Goal: Task Accomplishment & Management: Use online tool/utility

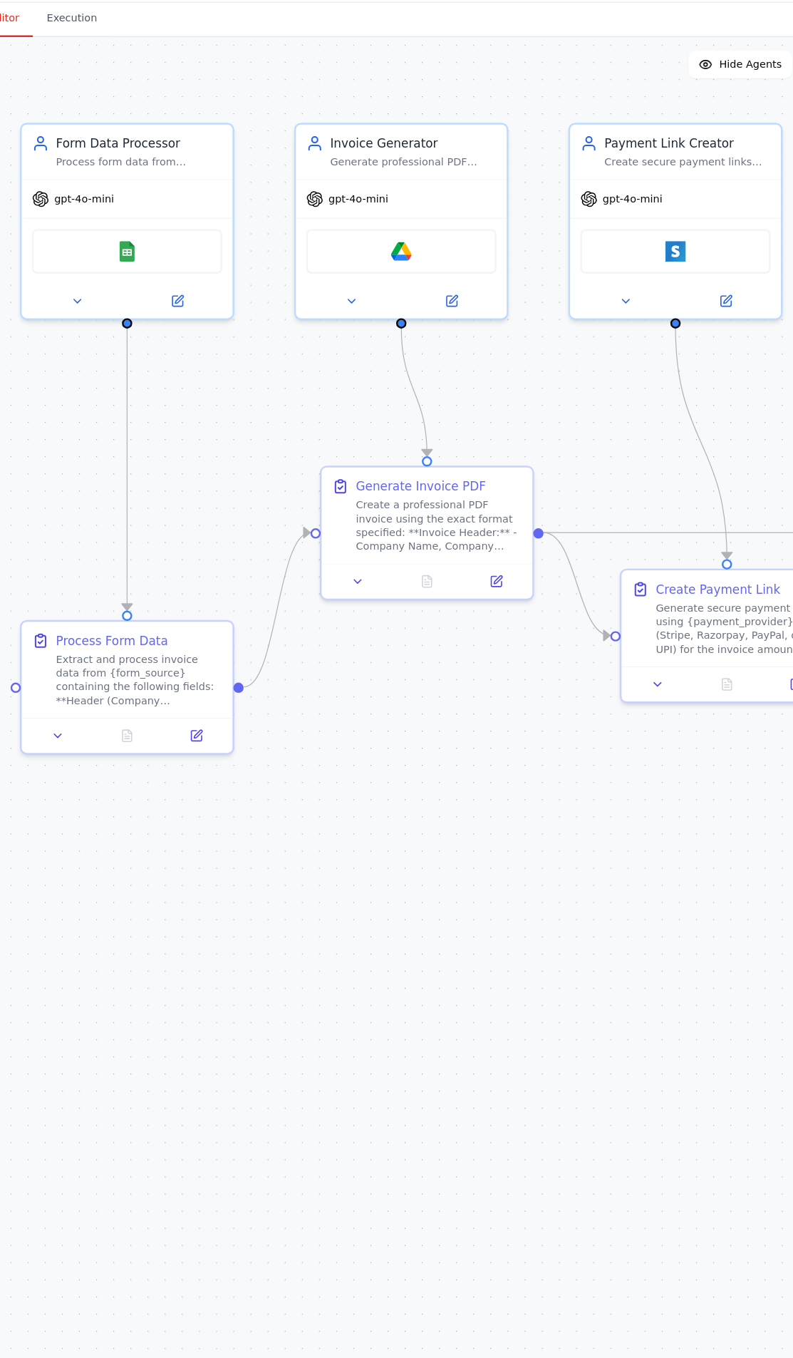
scroll to position [8324, 0]
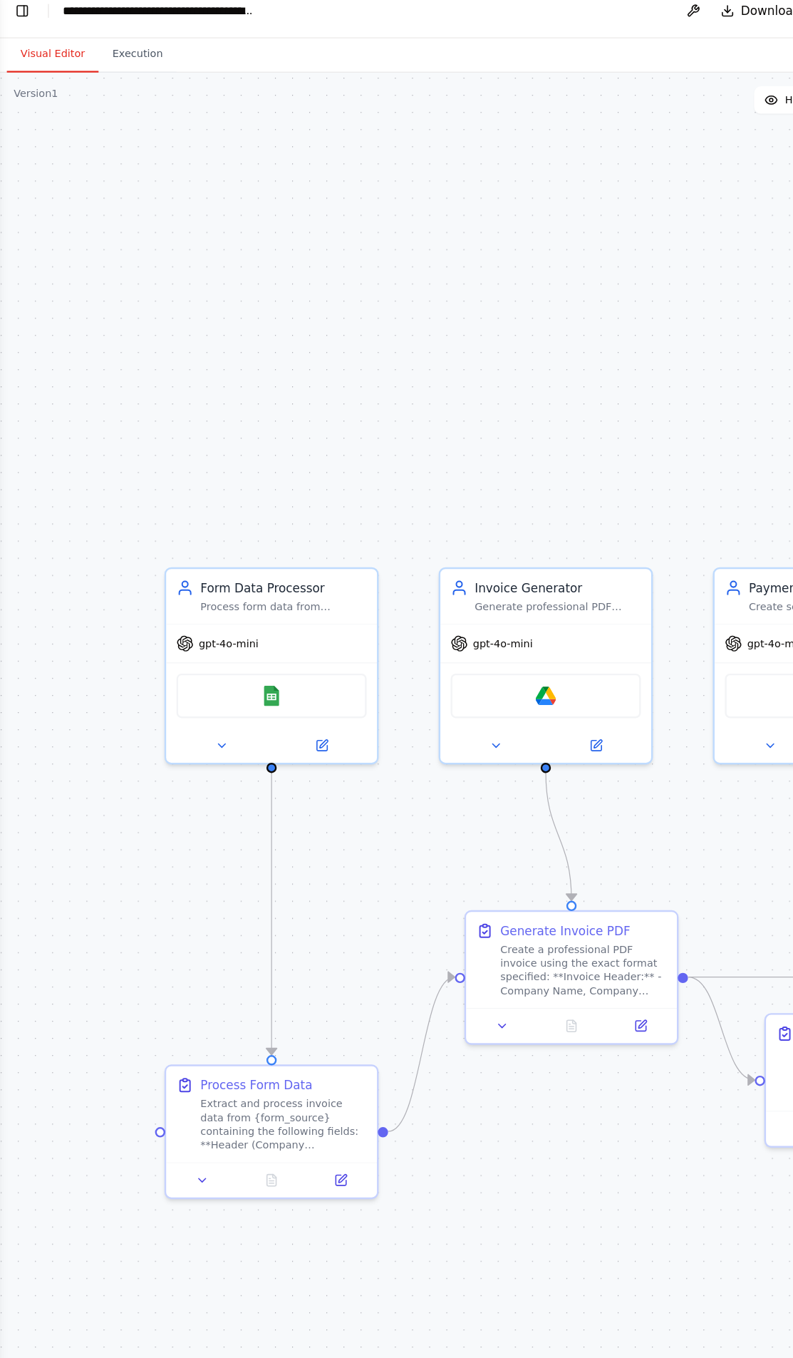
click at [15, 31] on button "Toggle Left Sidebar" at bounding box center [19, 23] width 20 height 20
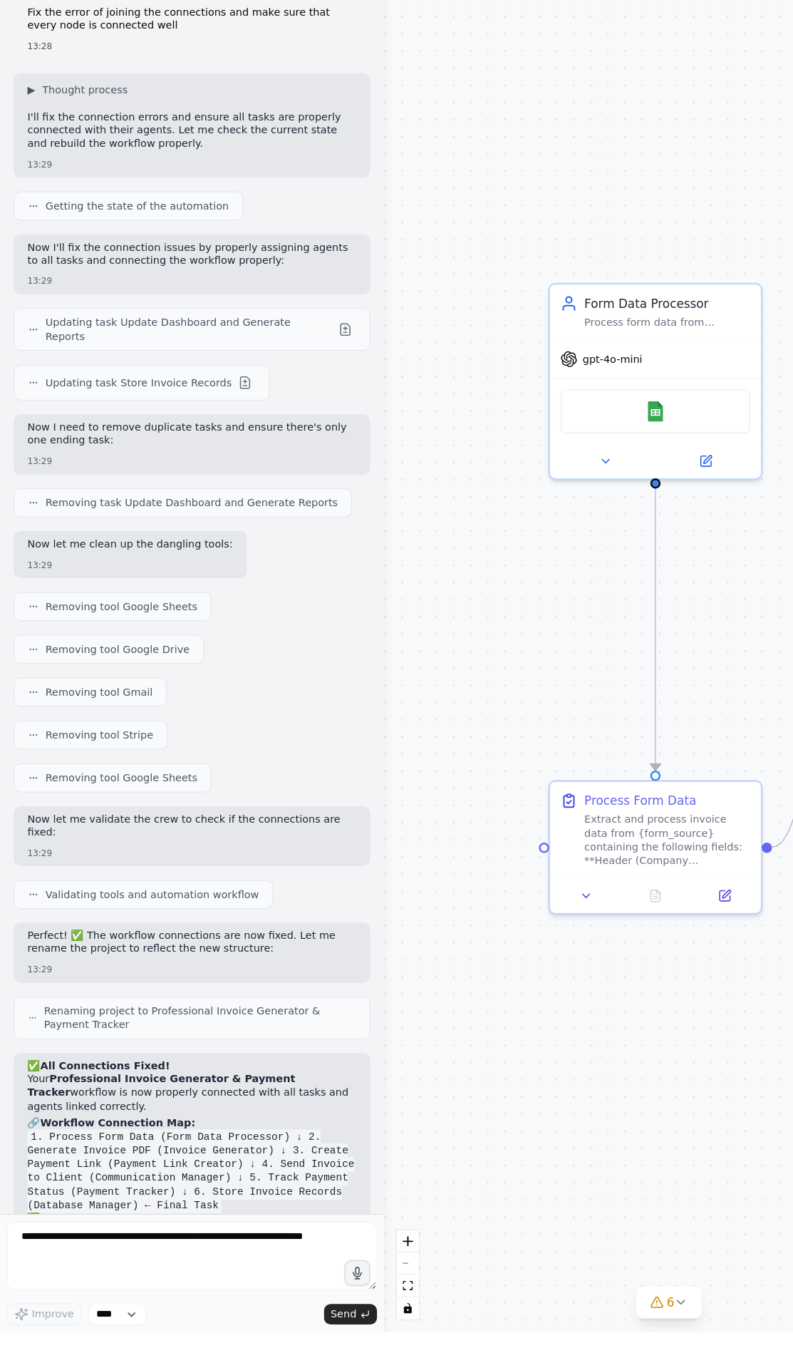
scroll to position [8789, 0]
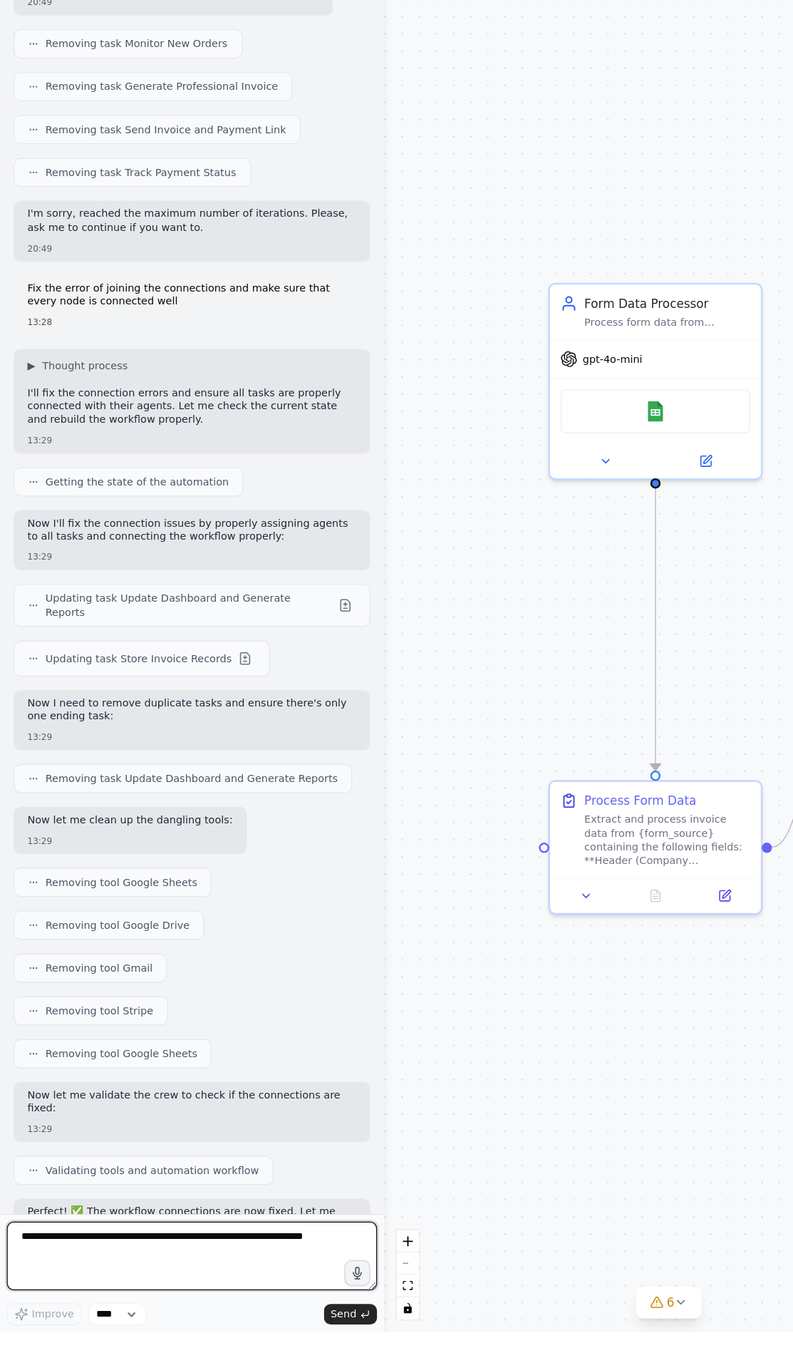
click at [124, 1323] on textarea at bounding box center [160, 1294] width 308 height 57
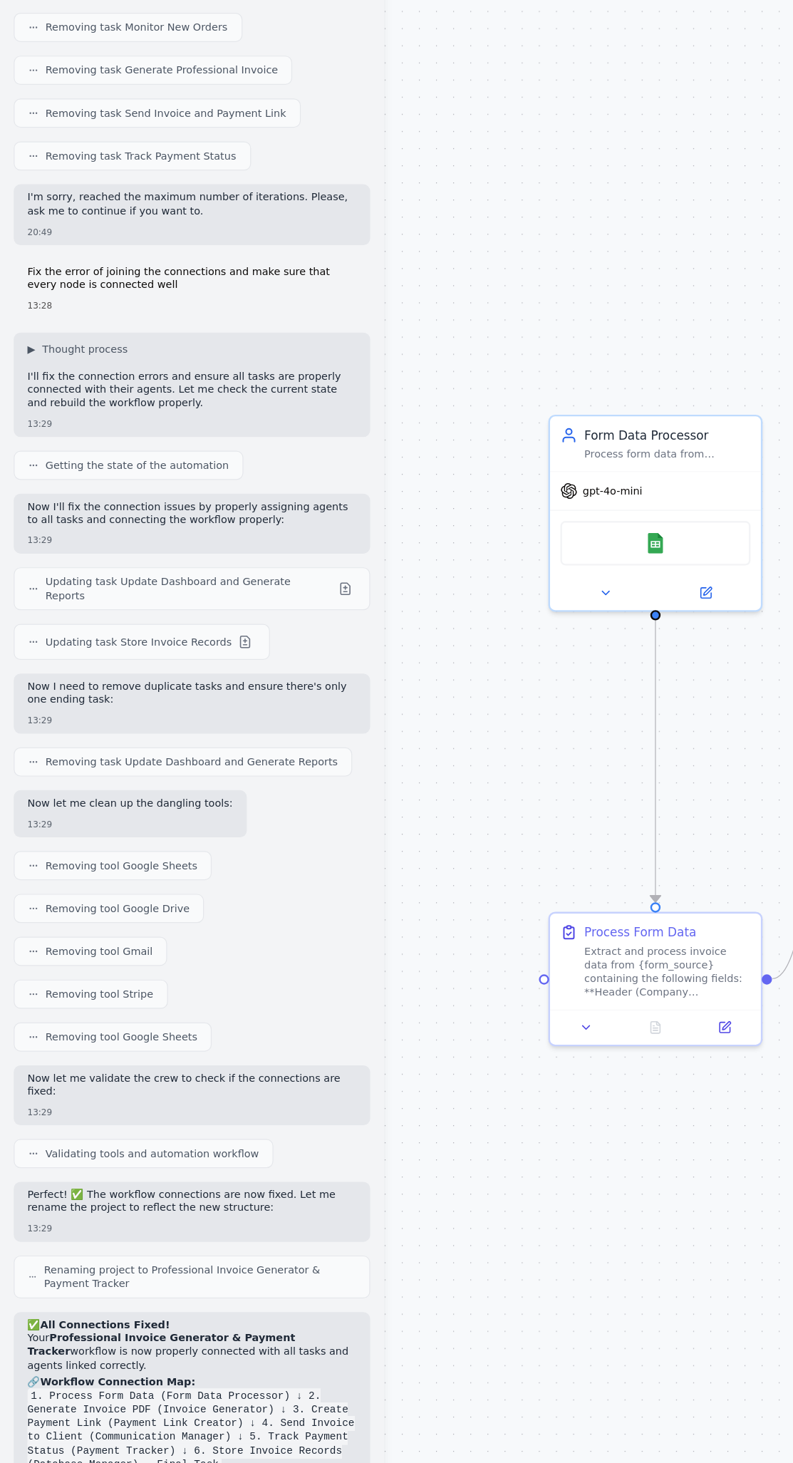
scroll to position [8912, 0]
type textarea "**********"
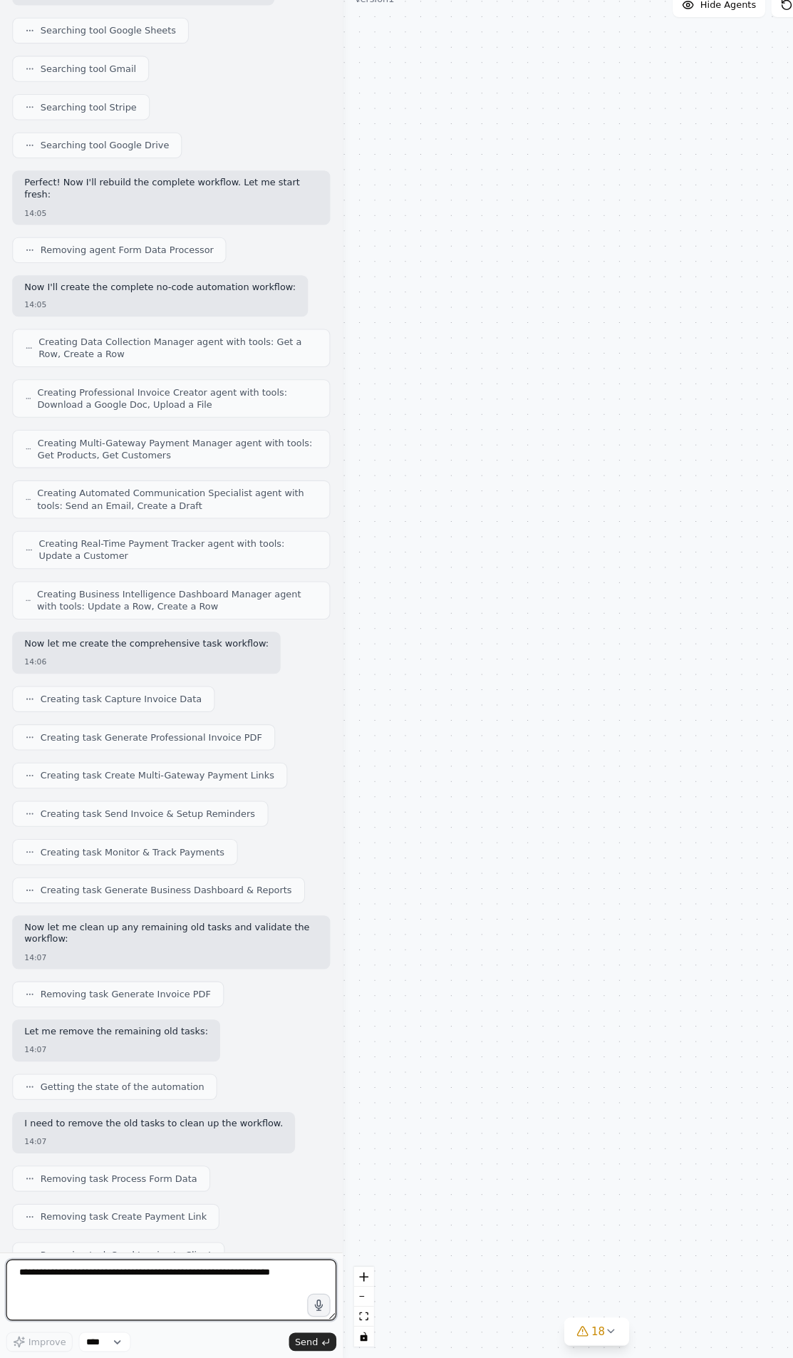
scroll to position [12209, 0]
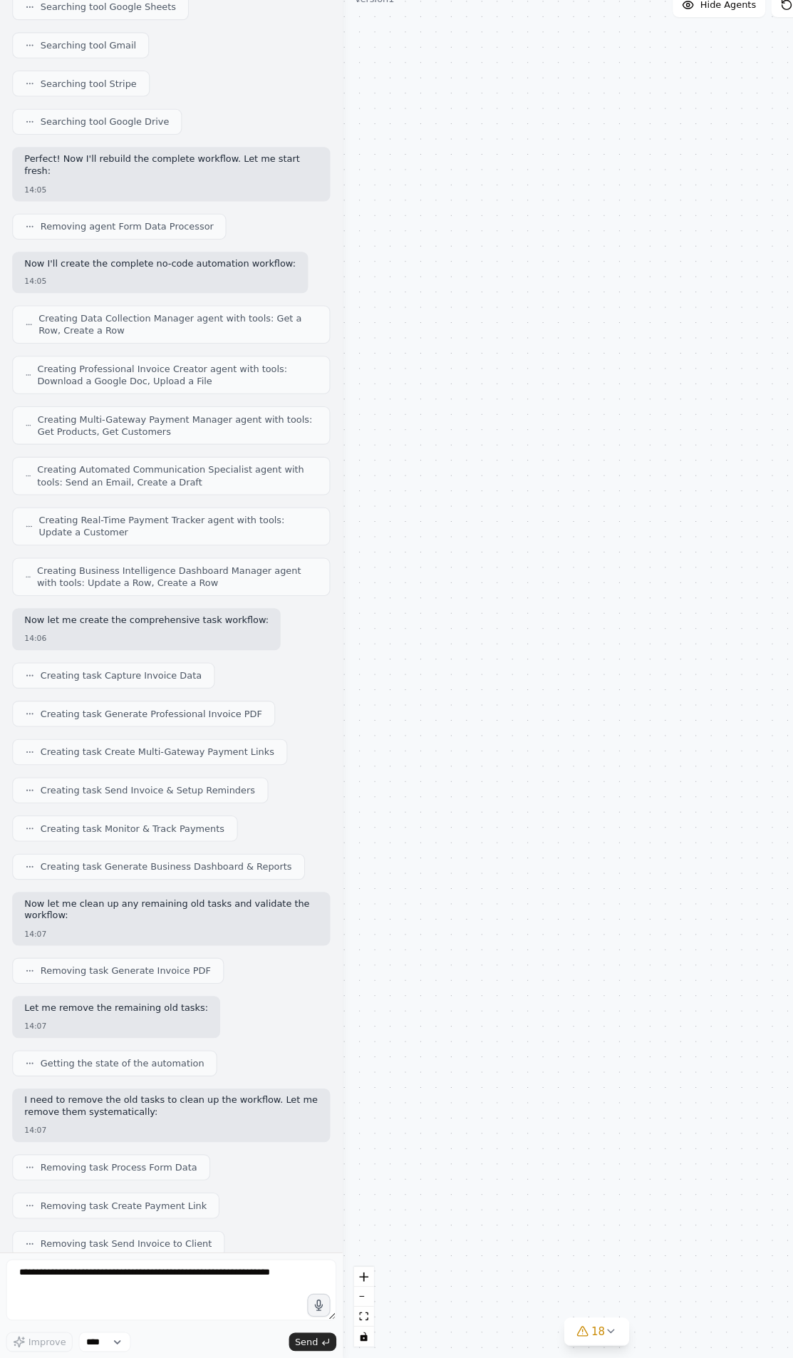
click at [570, 1325] on button "18" at bounding box center [556, 1333] width 61 height 26
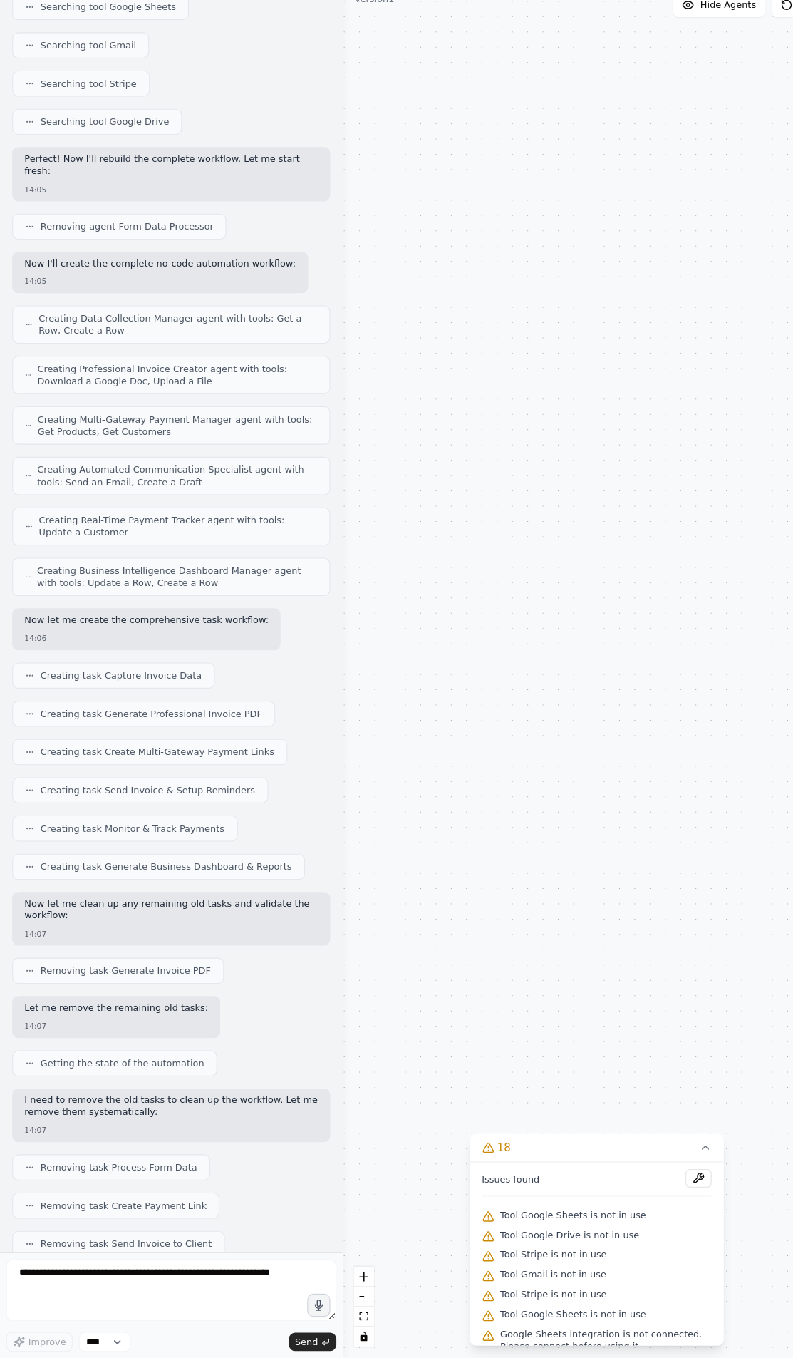
click at [656, 1182] on button at bounding box center [651, 1190] width 24 height 17
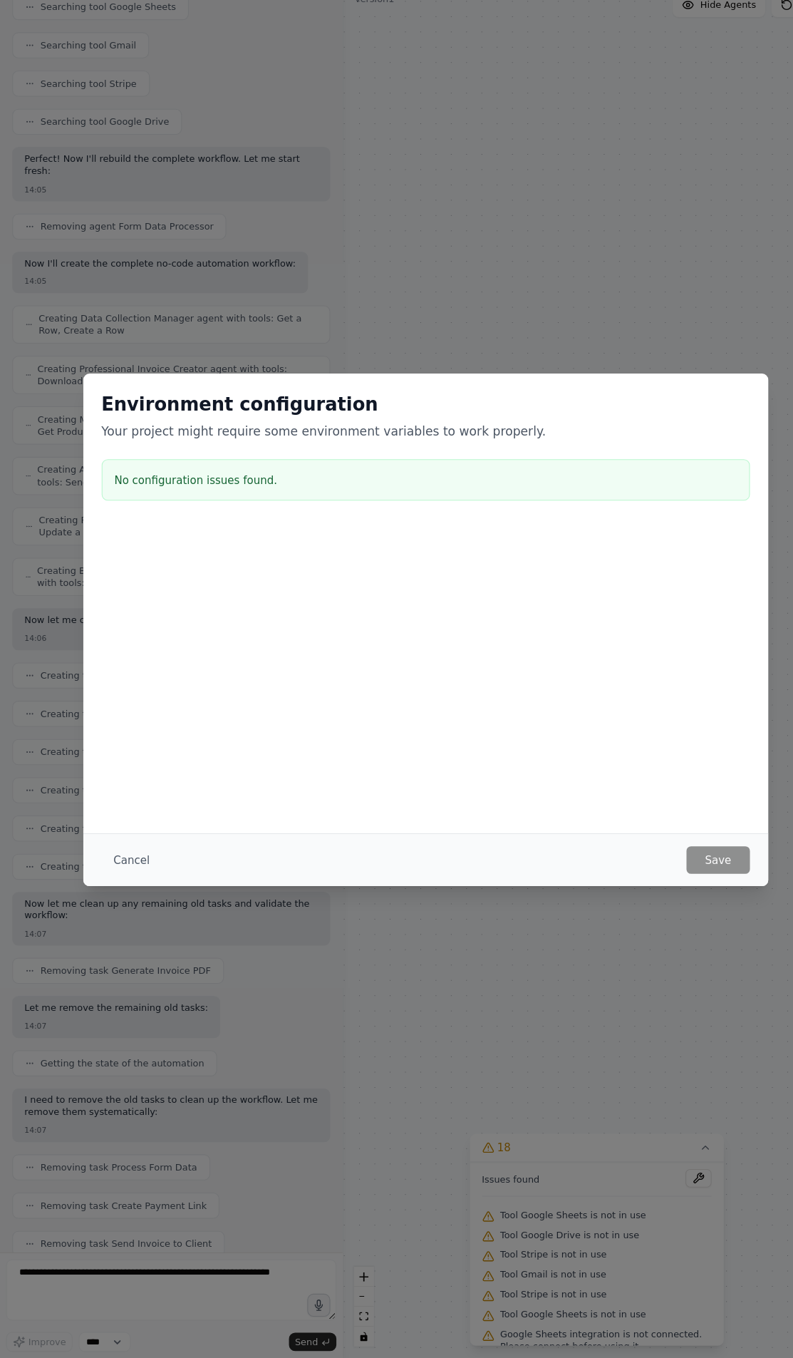
click at [132, 889] on button "Cancel" at bounding box center [123, 894] width 56 height 26
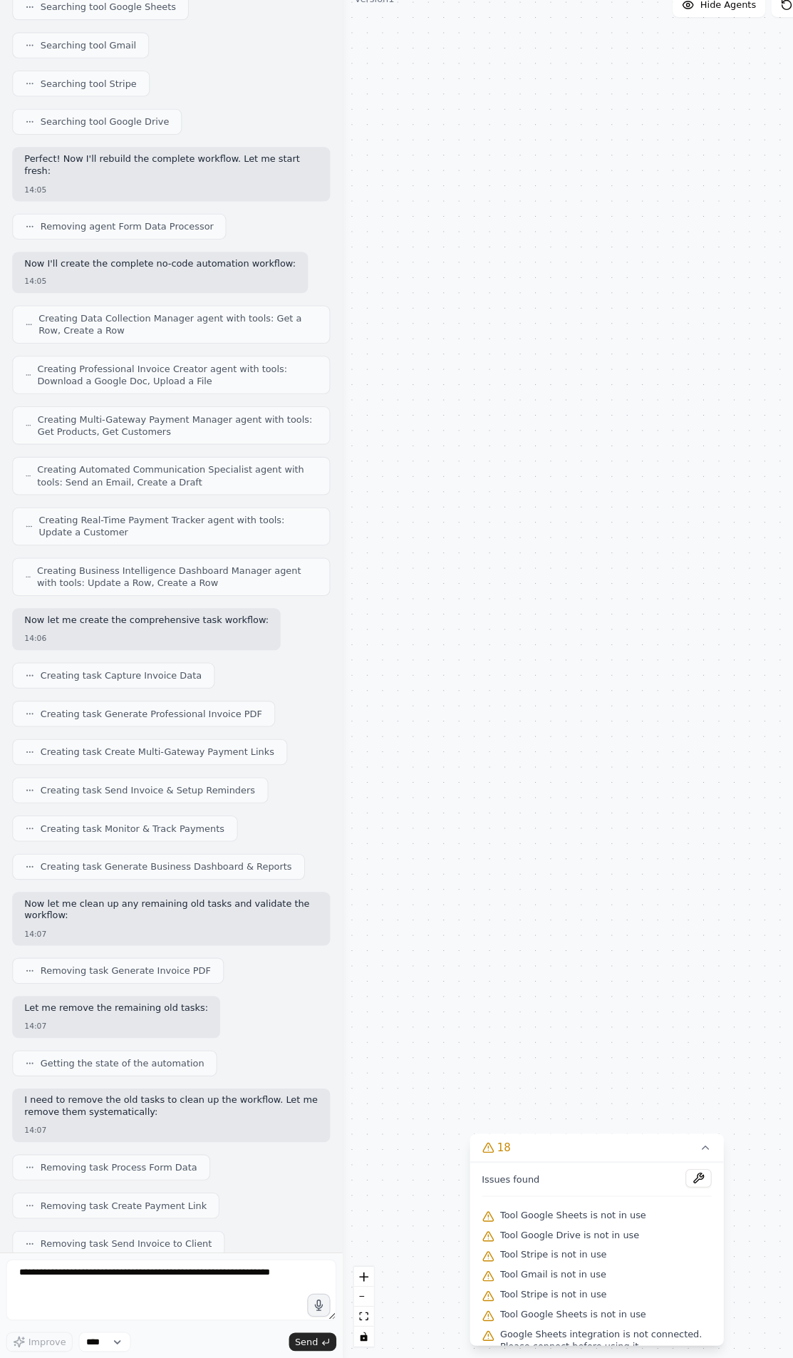
click at [662, 1153] on button "18" at bounding box center [556, 1162] width 237 height 26
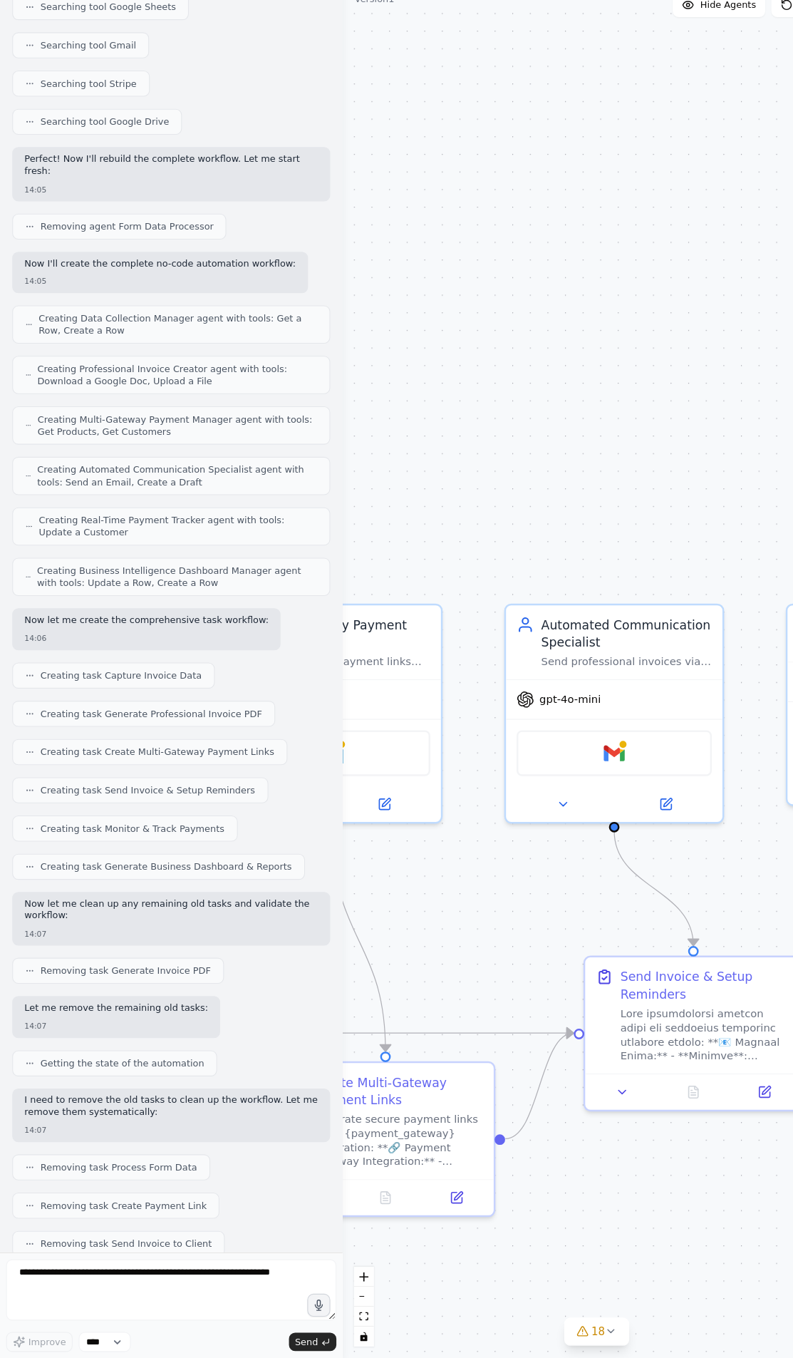
click at [344, 1322] on button "fit view" at bounding box center [339, 1319] width 19 height 19
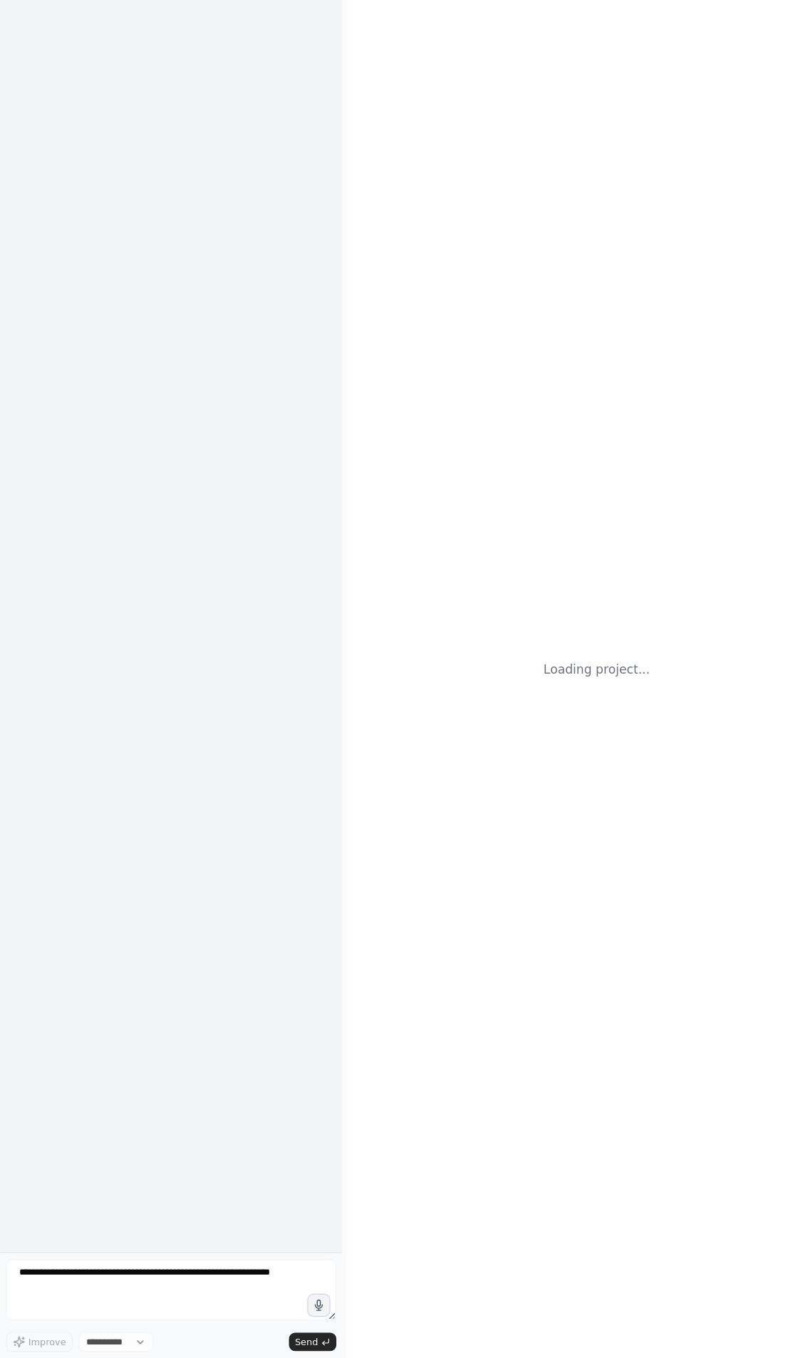
select select "****"
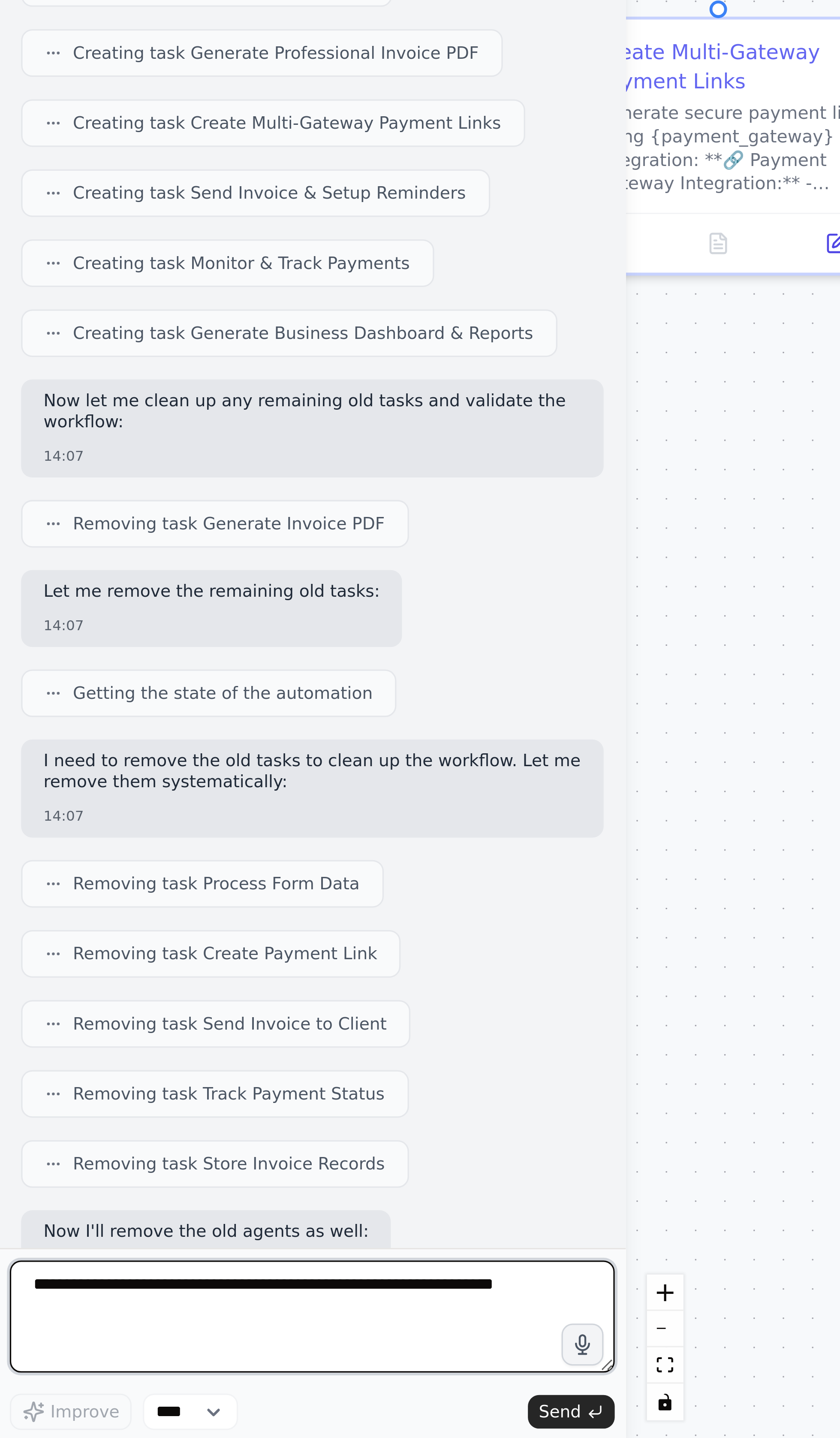
scroll to position [242, 0]
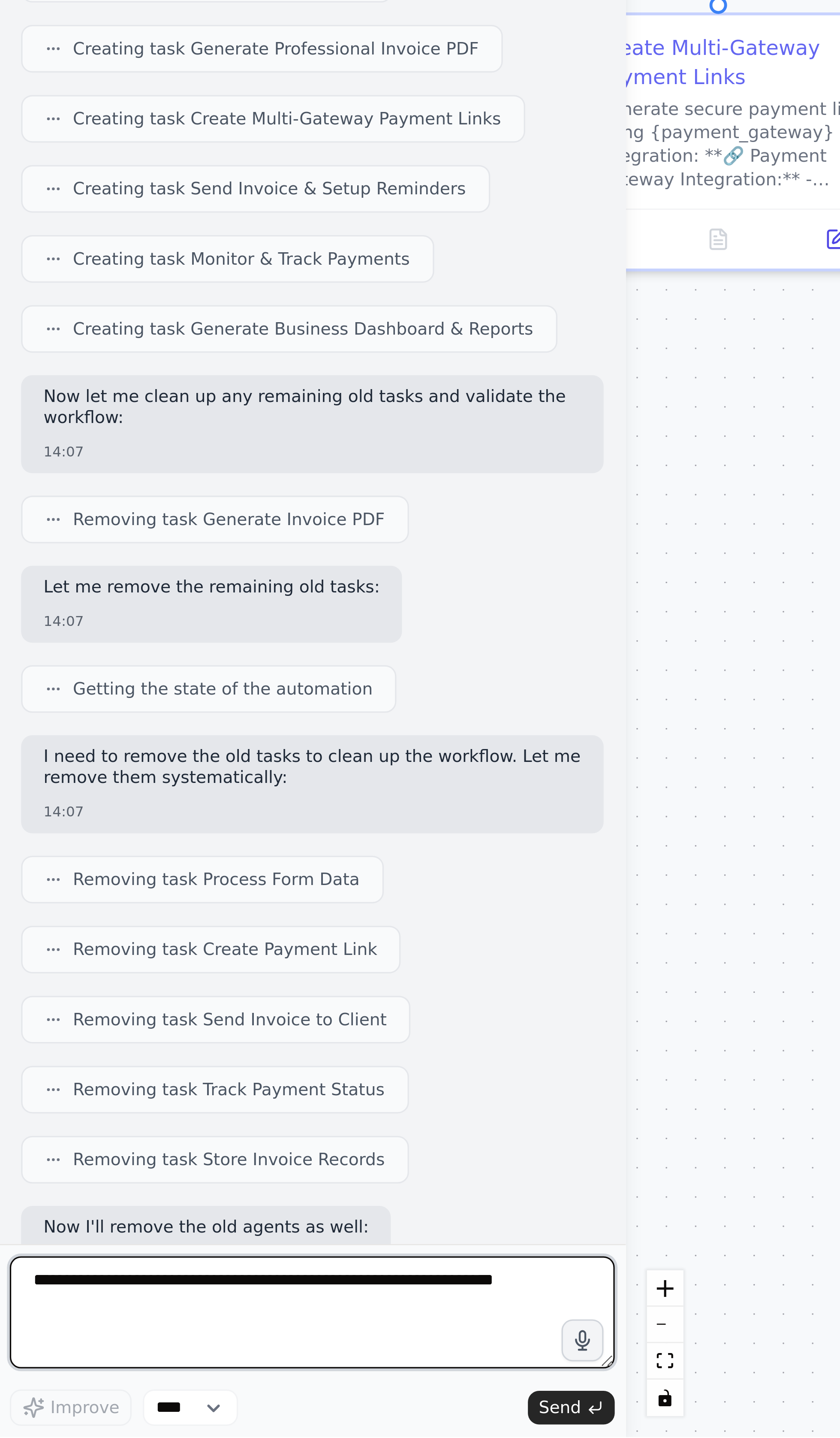
click at [101, 817] on textarea at bounding box center [96, 1399] width 185 height 34
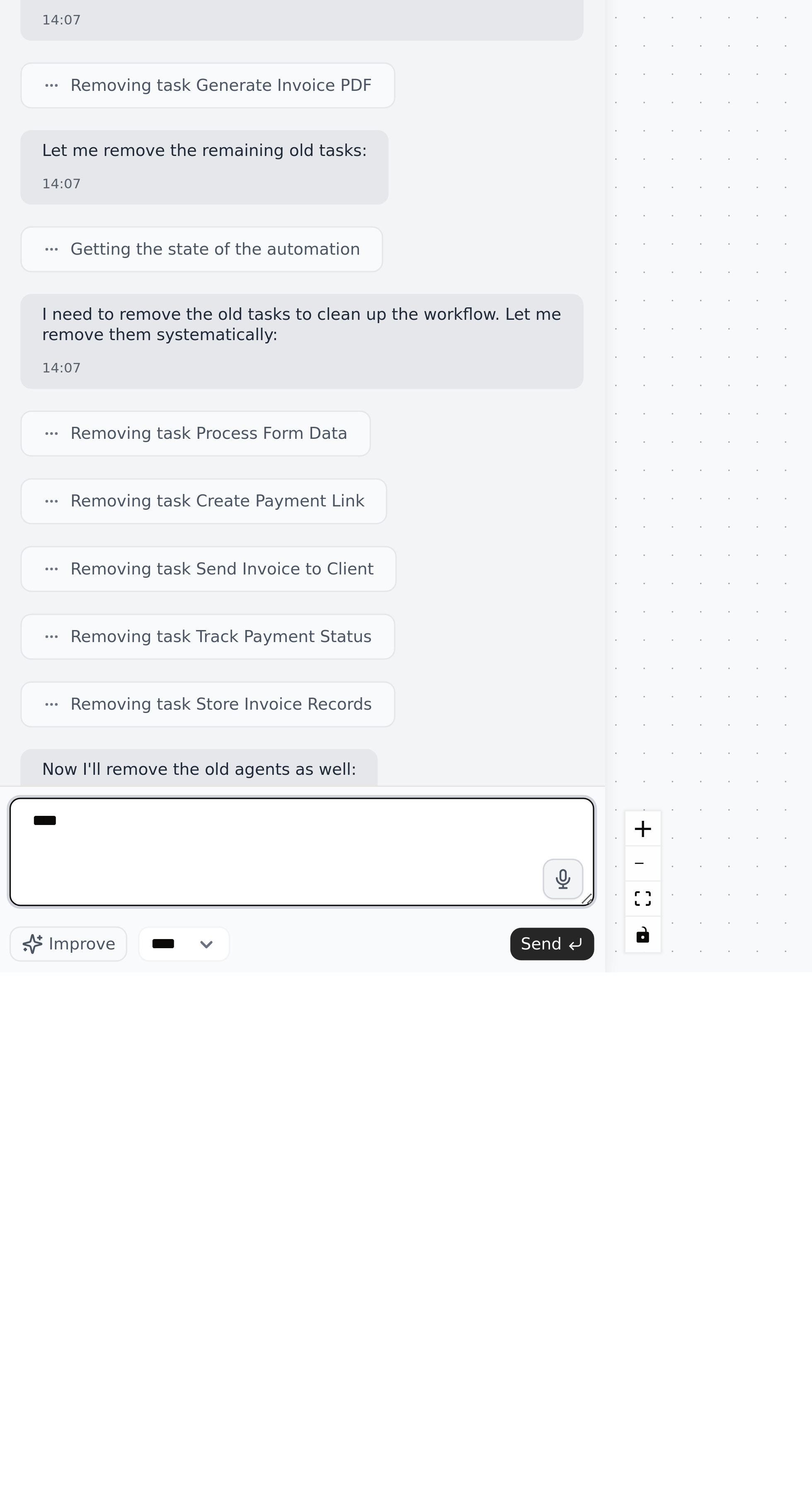
scroll to position [126, 0]
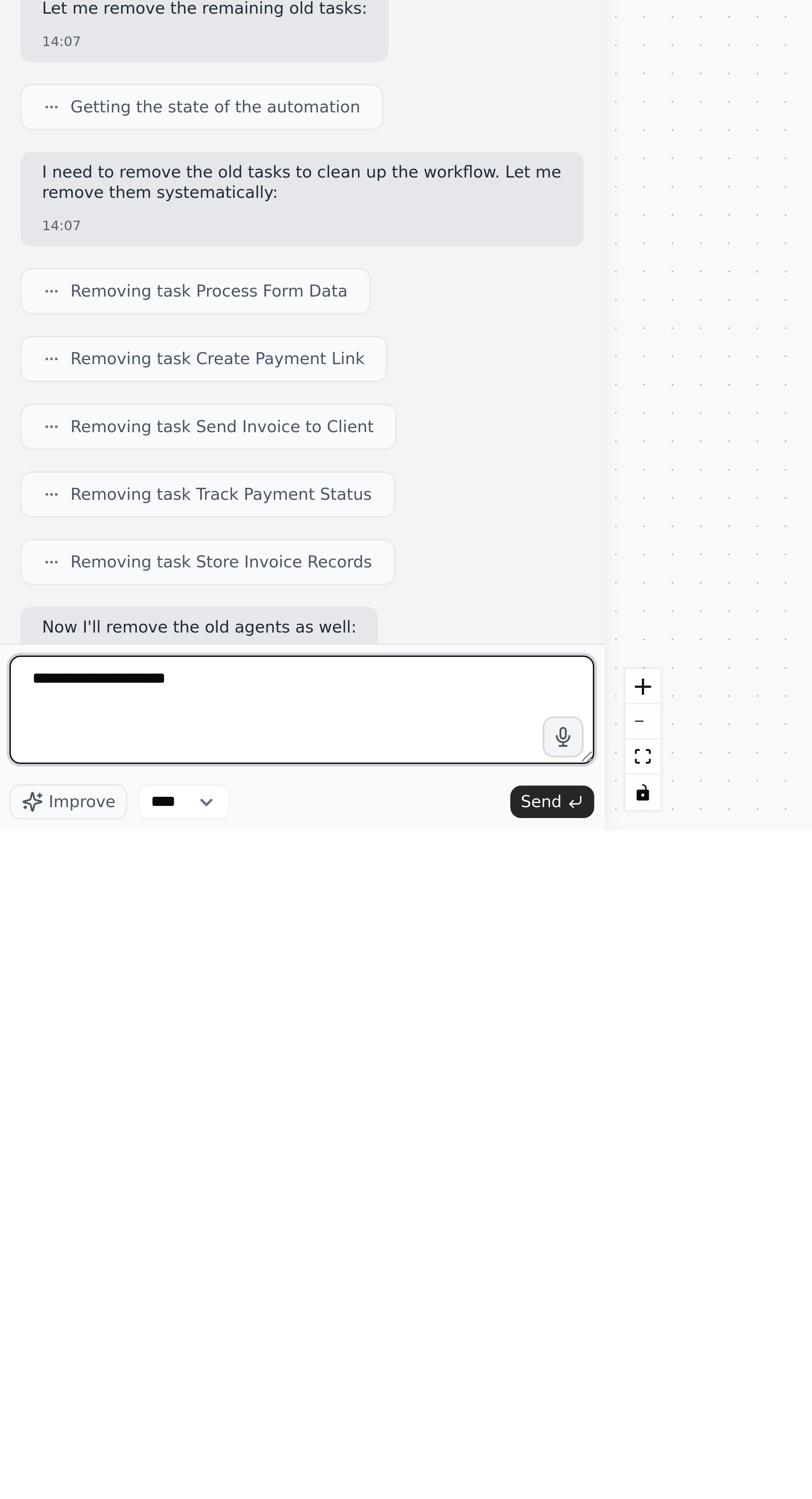
type textarea "**********"
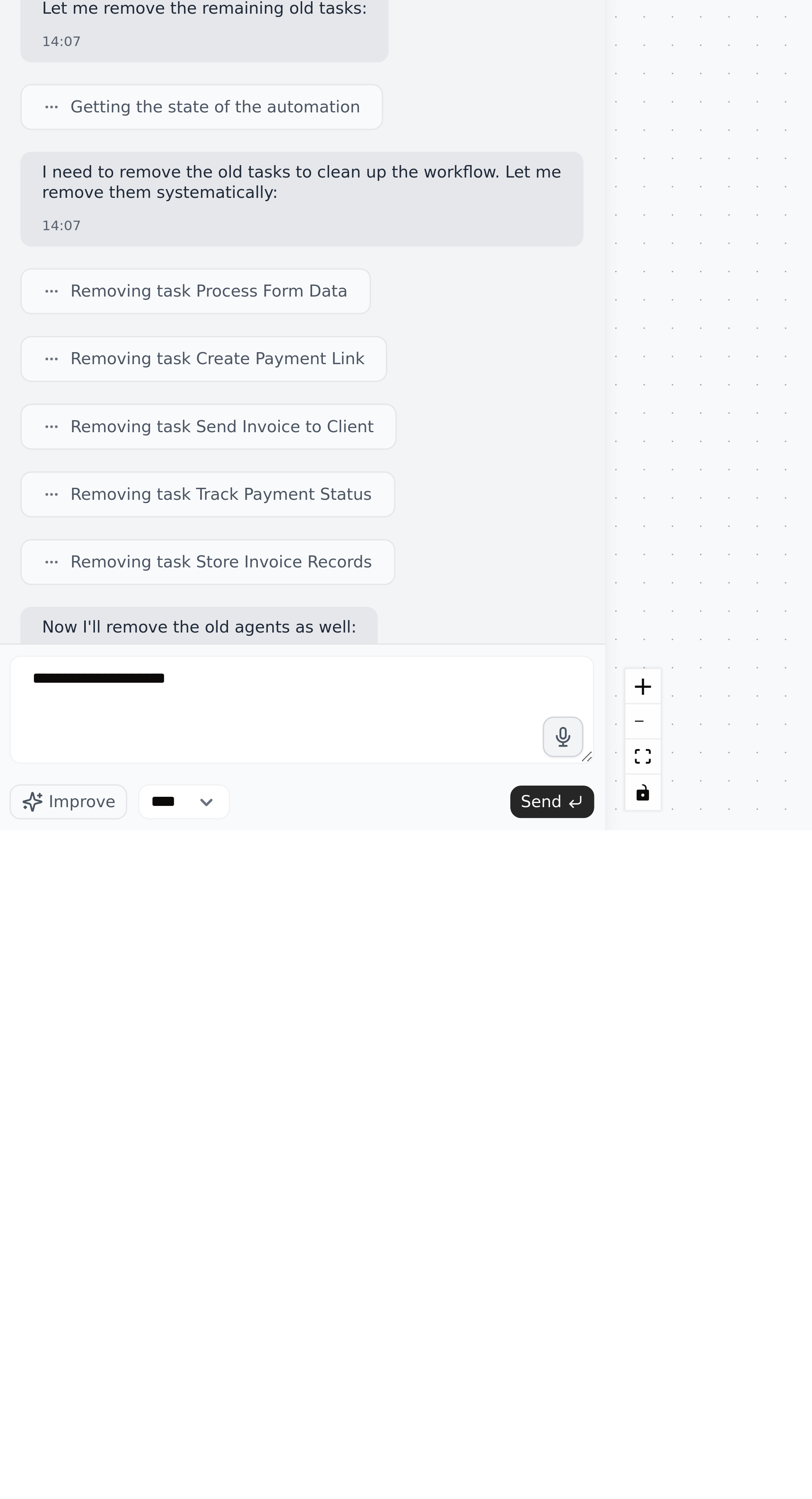
click at [168, 790] on span "Send" at bounding box center [166, 1490] width 12 height 6
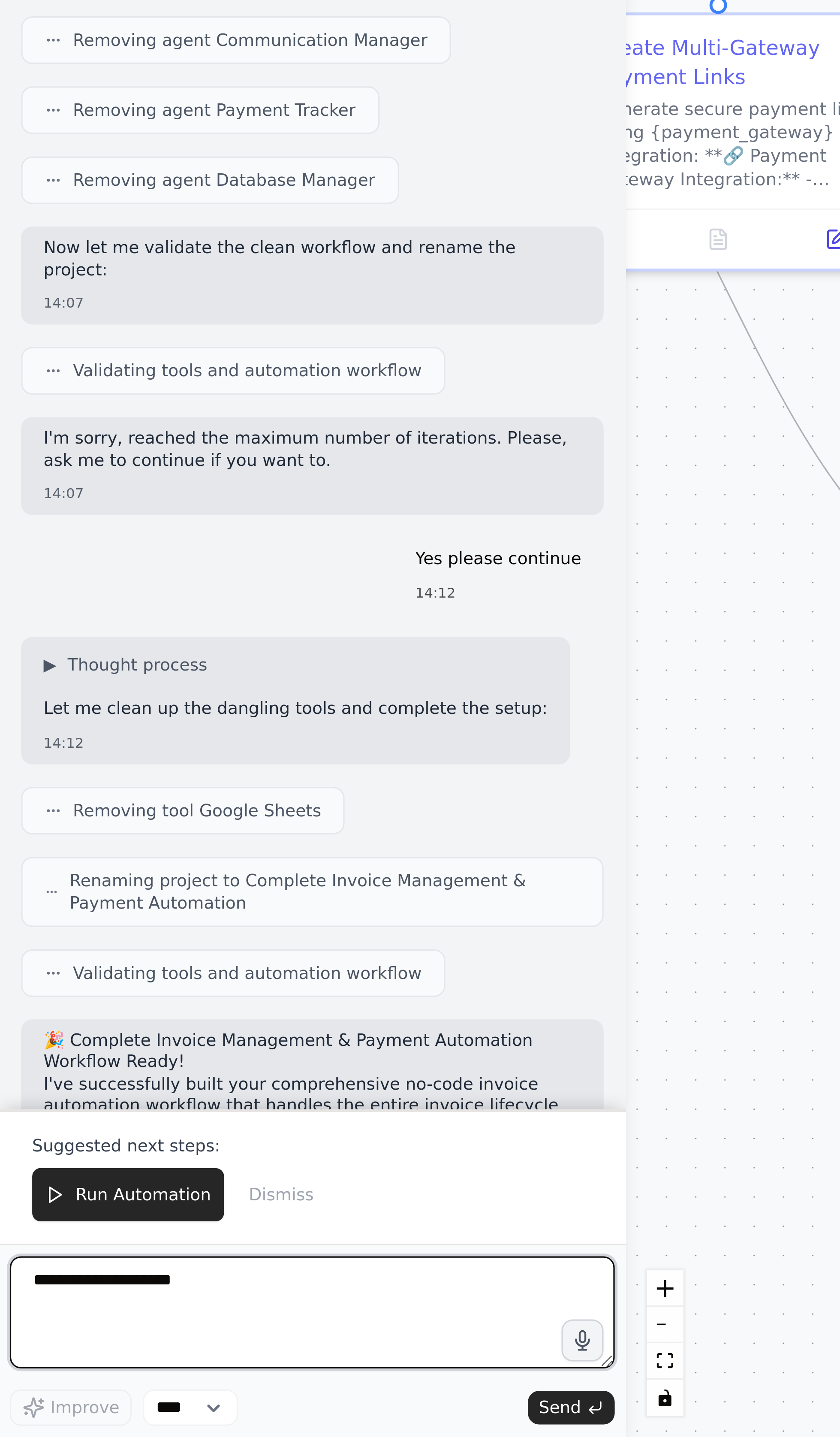
scroll to position [242, 0]
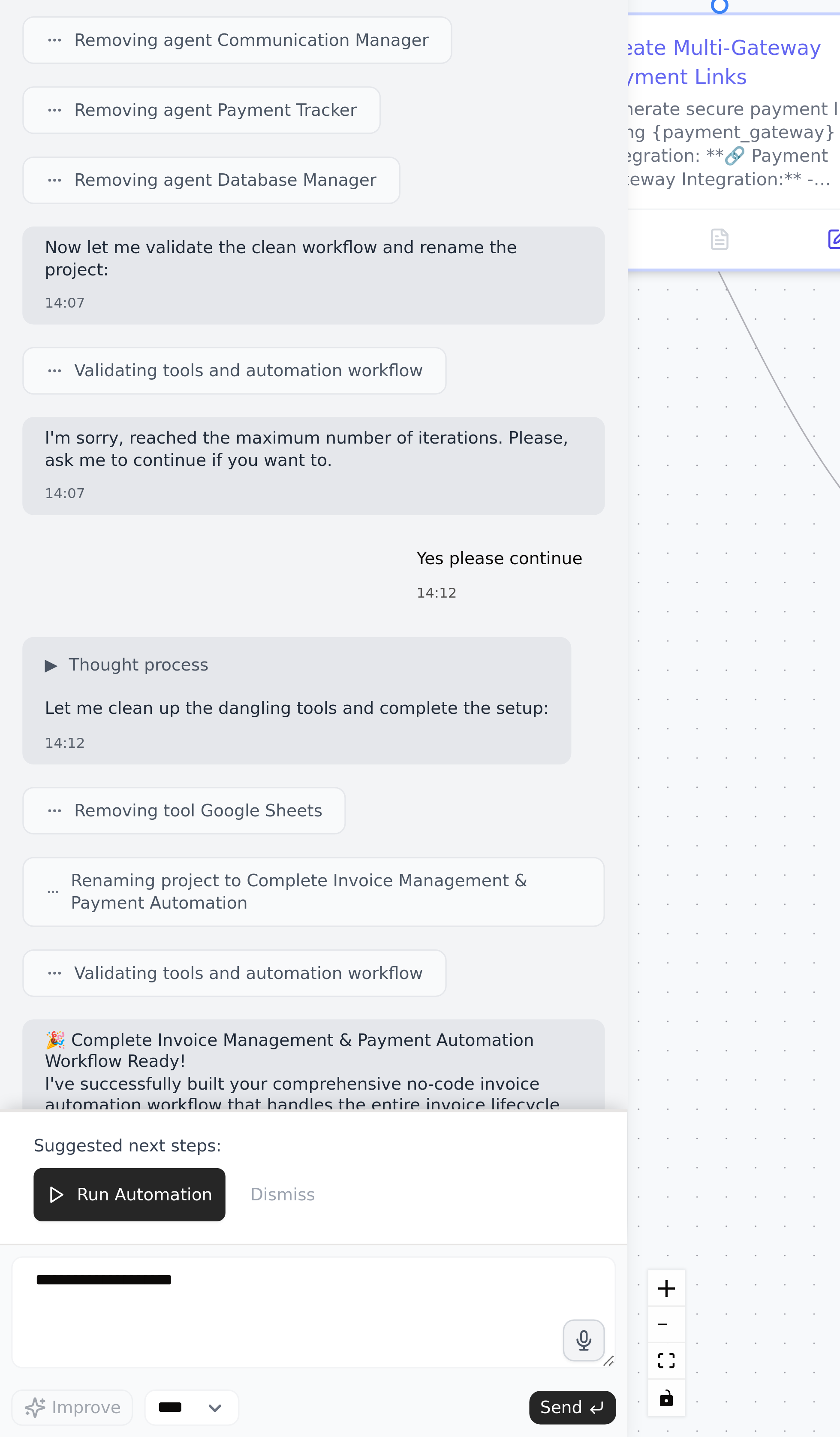
click at [39, 817] on span "Run Automation" at bounding box center [44, 1363] width 42 height 7
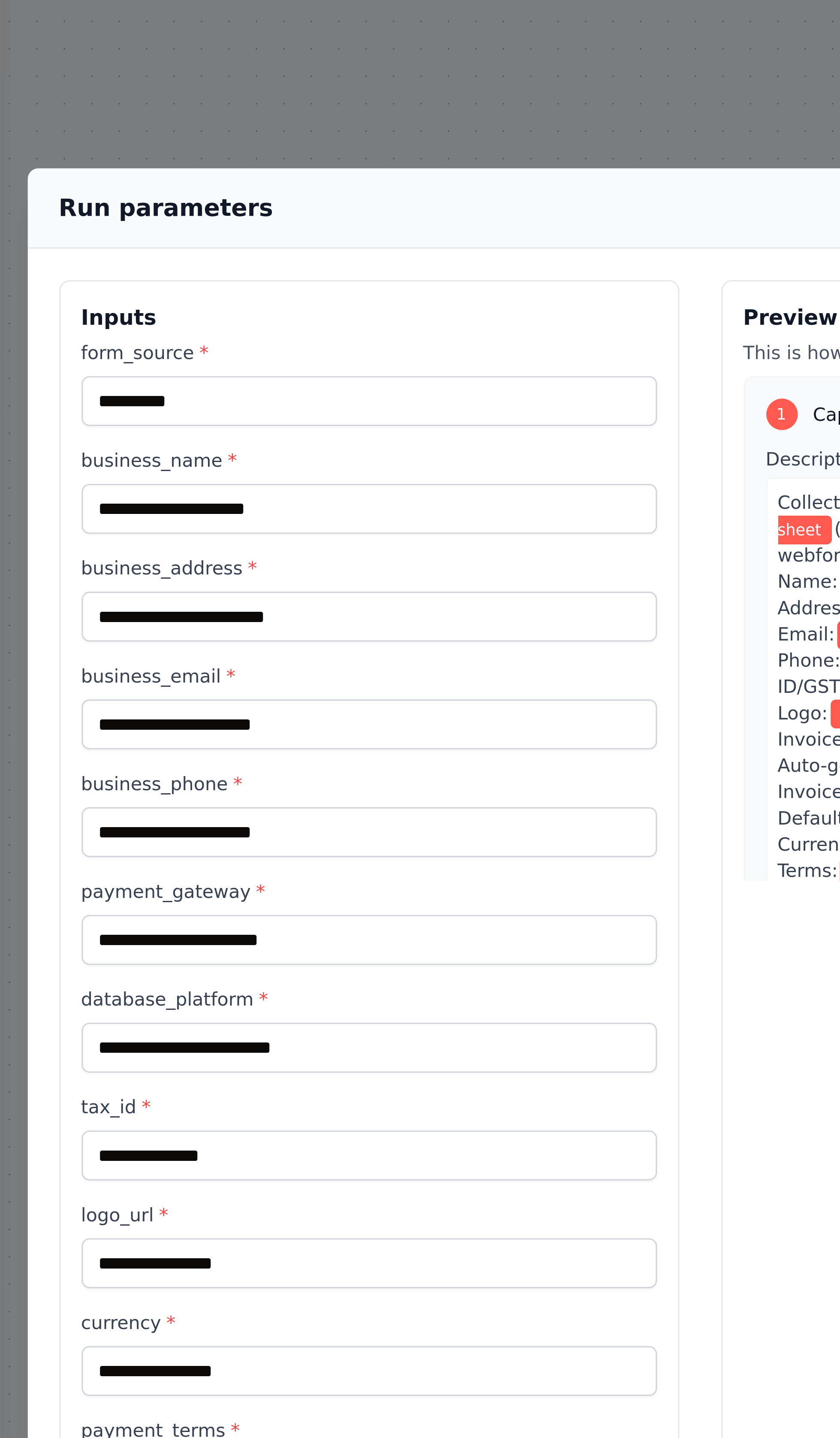
scroll to position [221, 0]
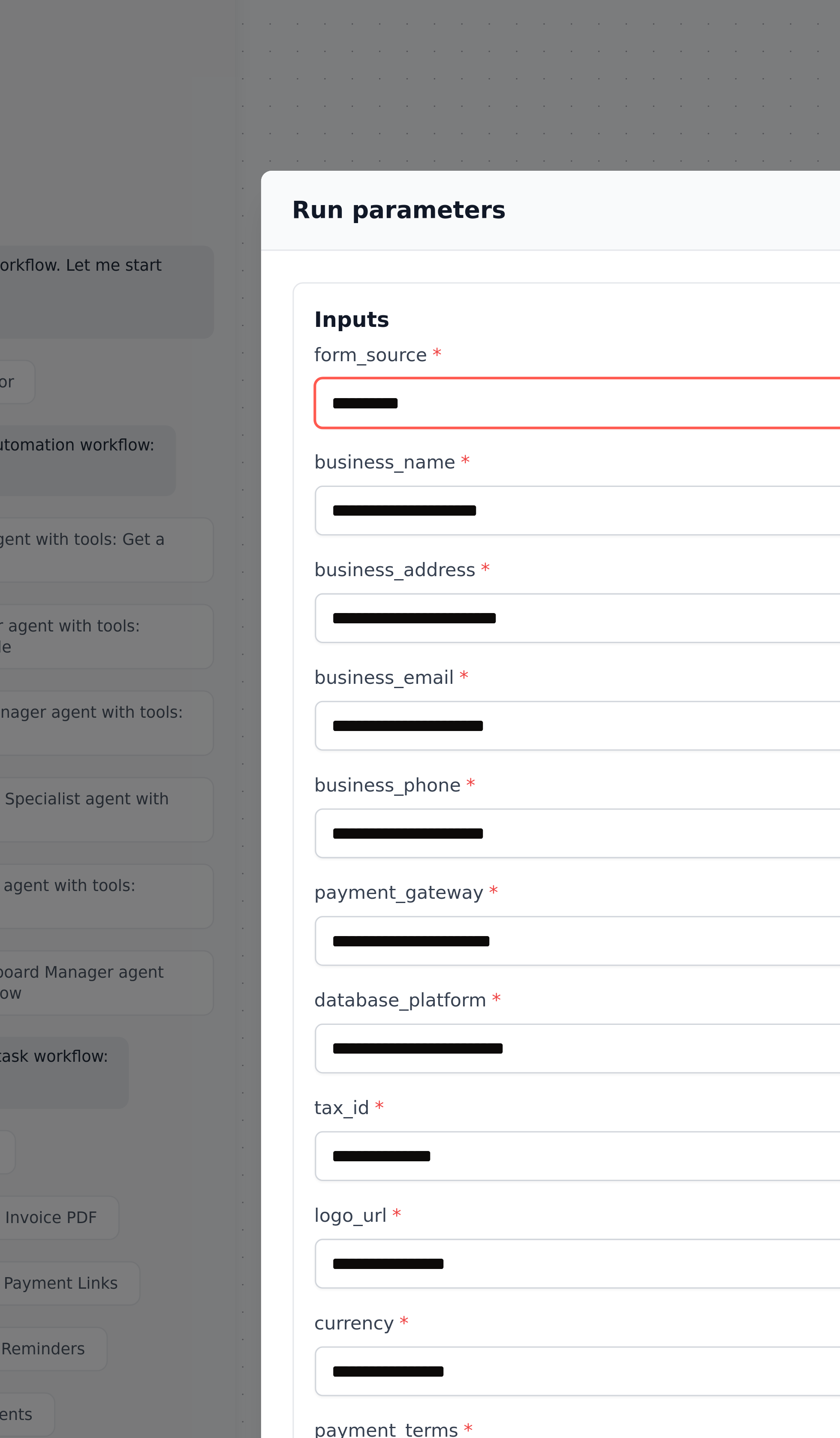
click at [337, 312] on input "**********" at bounding box center [312, 320] width 188 height 16
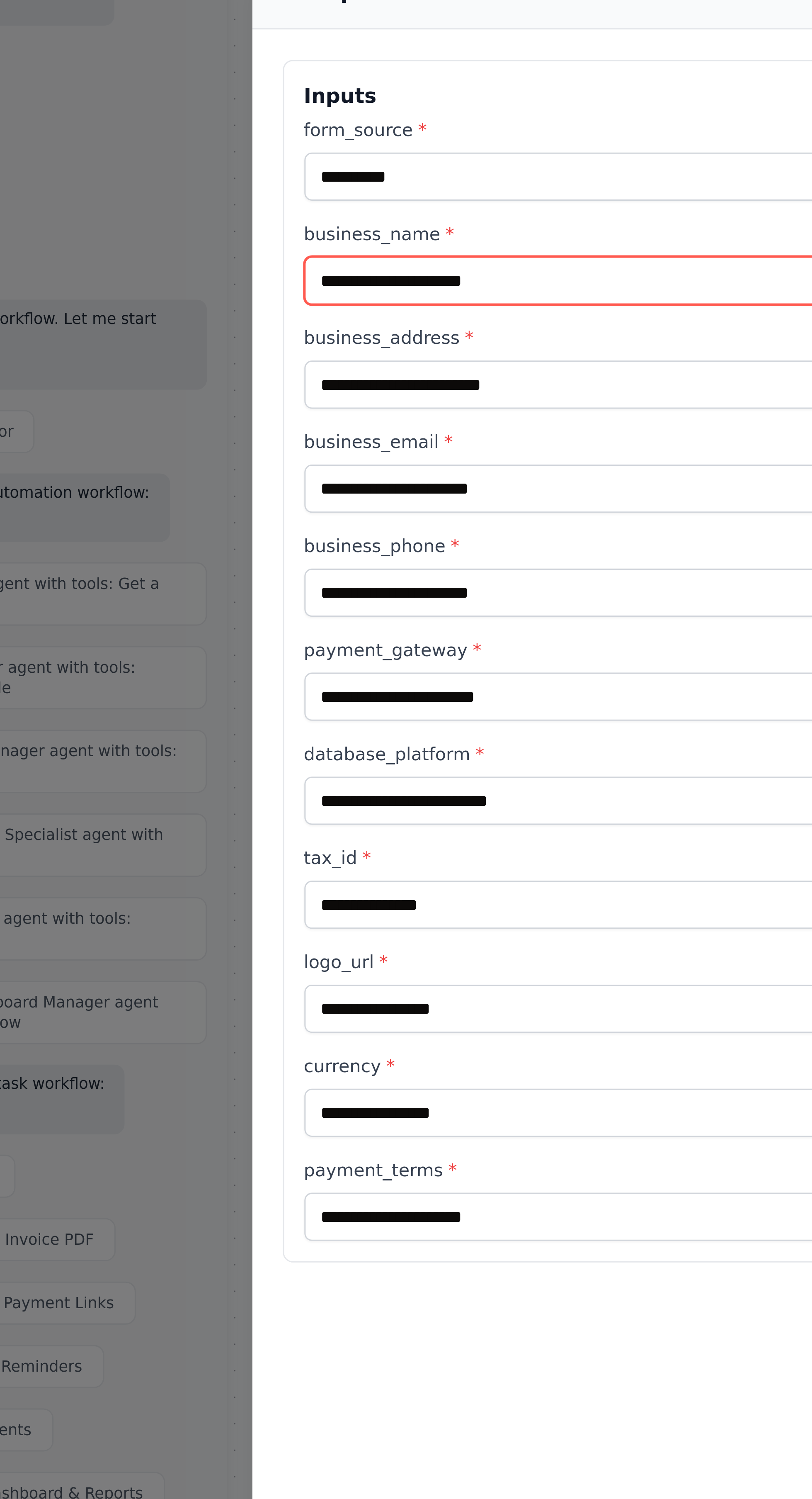
click at [336, 354] on input "business_name *" at bounding box center [302, 362] width 181 height 16
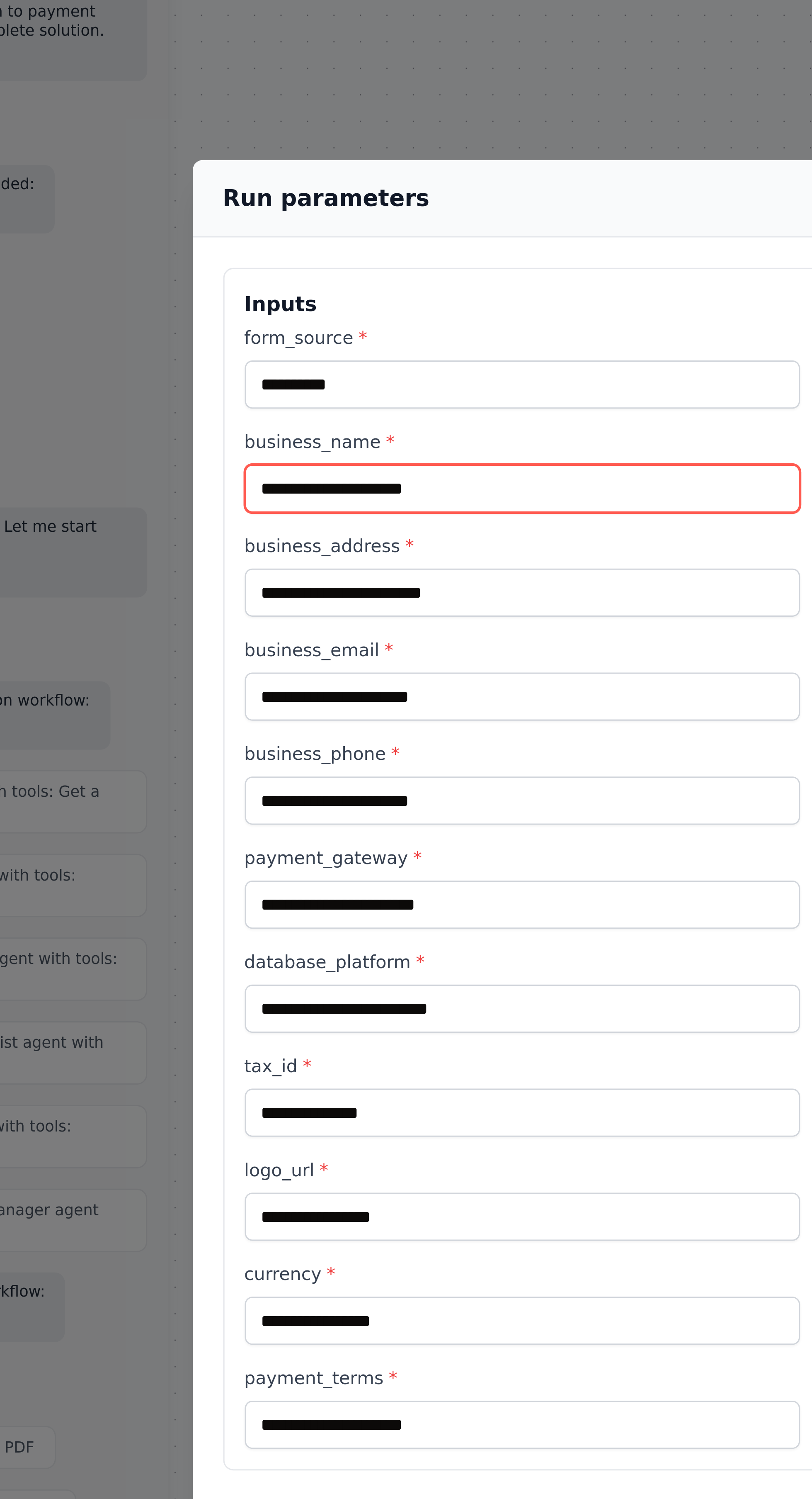
type input "*******"
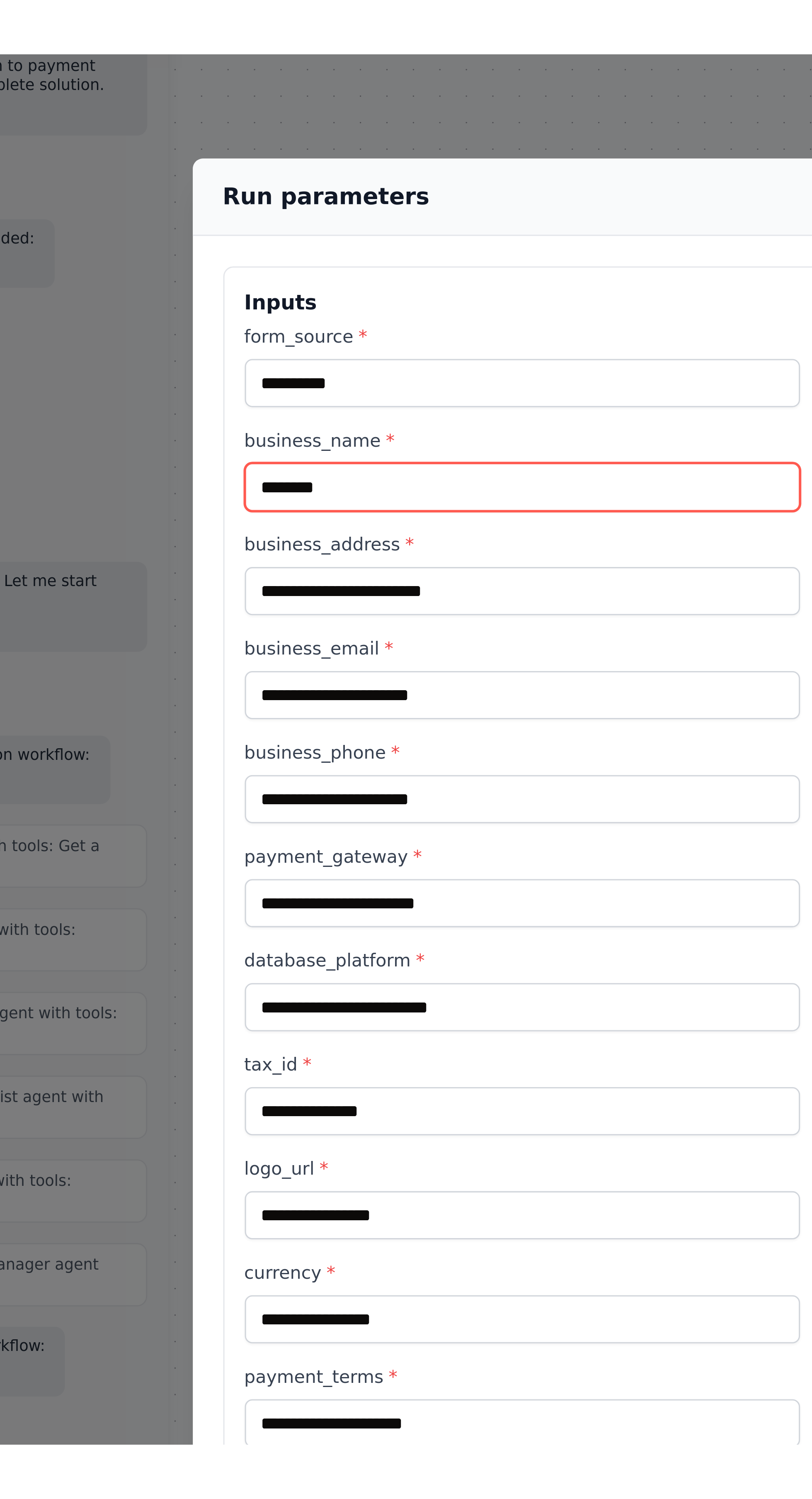
scroll to position [6978, 0]
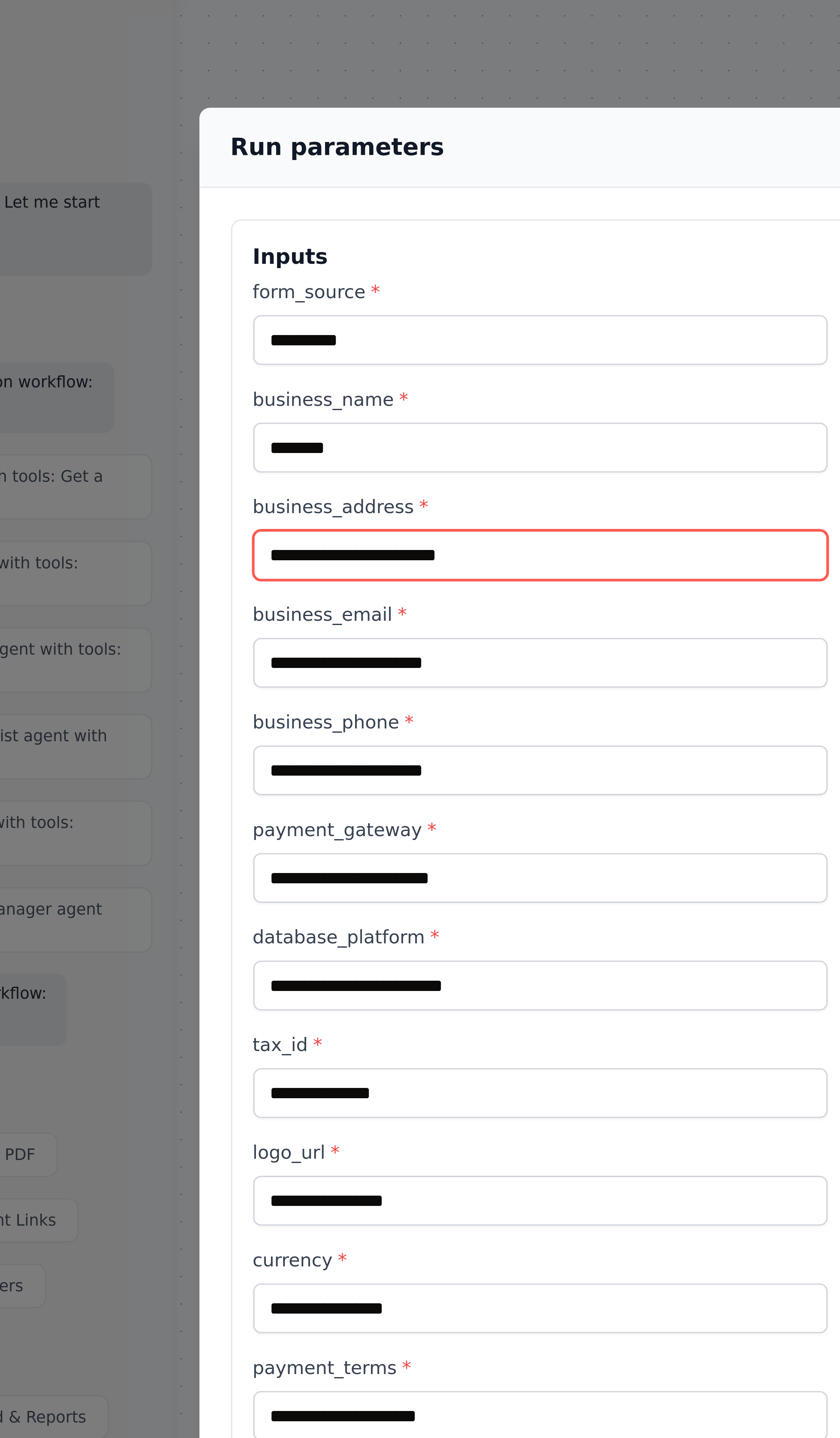
click at [319, 383] on input "business_address *" at bounding box center [312, 391] width 188 height 16
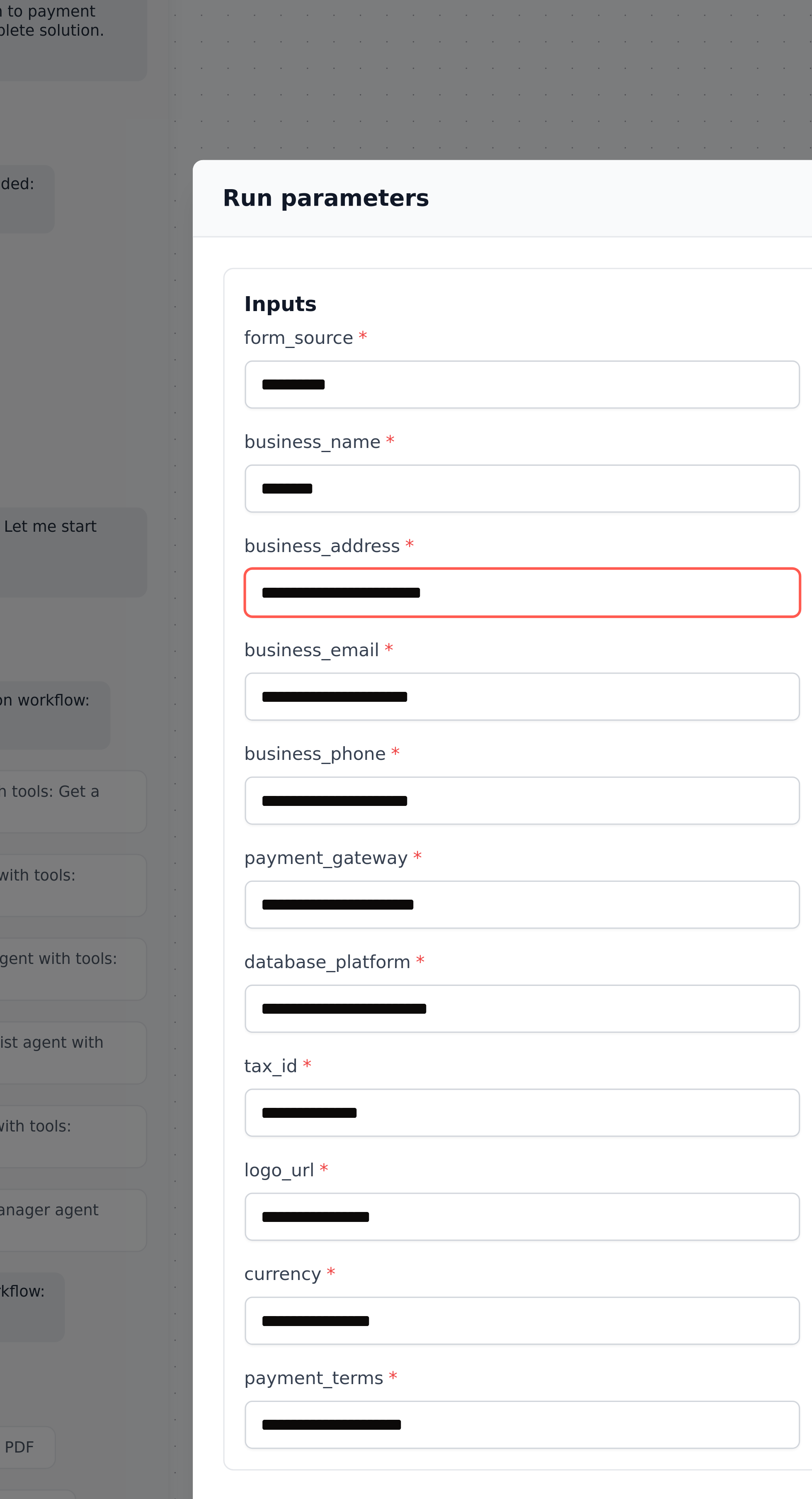
type input "**********"
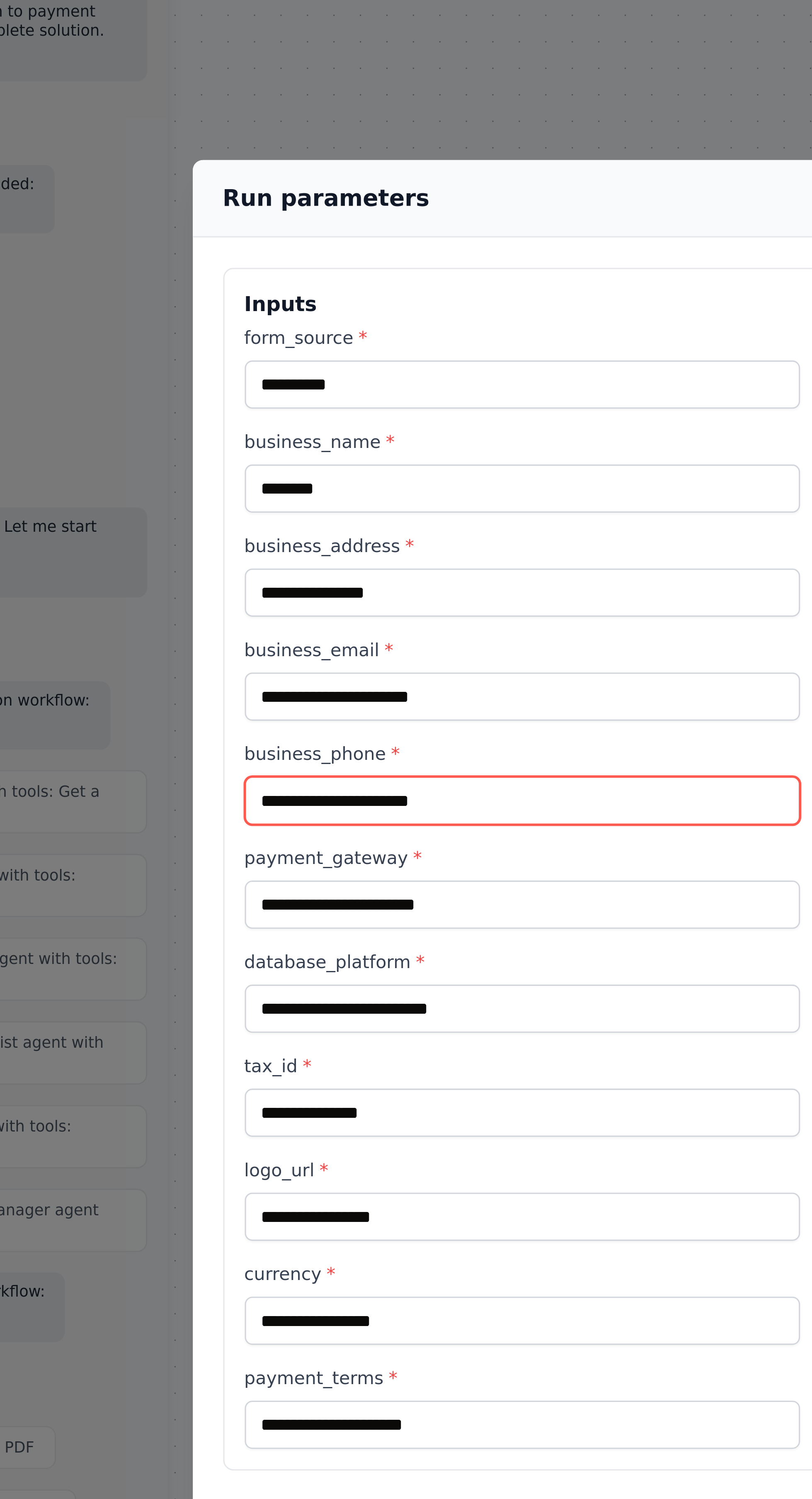
type input "**********"
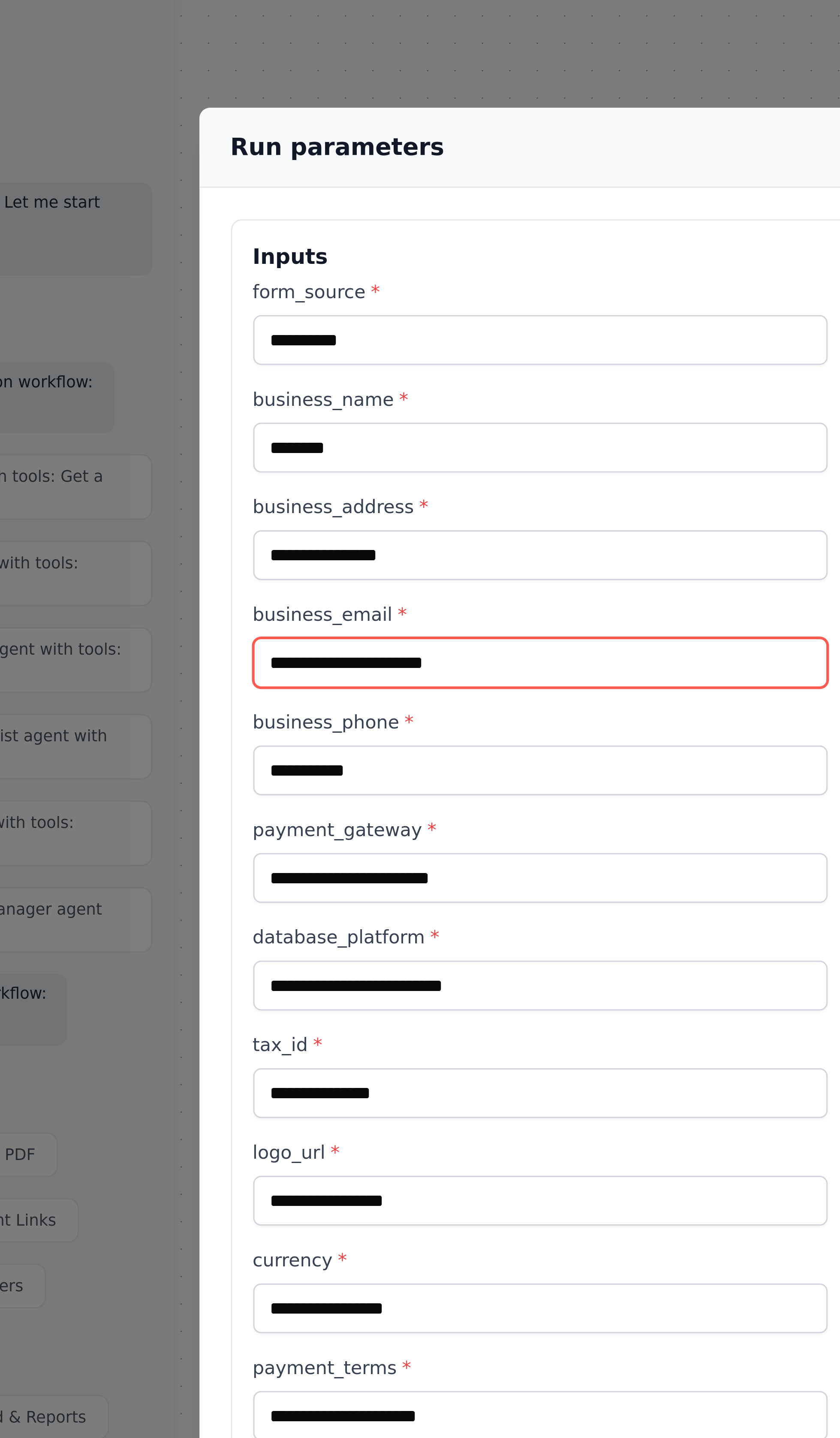
click at [335, 418] on input "business_email *" at bounding box center [312, 426] width 188 height 16
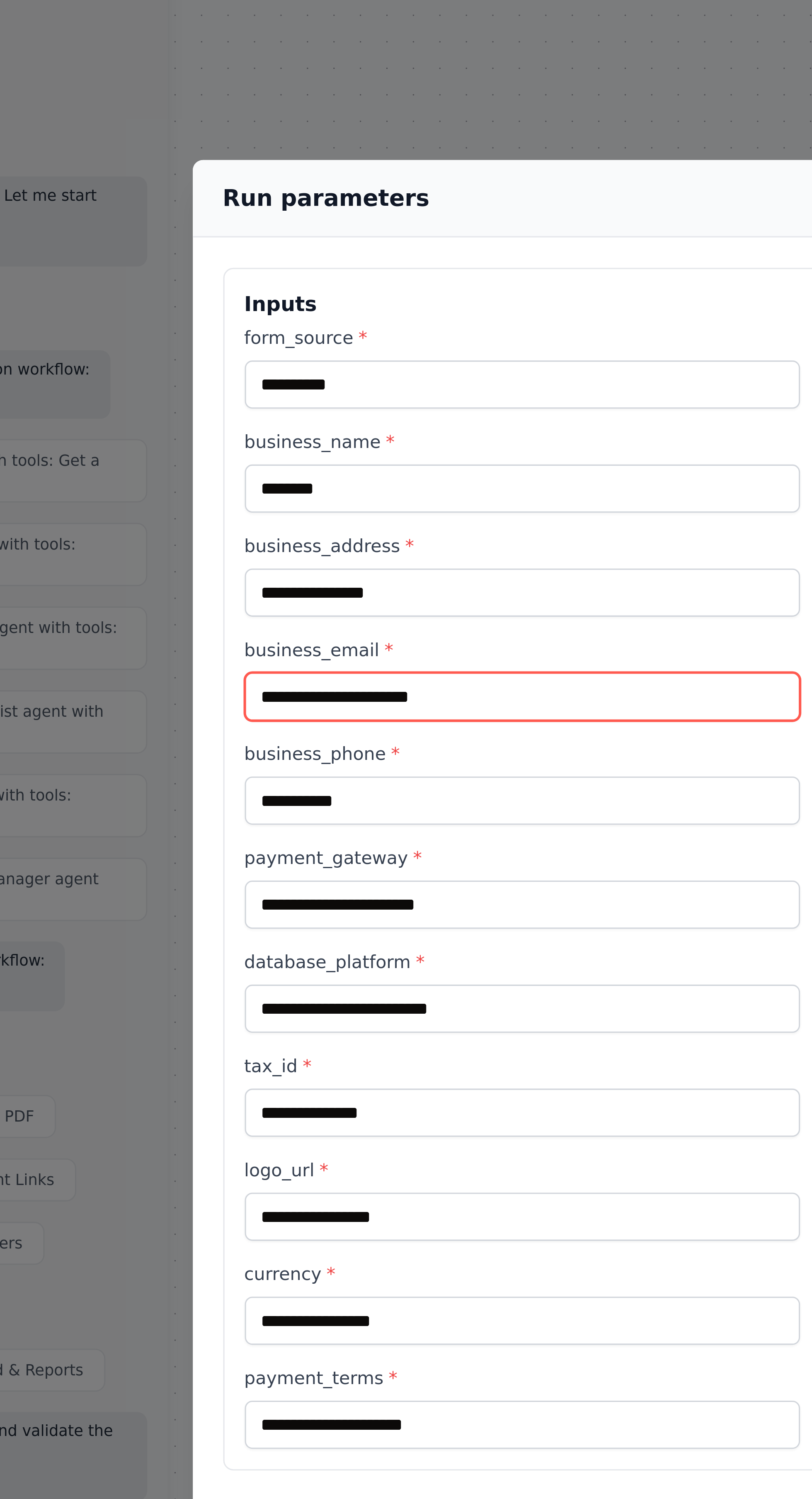
scroll to position [6869, 0]
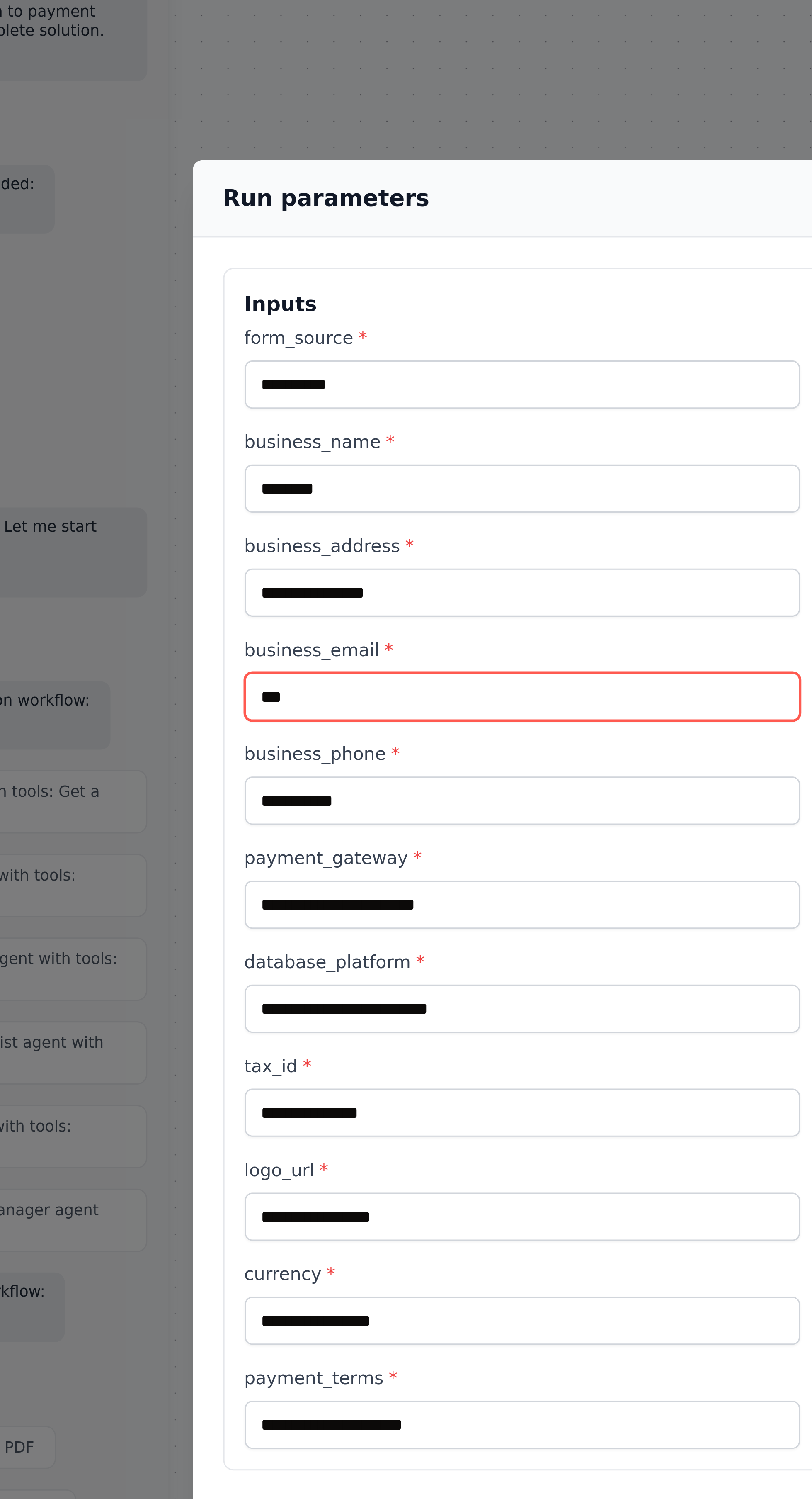
type input "****"
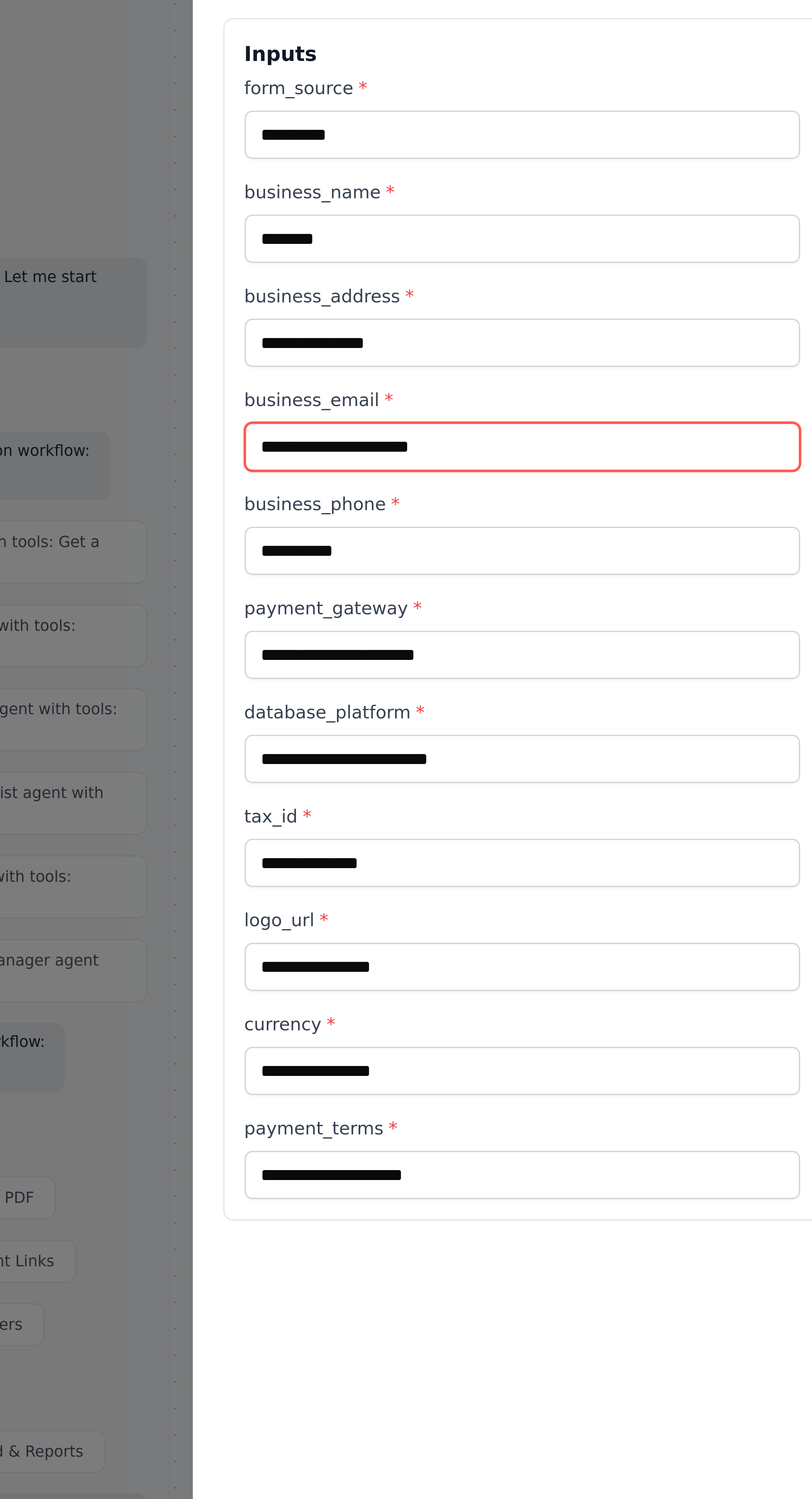
type input "**********"
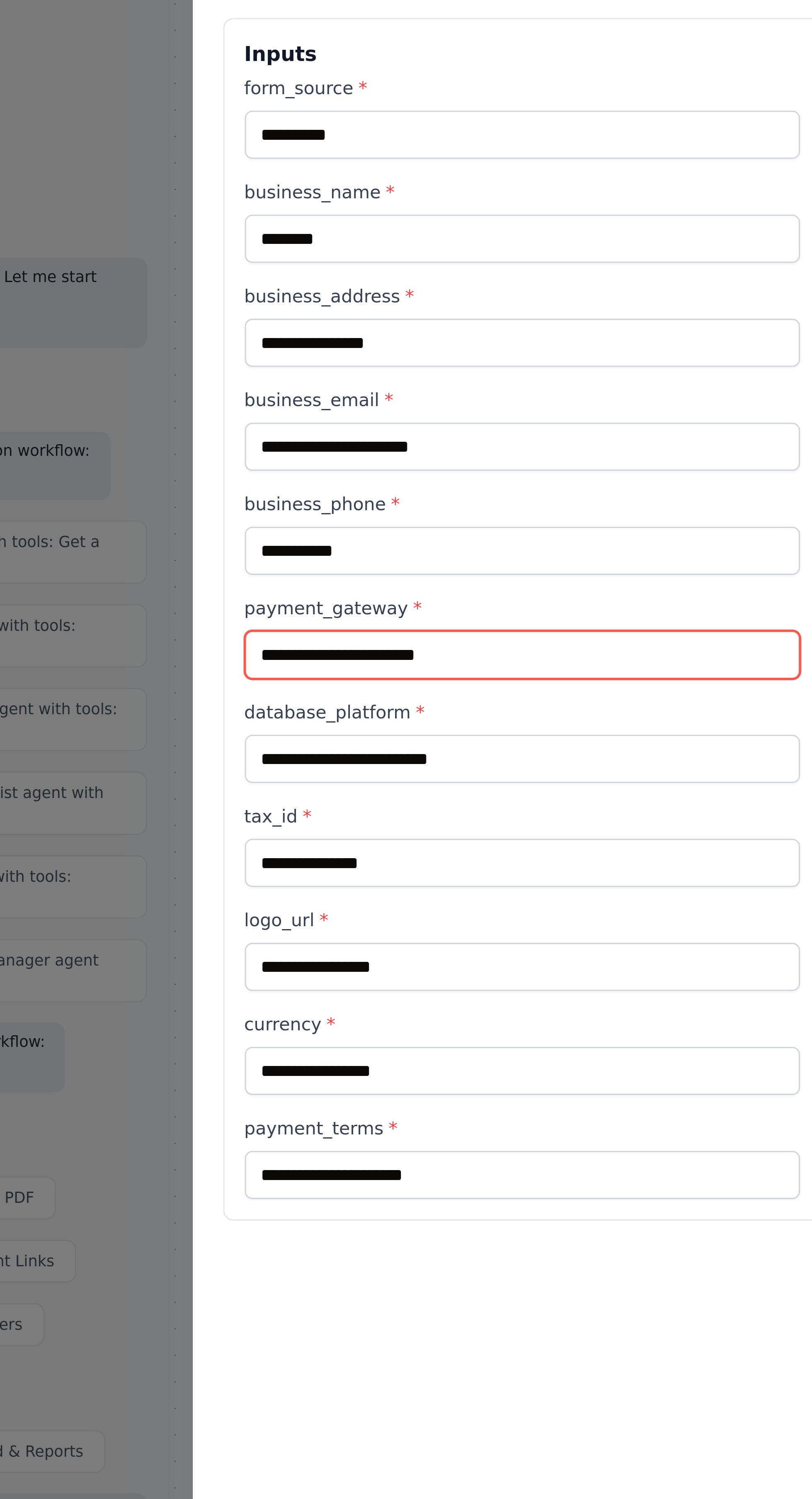
click at [287, 491] on input "payment_gateway *" at bounding box center [302, 498] width 181 height 16
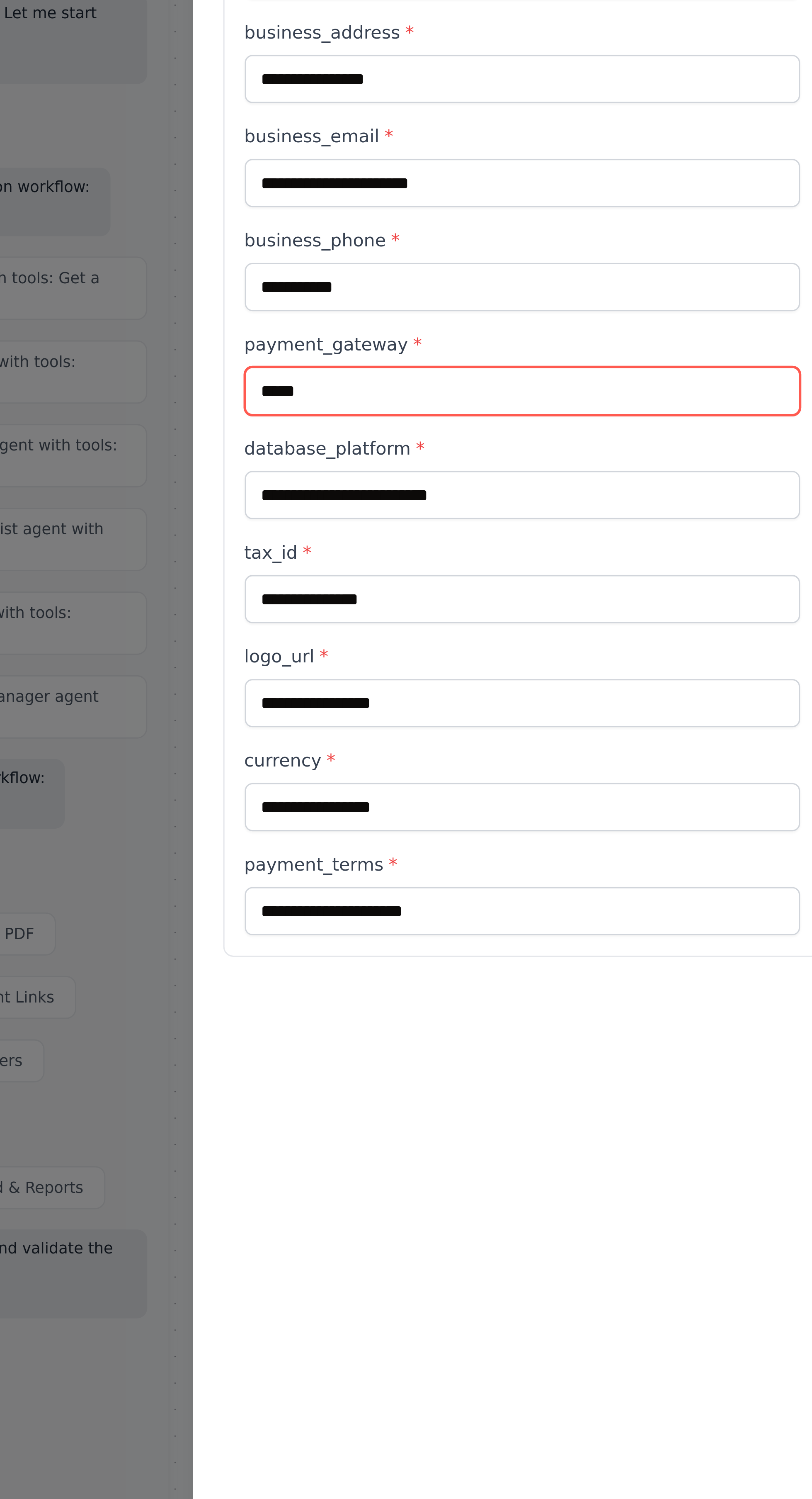
type input "*****"
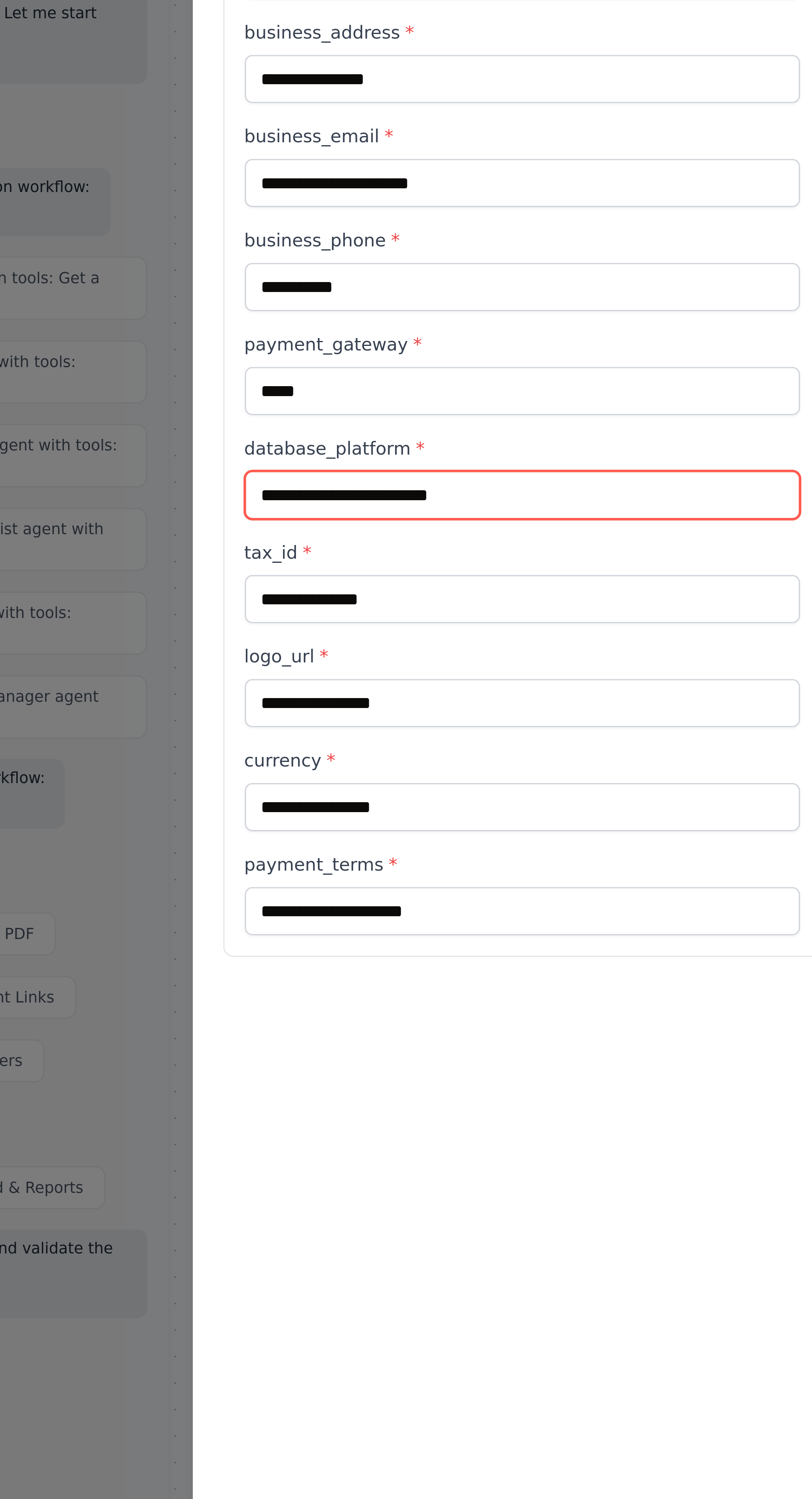
click at [290, 524] on input "database_platform *" at bounding box center [302, 532] width 181 height 16
type input "****"
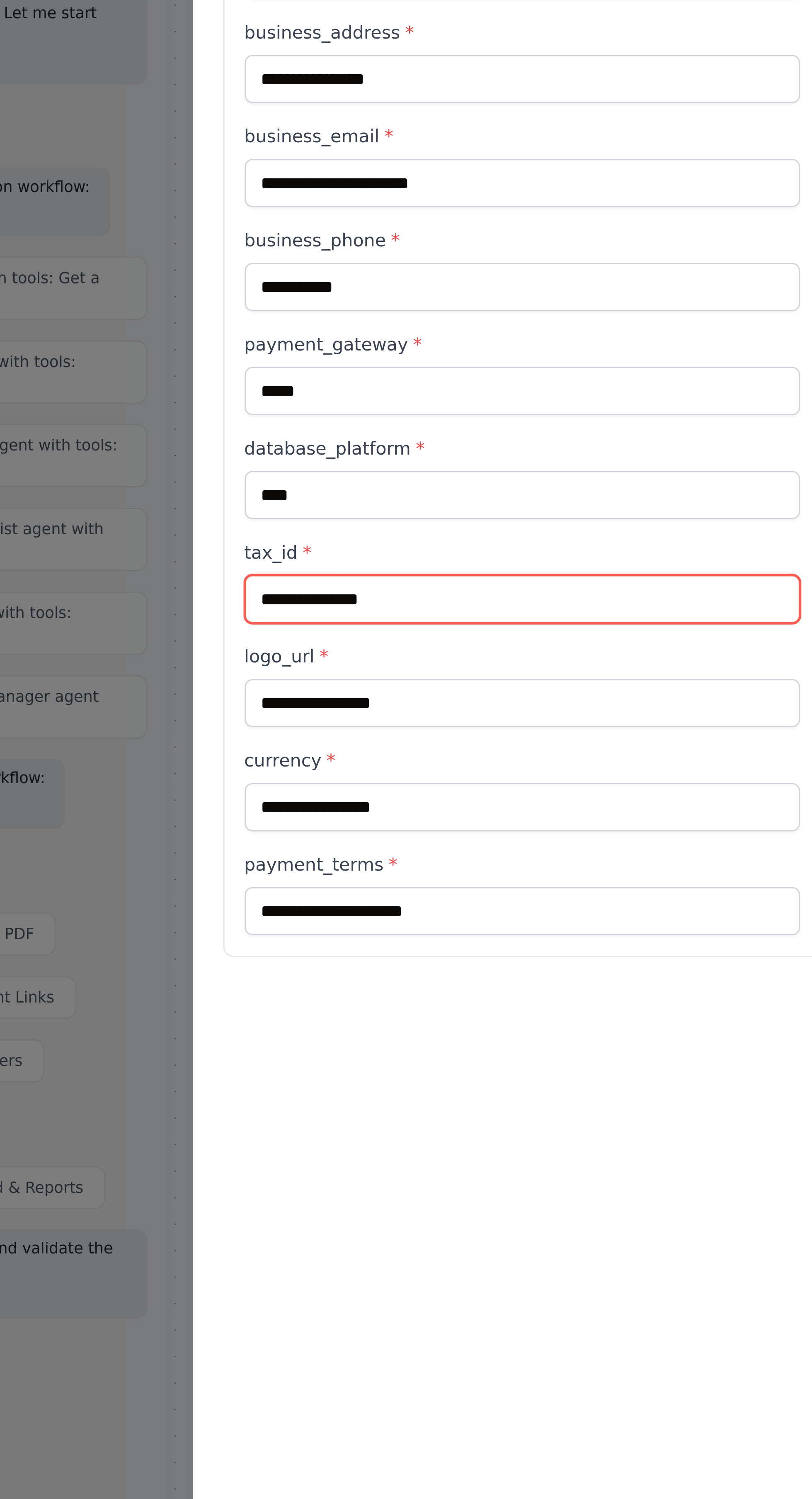
click at [305, 558] on input "tax_id *" at bounding box center [302, 566] width 181 height 16
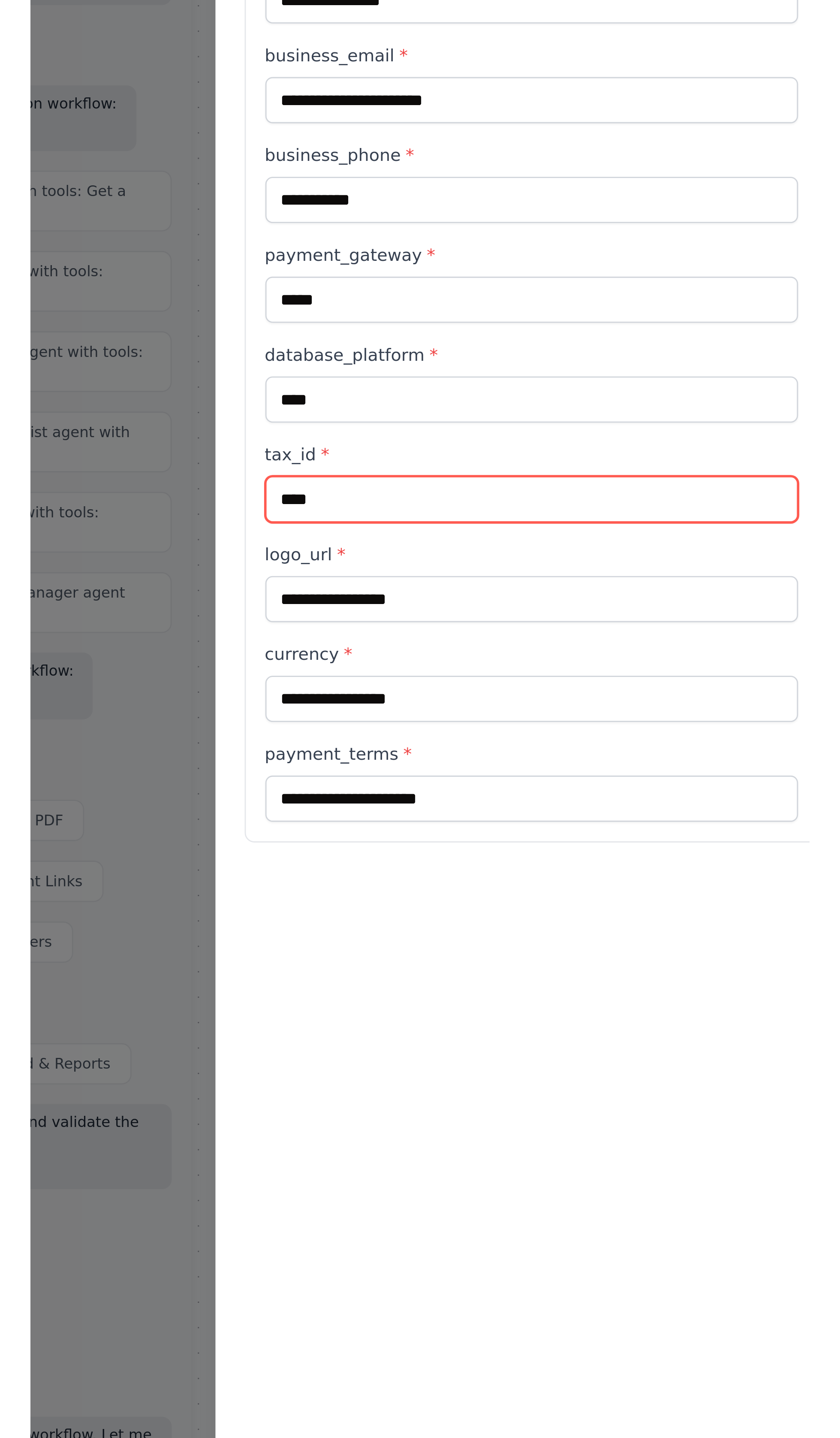
scroll to position [130, 0]
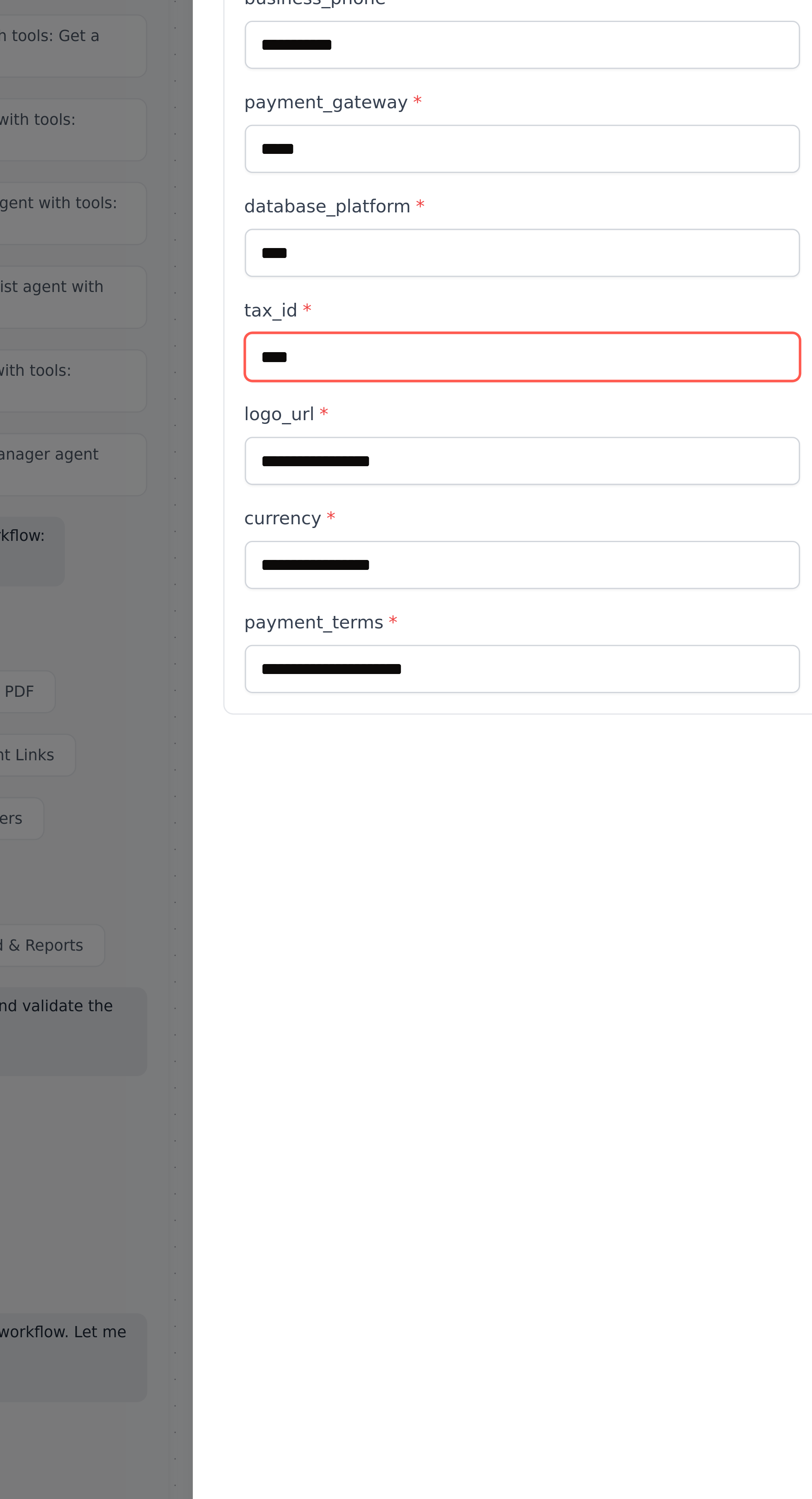
type input "****"
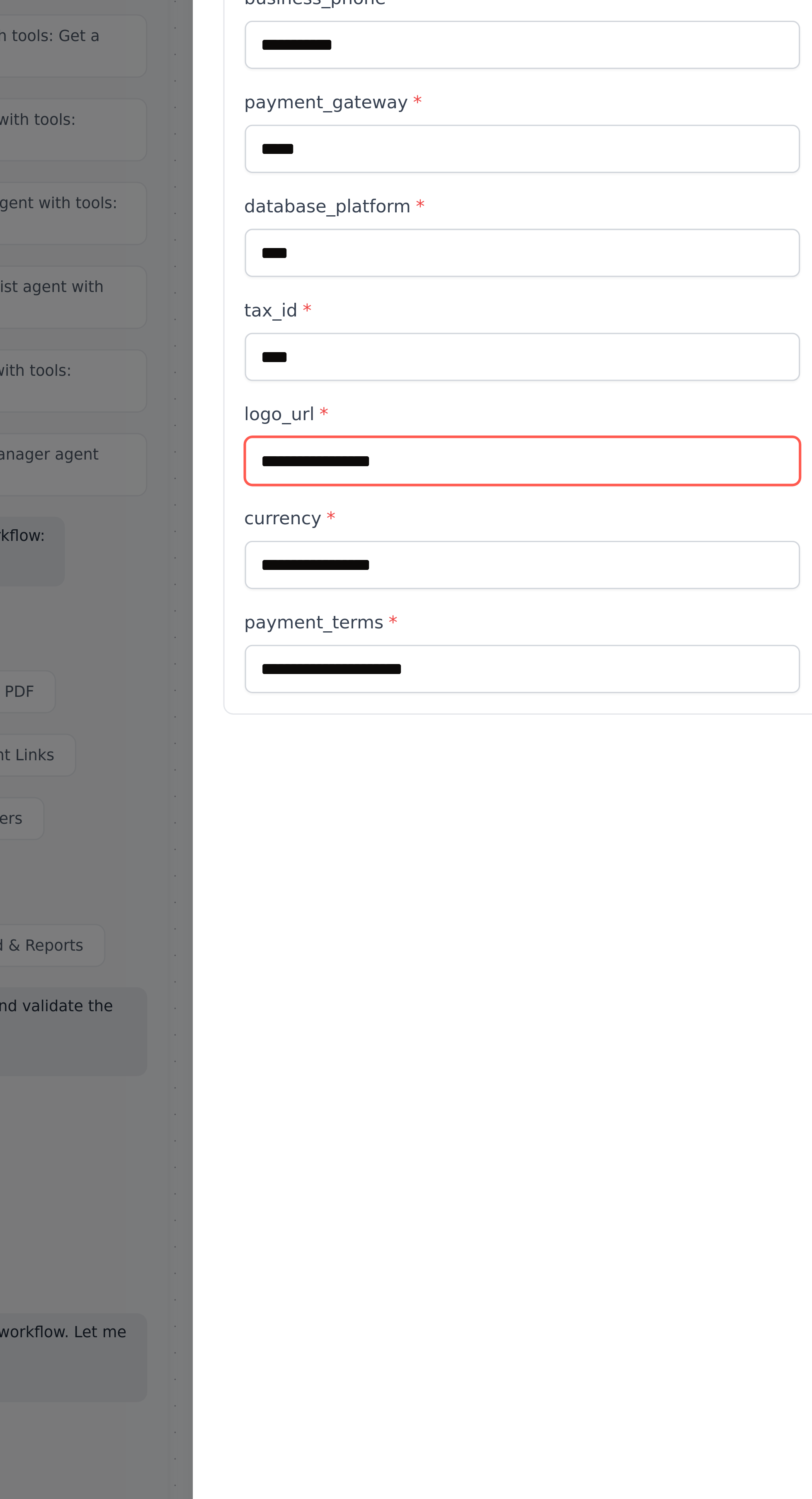
click at [284, 592] on input "logo_url *" at bounding box center [302, 600] width 181 height 16
type input "**********"
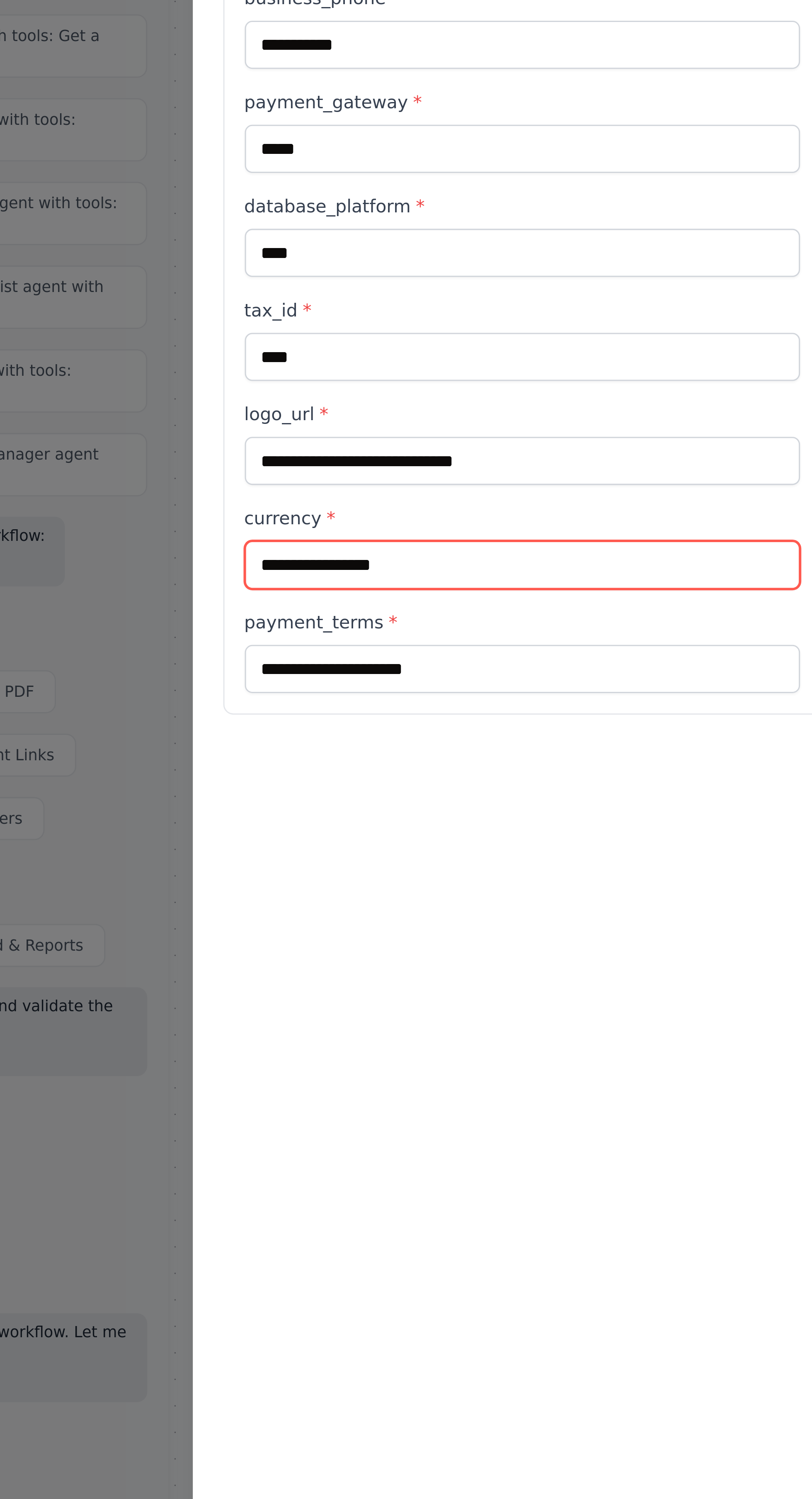
click at [299, 626] on input "currency *" at bounding box center [302, 634] width 181 height 16
type input "******"
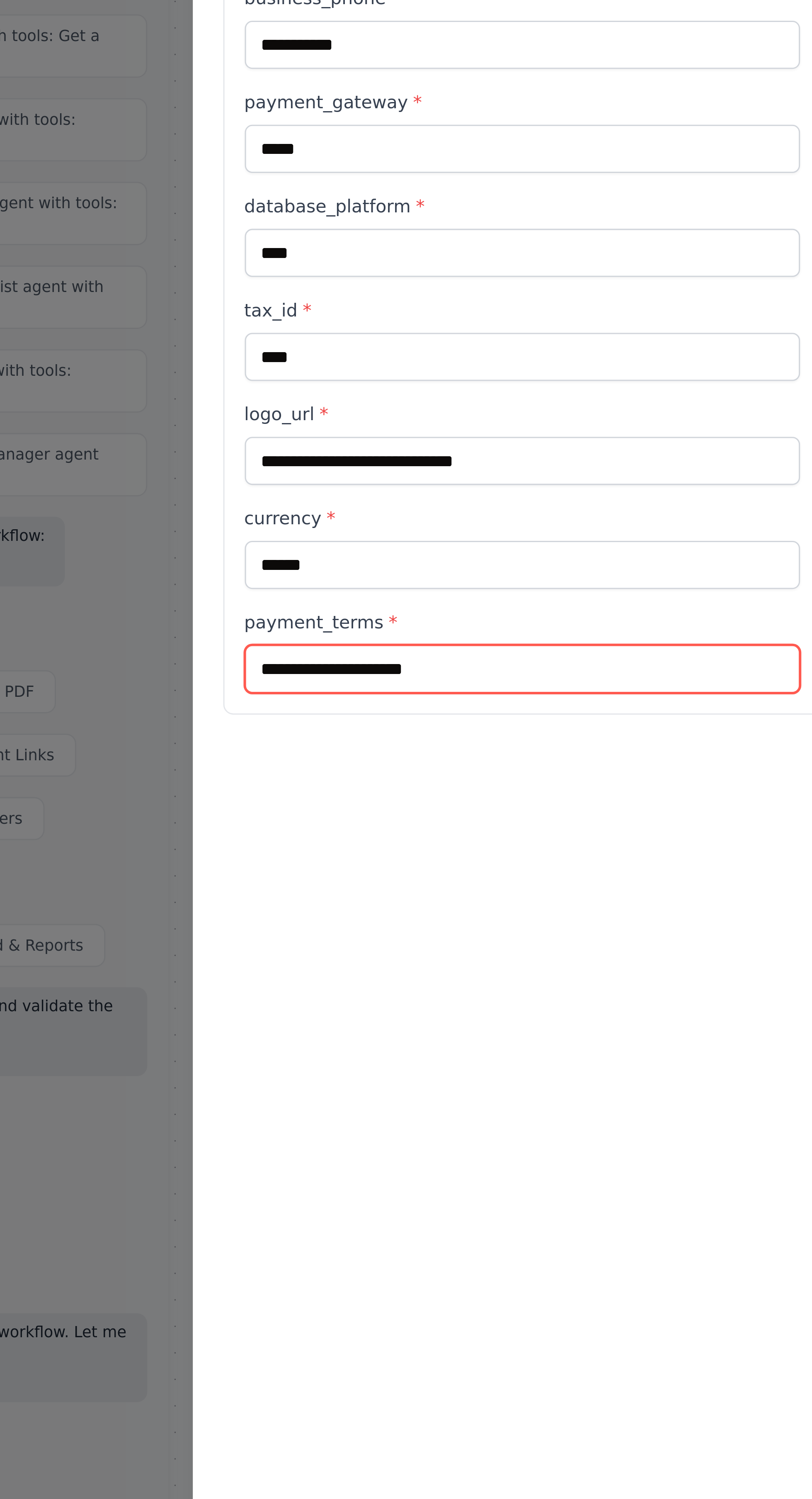
click at [279, 660] on input "payment_terms *" at bounding box center [302, 668] width 181 height 16
type input "****"
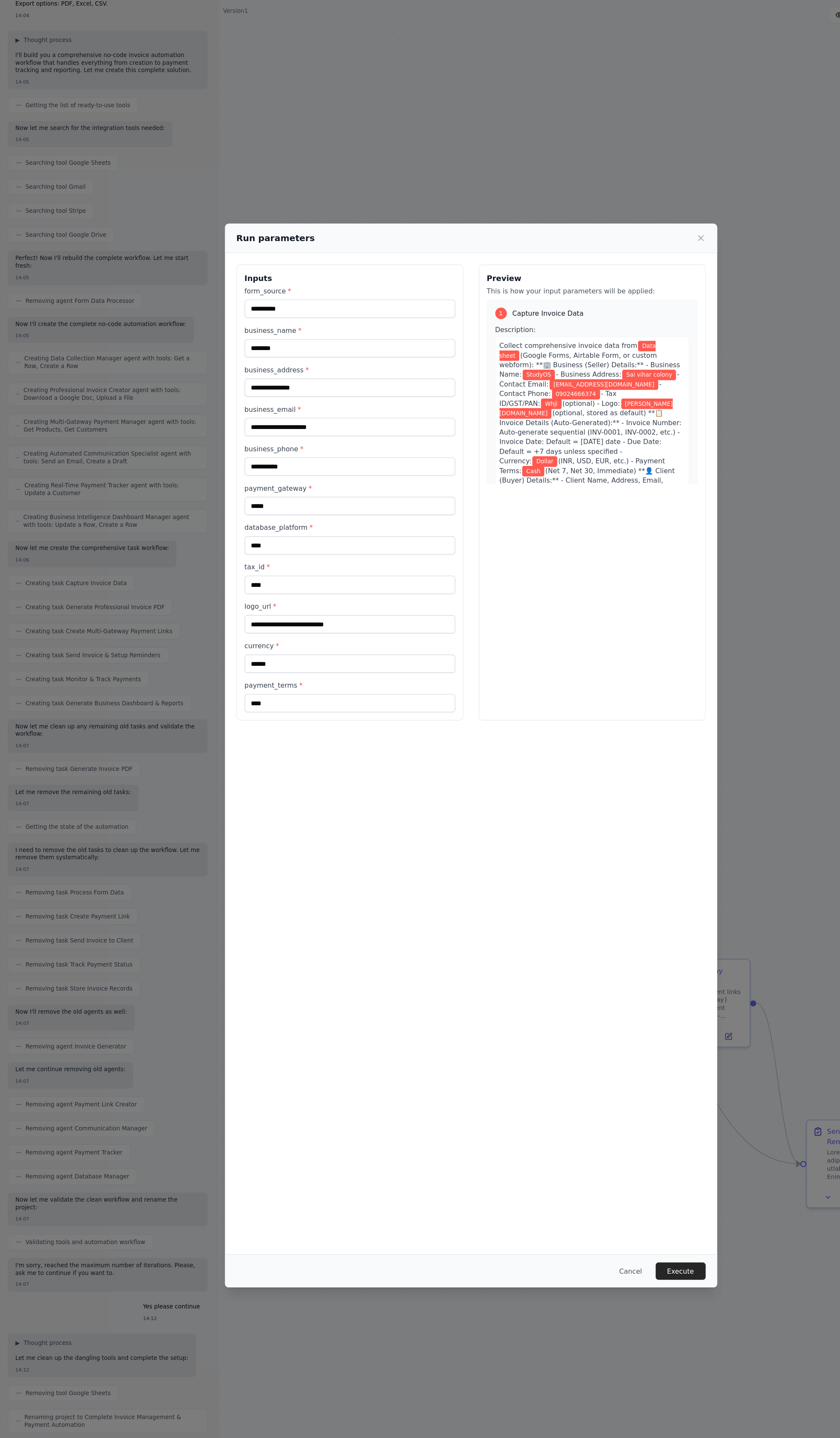
click at [477, 817] on button "Execute" at bounding box center [607, 1179] width 45 height 16
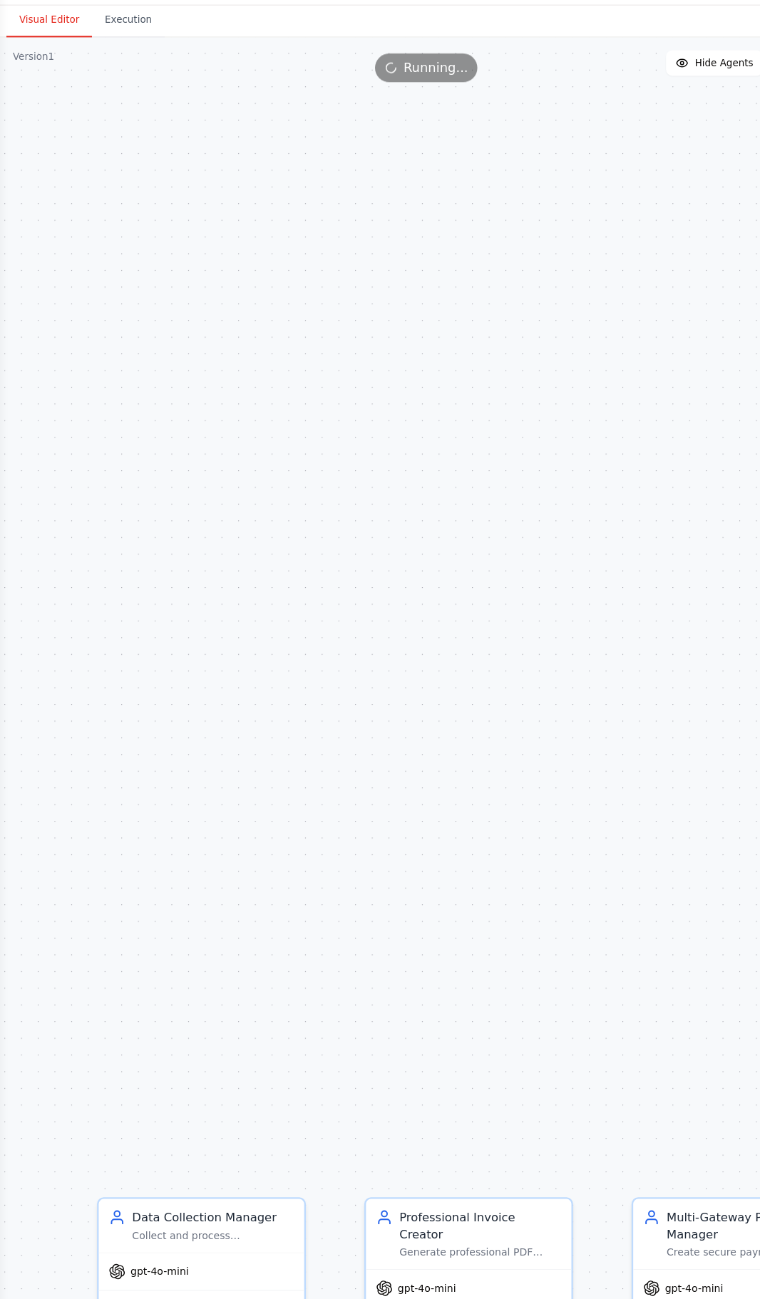
scroll to position [11967, 0]
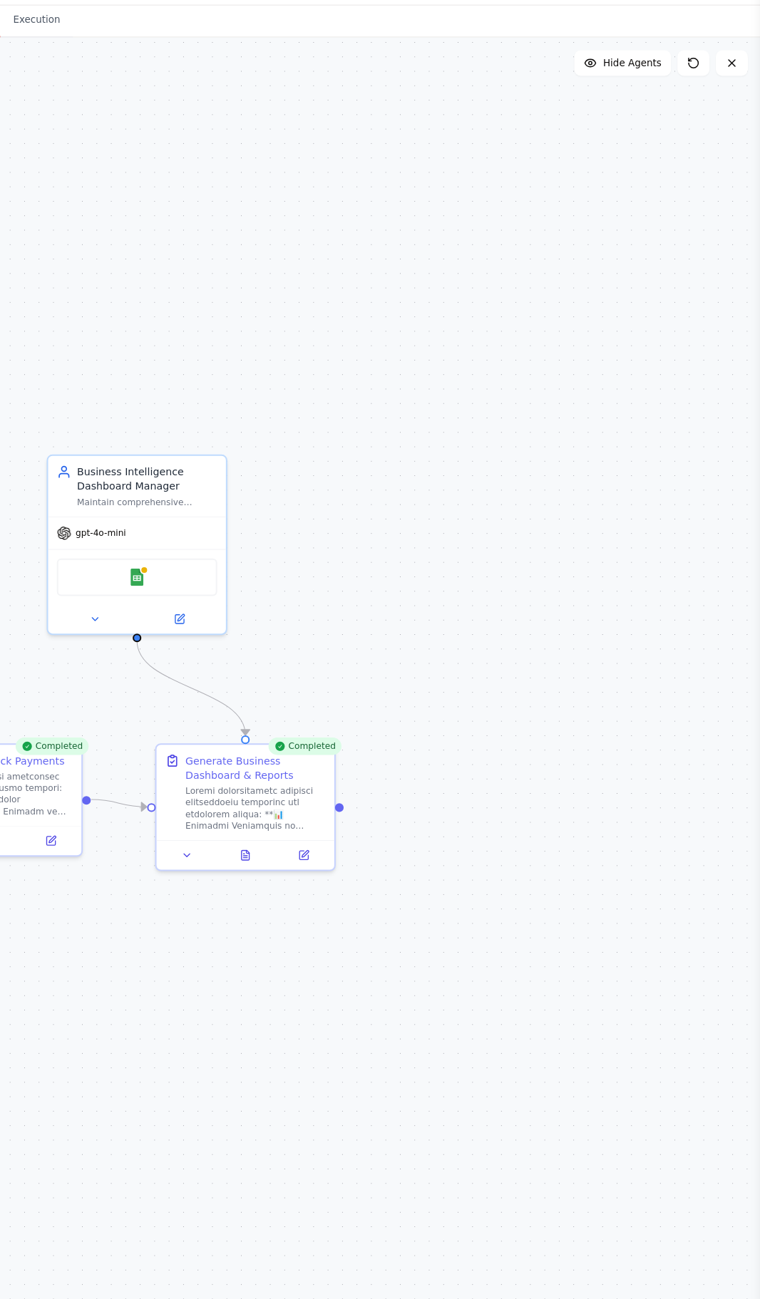
click at [306, 795] on button at bounding box center [300, 803] width 55 height 16
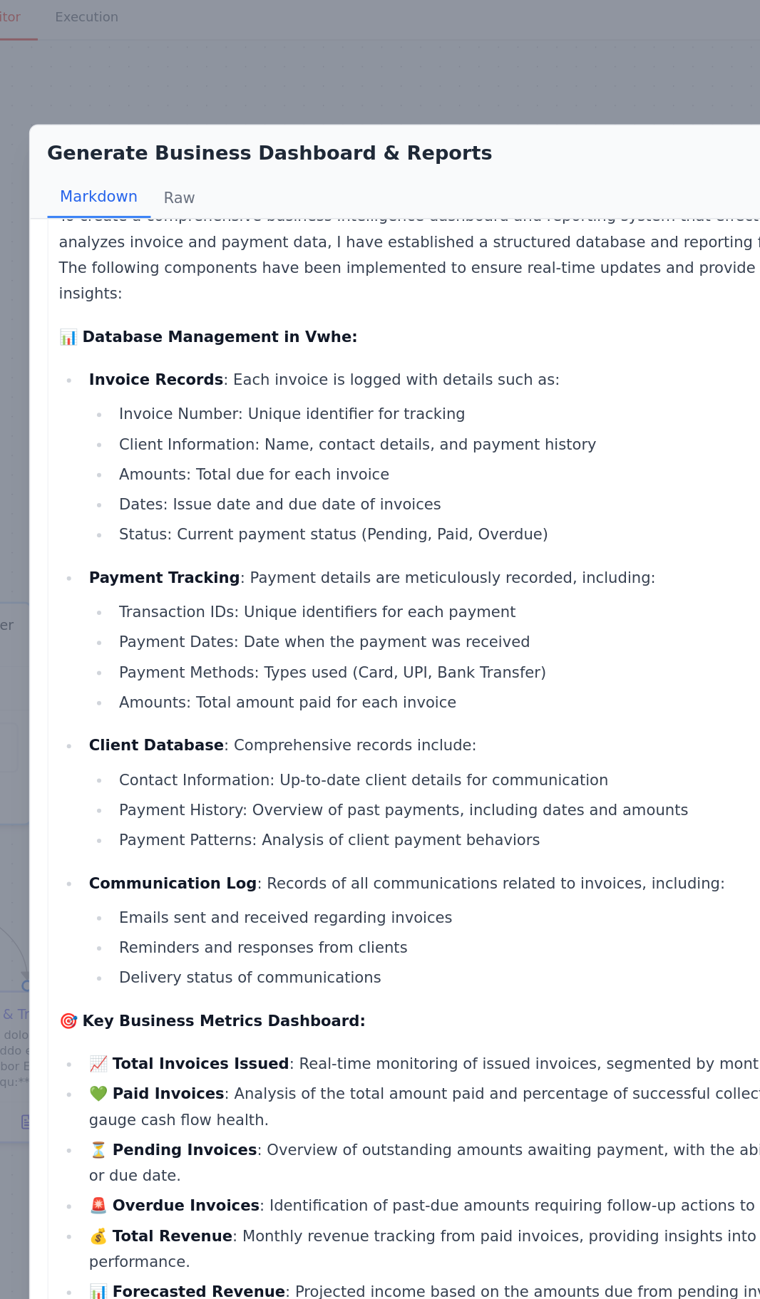
scroll to position [0, 0]
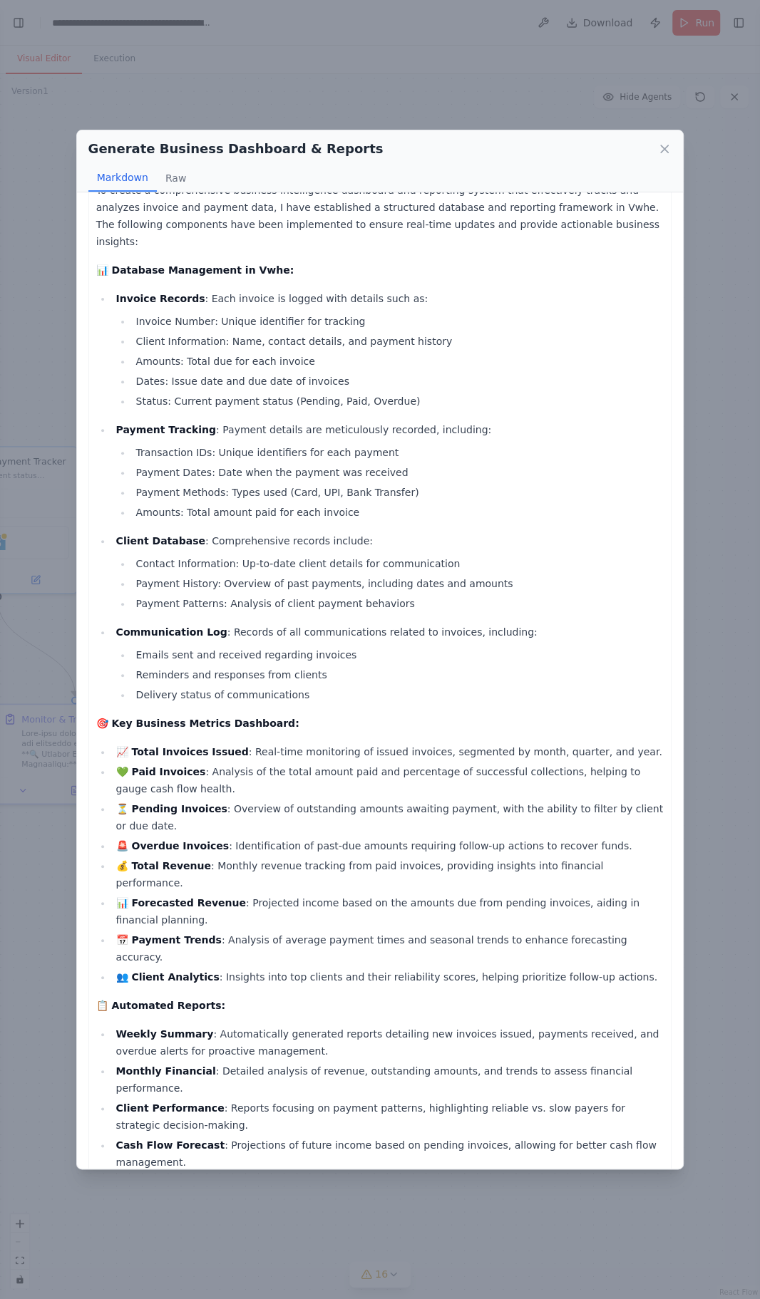
click at [731, 1061] on div "Generate Business Dashboard & Reports Markdown Raw To create a comprehensive bu…" at bounding box center [380, 649] width 760 height 1299
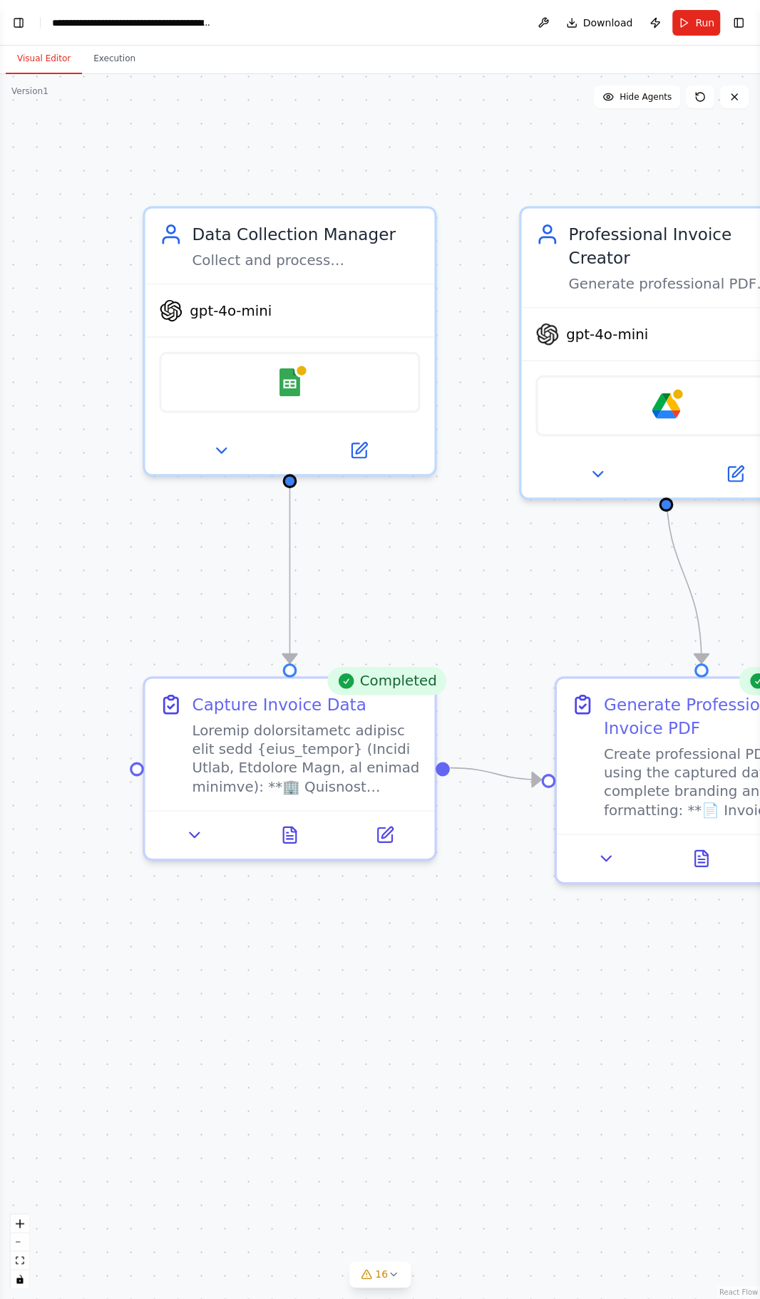
click at [304, 371] on div at bounding box center [301, 371] width 14 height 14
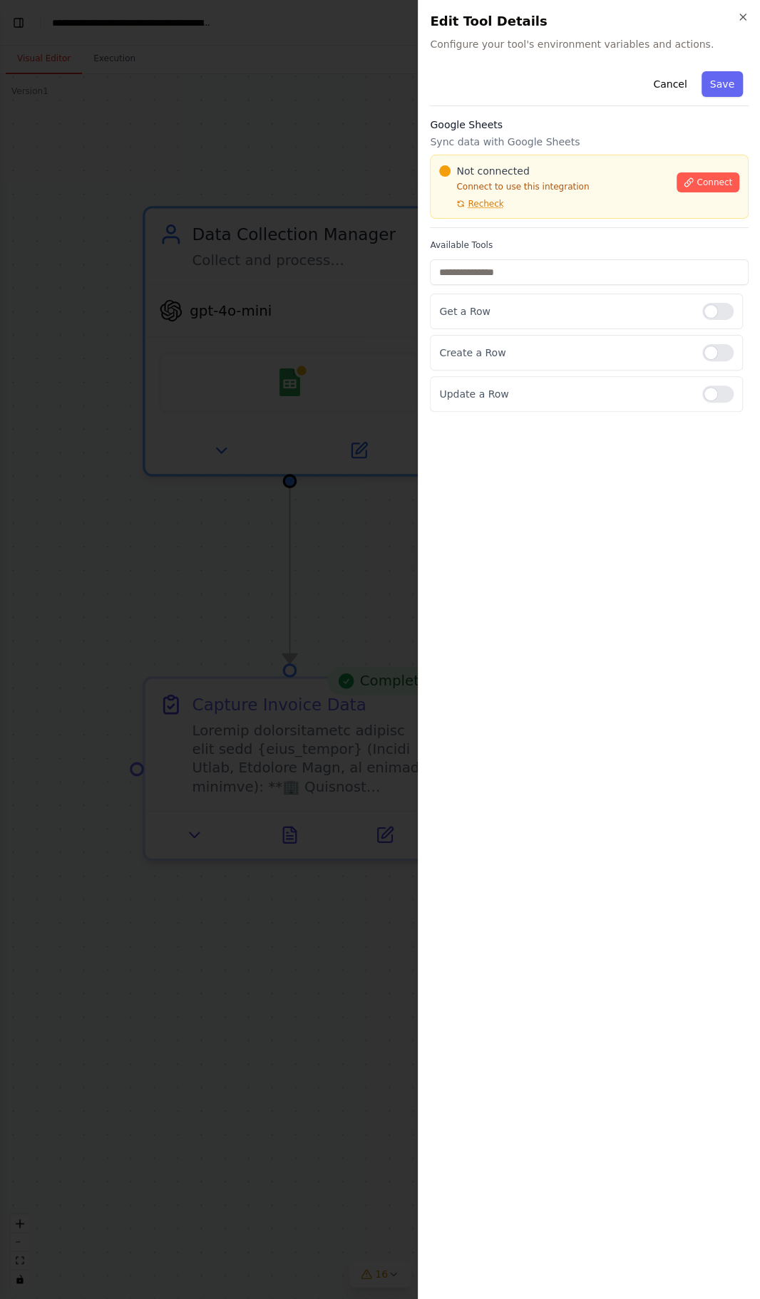
click at [717, 178] on span "Connect" at bounding box center [714, 182] width 36 height 11
click at [708, 185] on span "Connect" at bounding box center [714, 182] width 36 height 11
click at [514, 634] on div "Cancel Save Google Sheets Sync data with Google Sheets Not connected Connect to…" at bounding box center [589, 677] width 319 height 1222
click at [535, 644] on div "Cancel Save Google Sheets Sync data with Google Sheets Not connected Connect to…" at bounding box center [589, 677] width 319 height 1222
click at [436, 654] on div "Cancel Save Google Sheets Sync data with Google Sheets Not connected Connect to…" at bounding box center [589, 677] width 319 height 1222
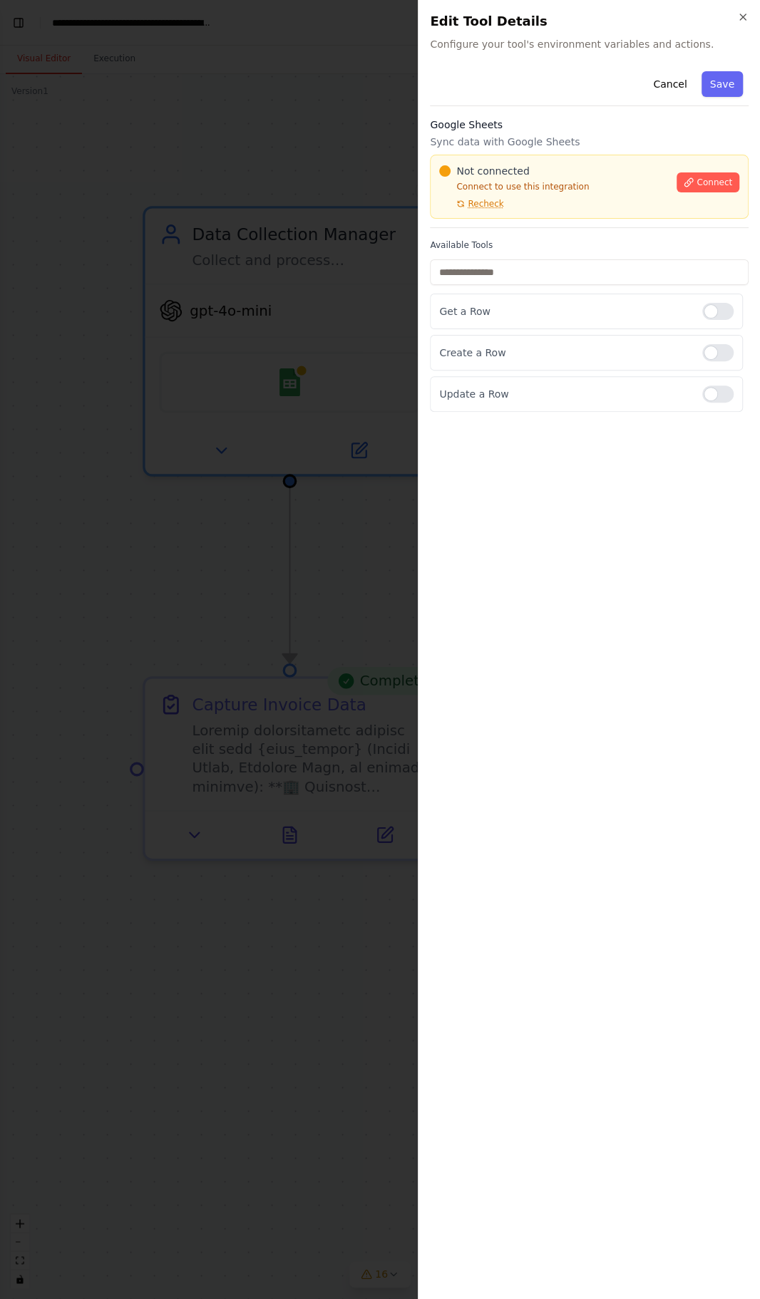
click at [502, 658] on div "Cancel Save Google Sheets Sync data with Google Sheets Not connected Connect to…" at bounding box center [589, 677] width 319 height 1222
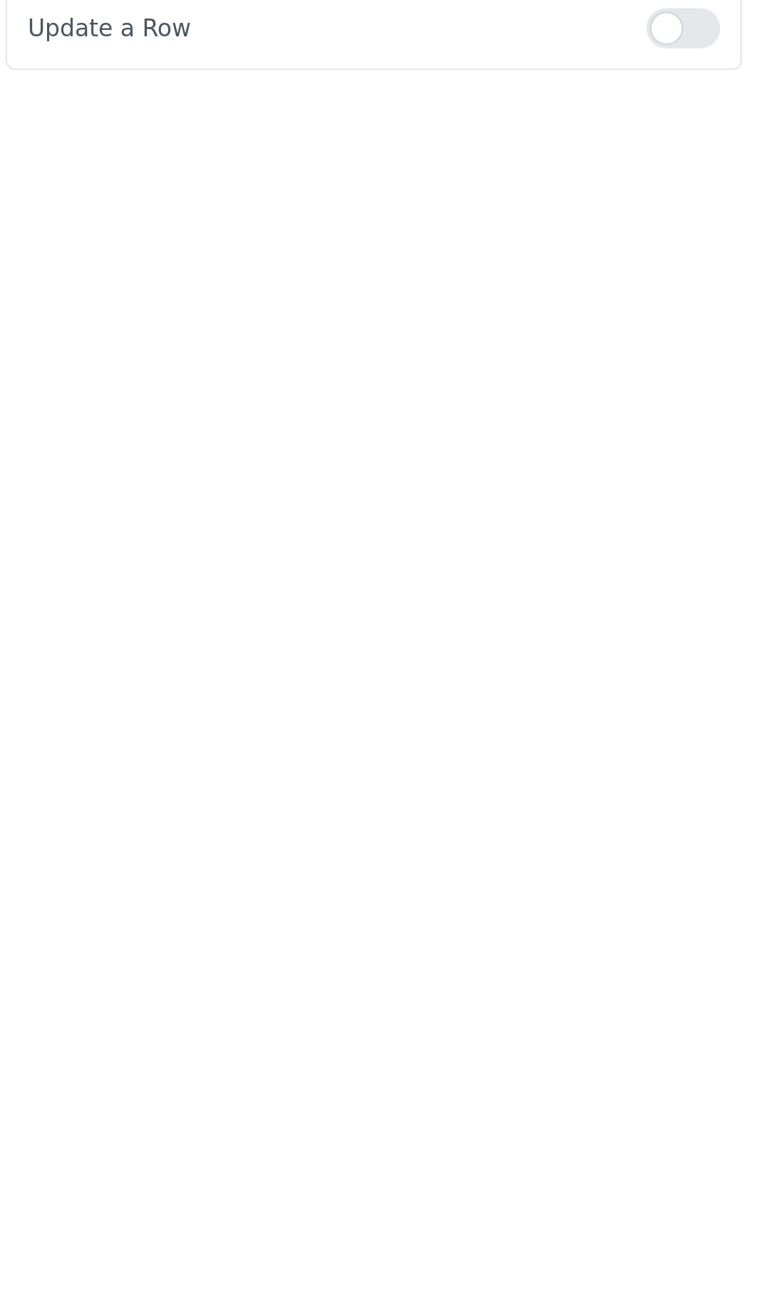
click at [522, 648] on div "Cancel Save Google Sheets Sync data with Google Sheets Not connected Connect to…" at bounding box center [589, 677] width 319 height 1222
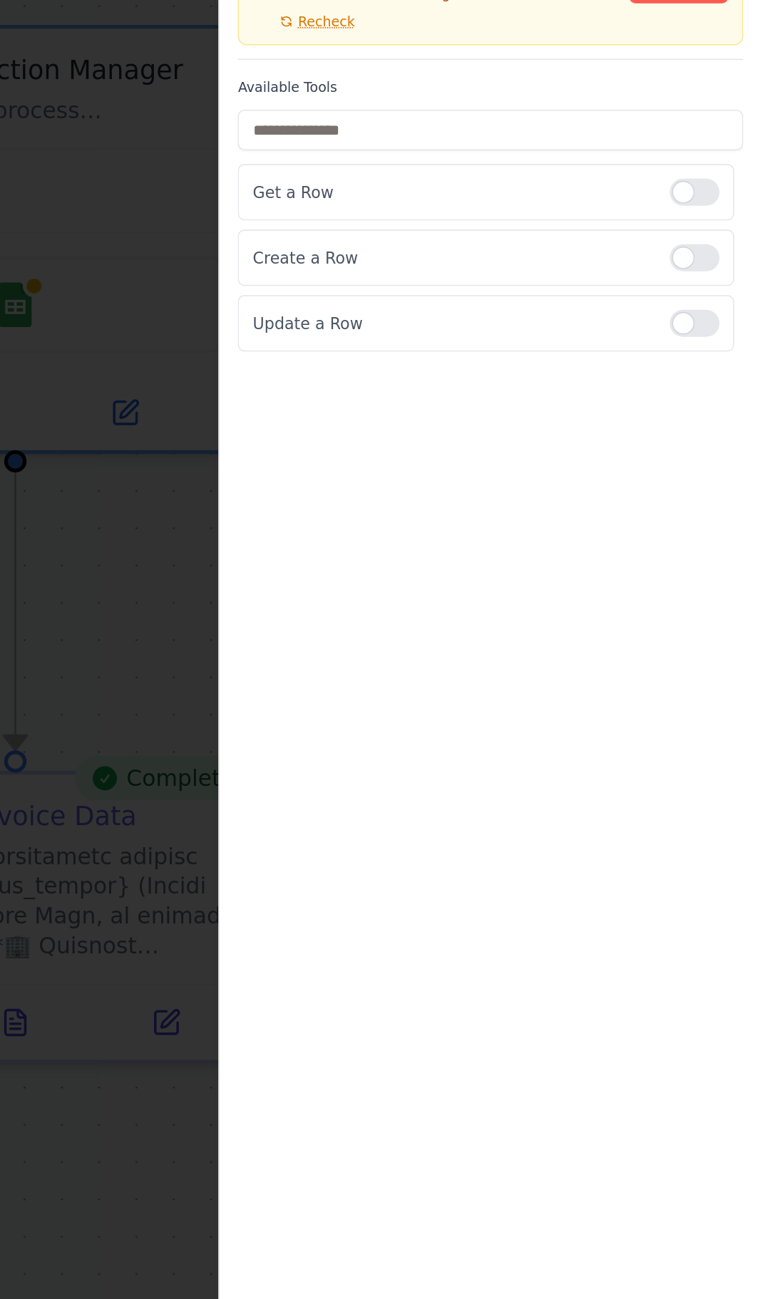
click at [564, 542] on div "Cancel Save Google Sheets Sync data with Google Sheets Not connected Connect to…" at bounding box center [589, 677] width 319 height 1222
click at [545, 648] on div "Cancel Save Google Sheets Sync data with Google Sheets Not connected Connect to…" at bounding box center [589, 677] width 319 height 1222
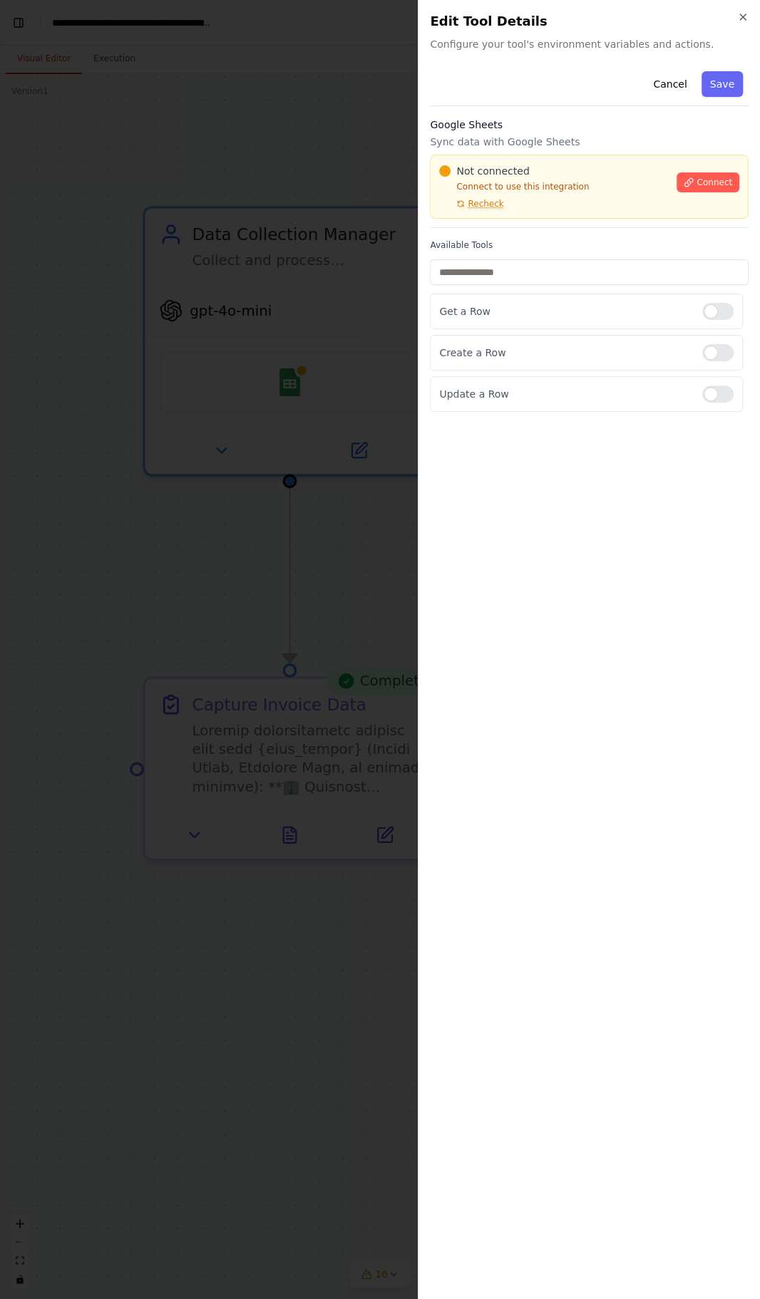
click at [527, 657] on div "Cancel Save Google Sheets Sync data with Google Sheets Not connected Connect to…" at bounding box center [589, 677] width 319 height 1222
click at [625, 622] on div "Cancel Save Google Sheets Sync data with Google Sheets Not connected Connect to…" at bounding box center [589, 677] width 319 height 1222
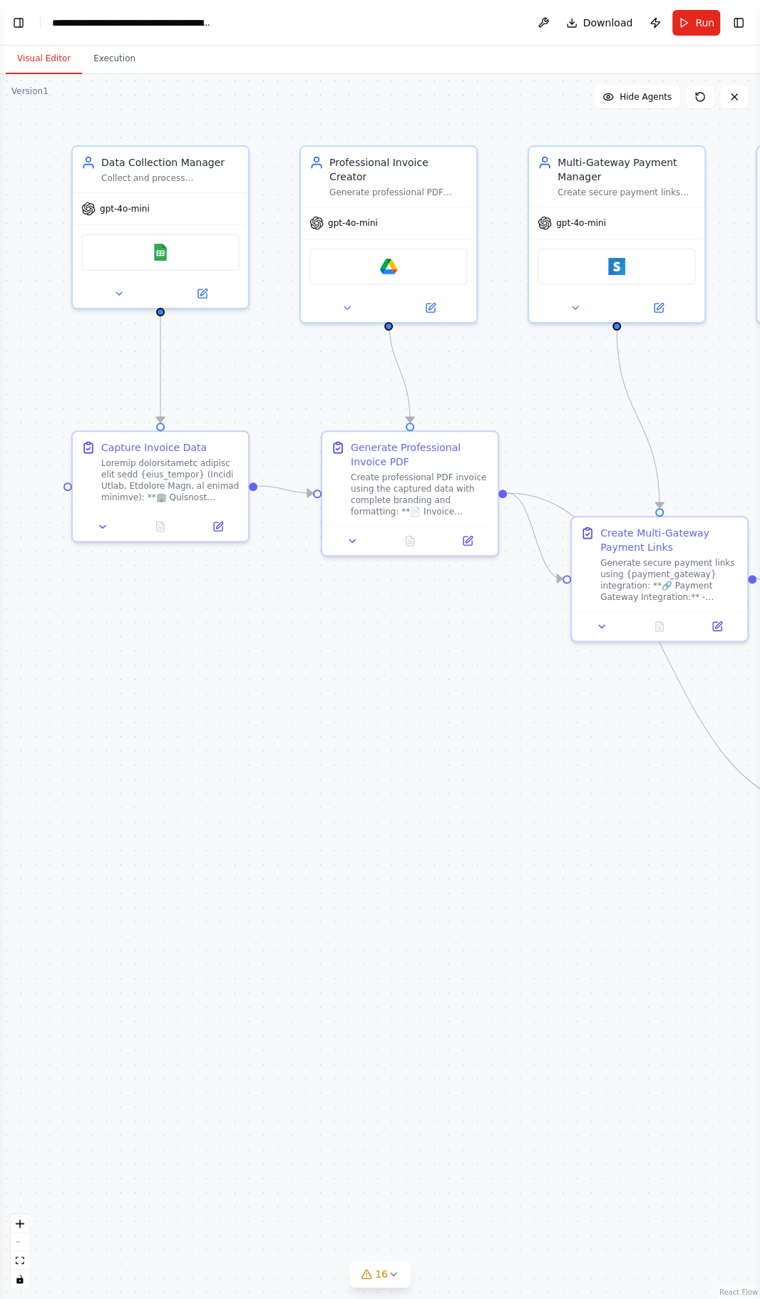
scroll to position [12377, 0]
click at [659, 22] on button "Publish" at bounding box center [655, 23] width 23 height 26
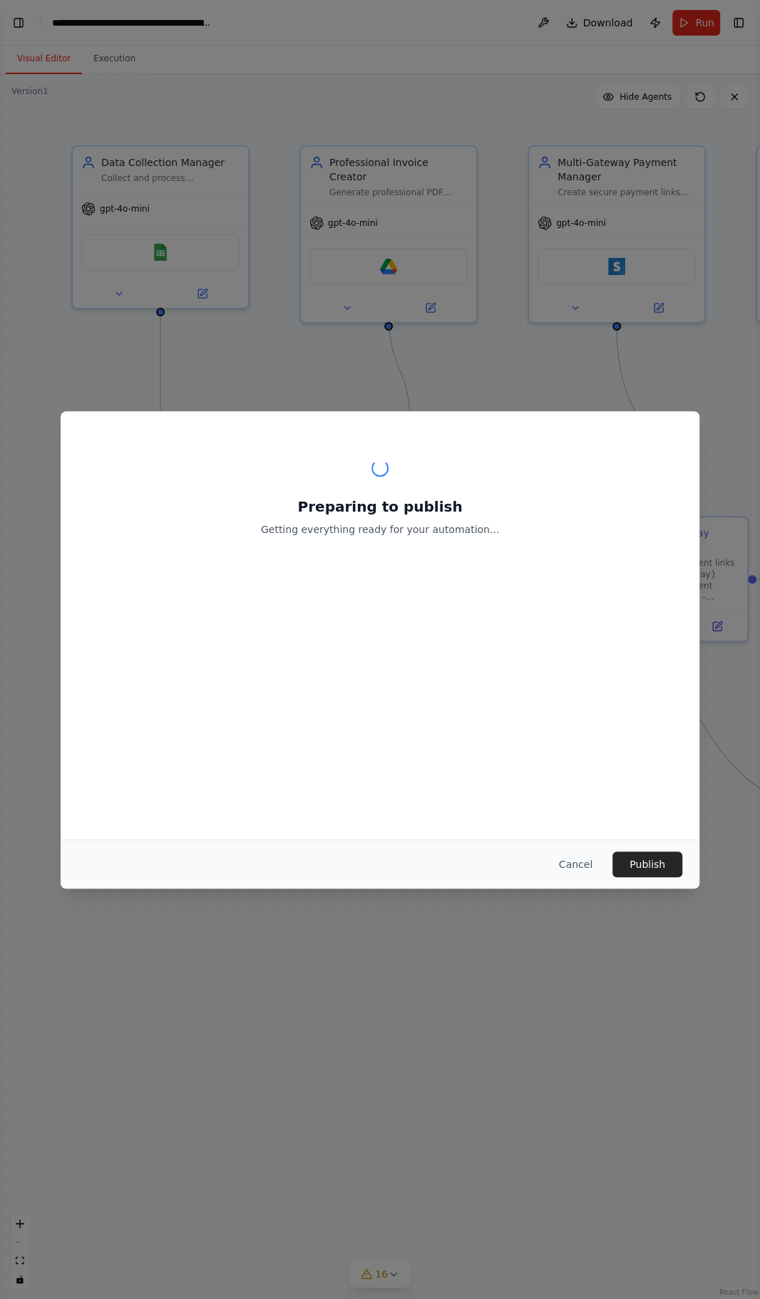
click at [696, 27] on div "Preparing to publish Getting everything ready for your automation... Cancel Pub…" at bounding box center [380, 649] width 760 height 1299
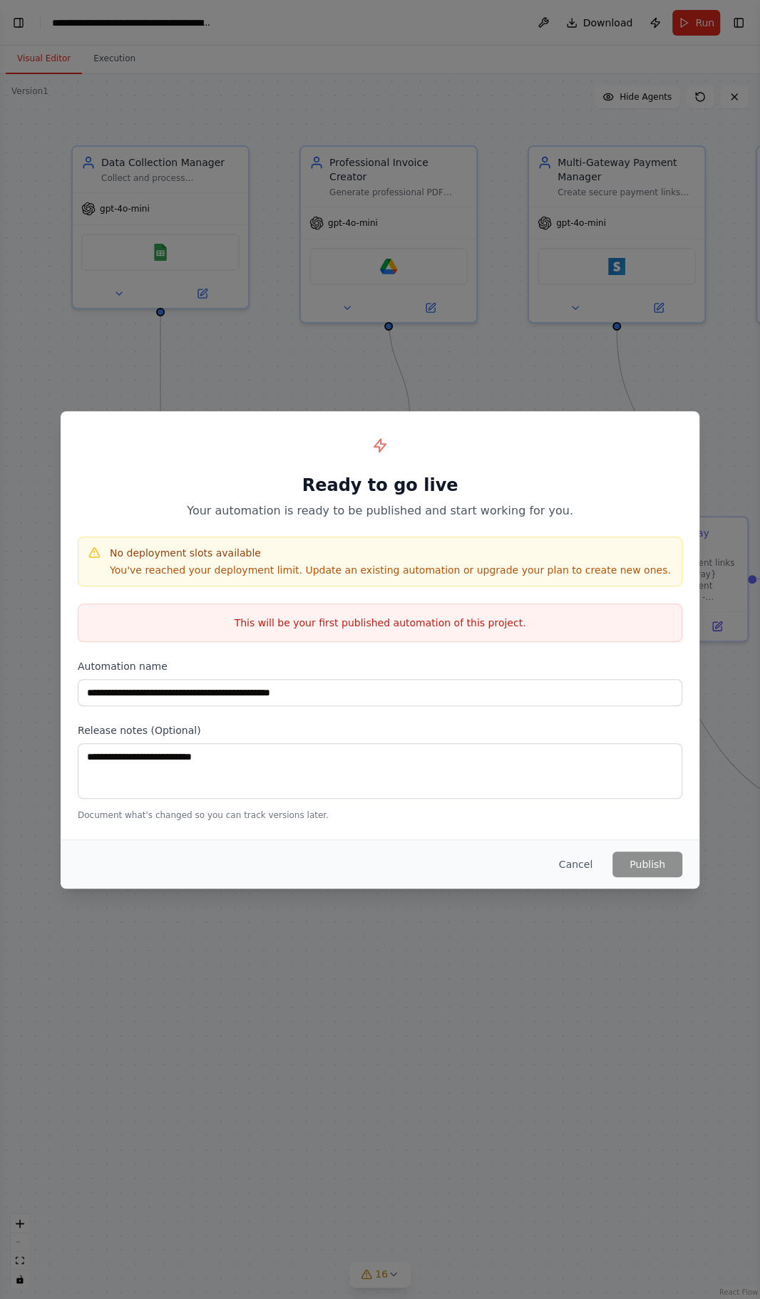
click at [579, 857] on button "Cancel" at bounding box center [575, 865] width 56 height 26
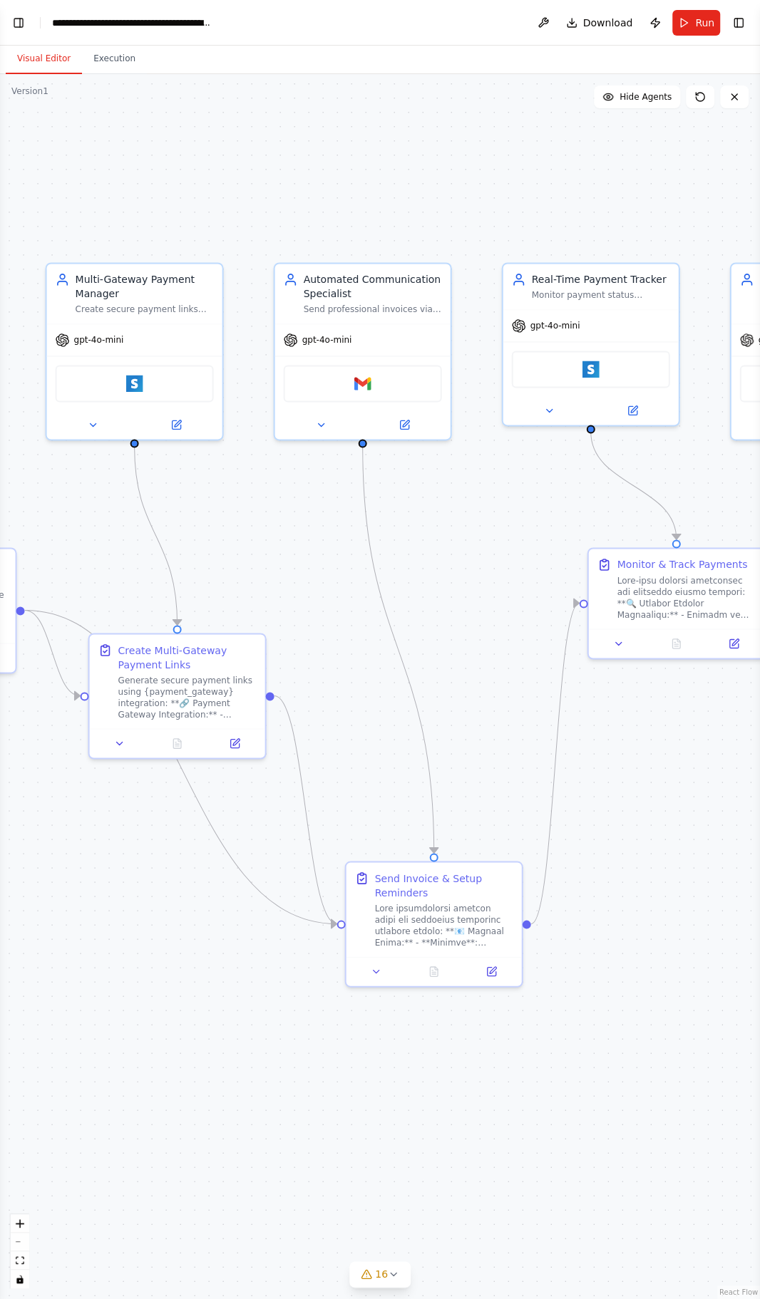
click at [666, 31] on button "Publish" at bounding box center [655, 23] width 23 height 26
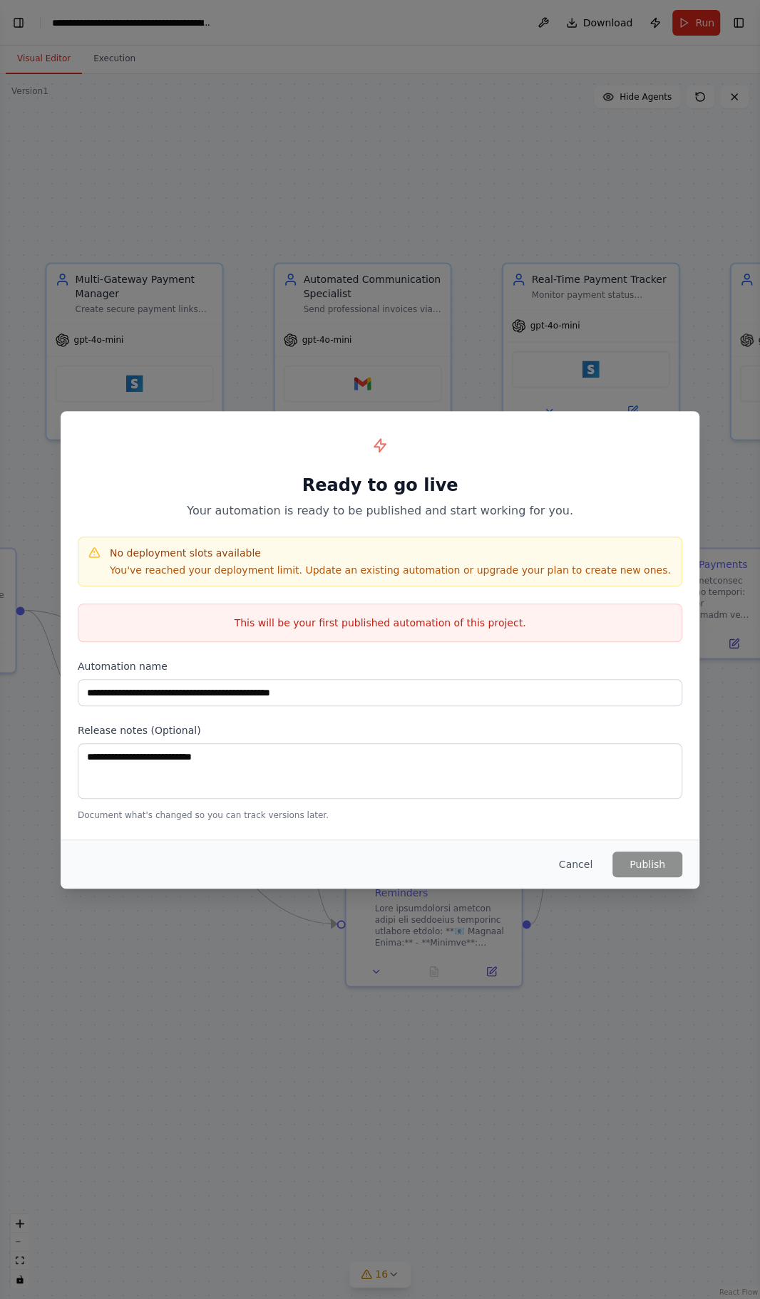
click at [572, 873] on button "Cancel" at bounding box center [575, 865] width 56 height 26
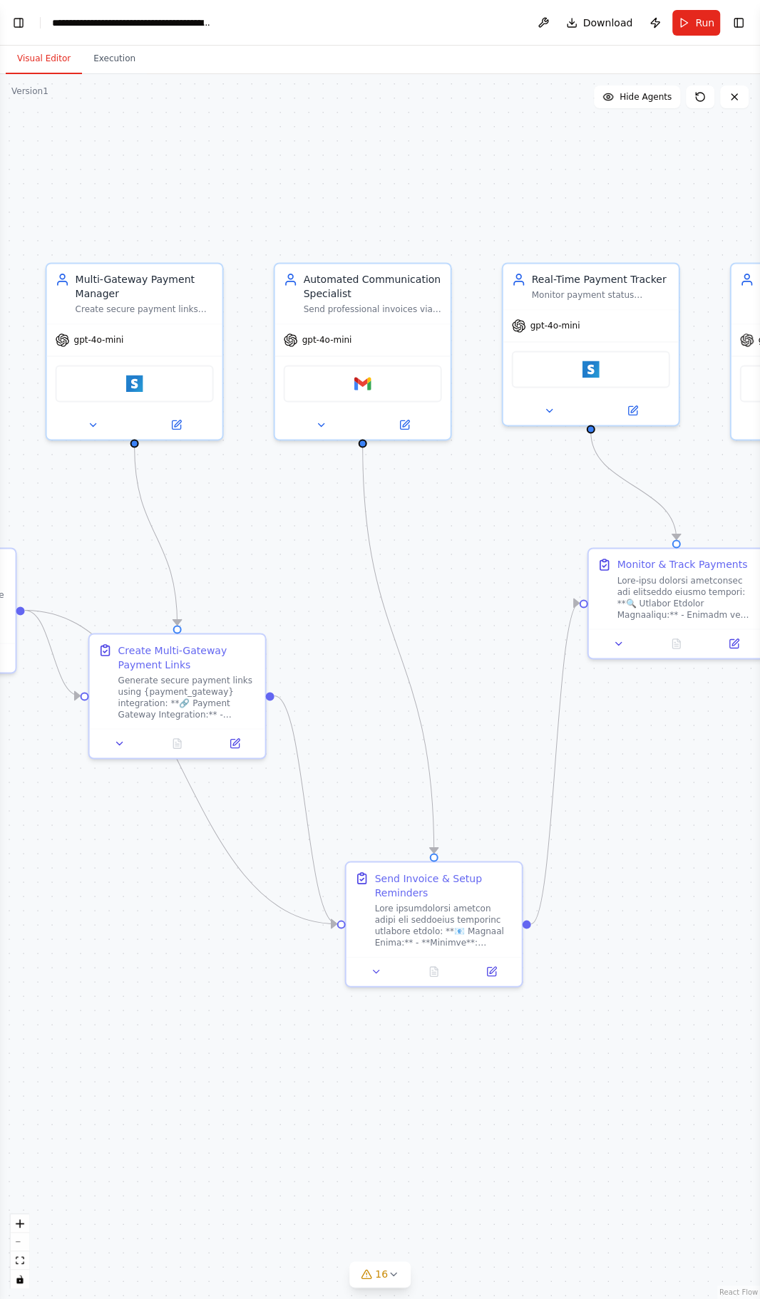
click at [705, 22] on span "Run" at bounding box center [704, 23] width 19 height 14
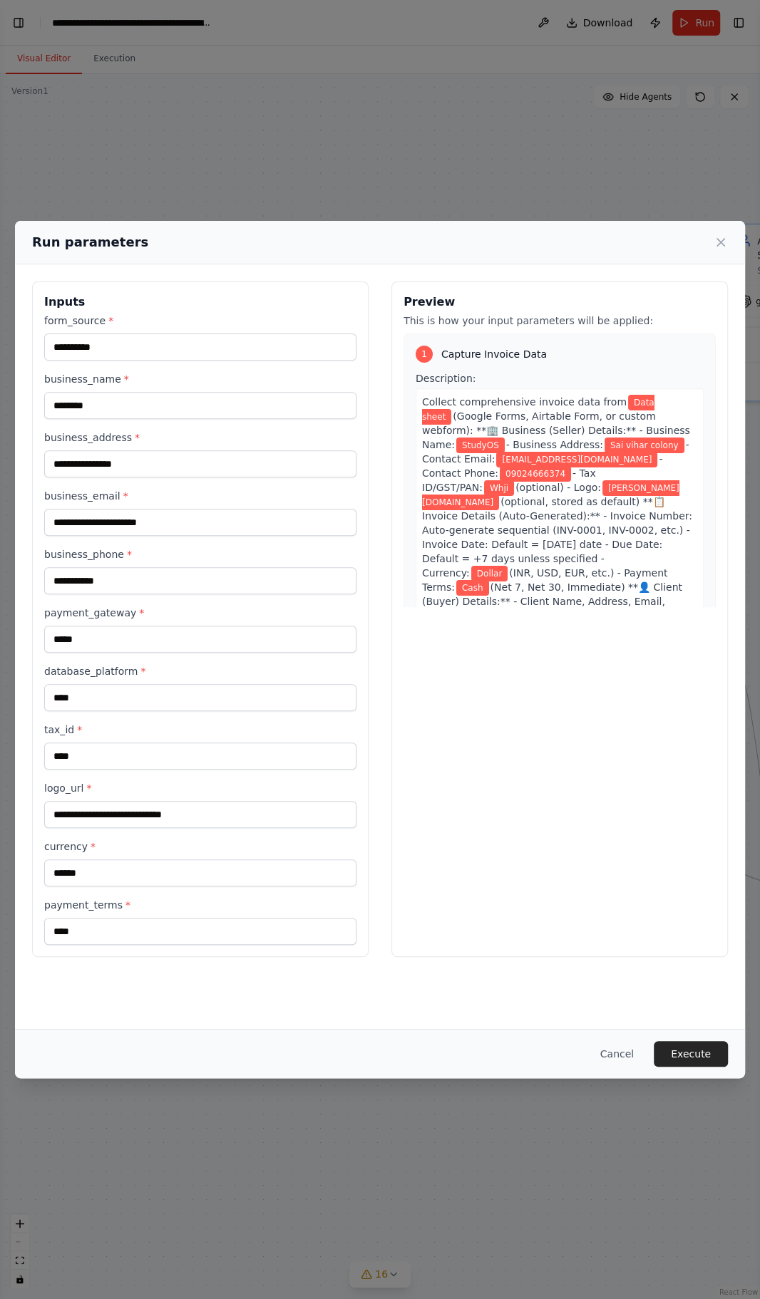
click at [693, 1067] on button "Execute" at bounding box center [691, 1054] width 74 height 26
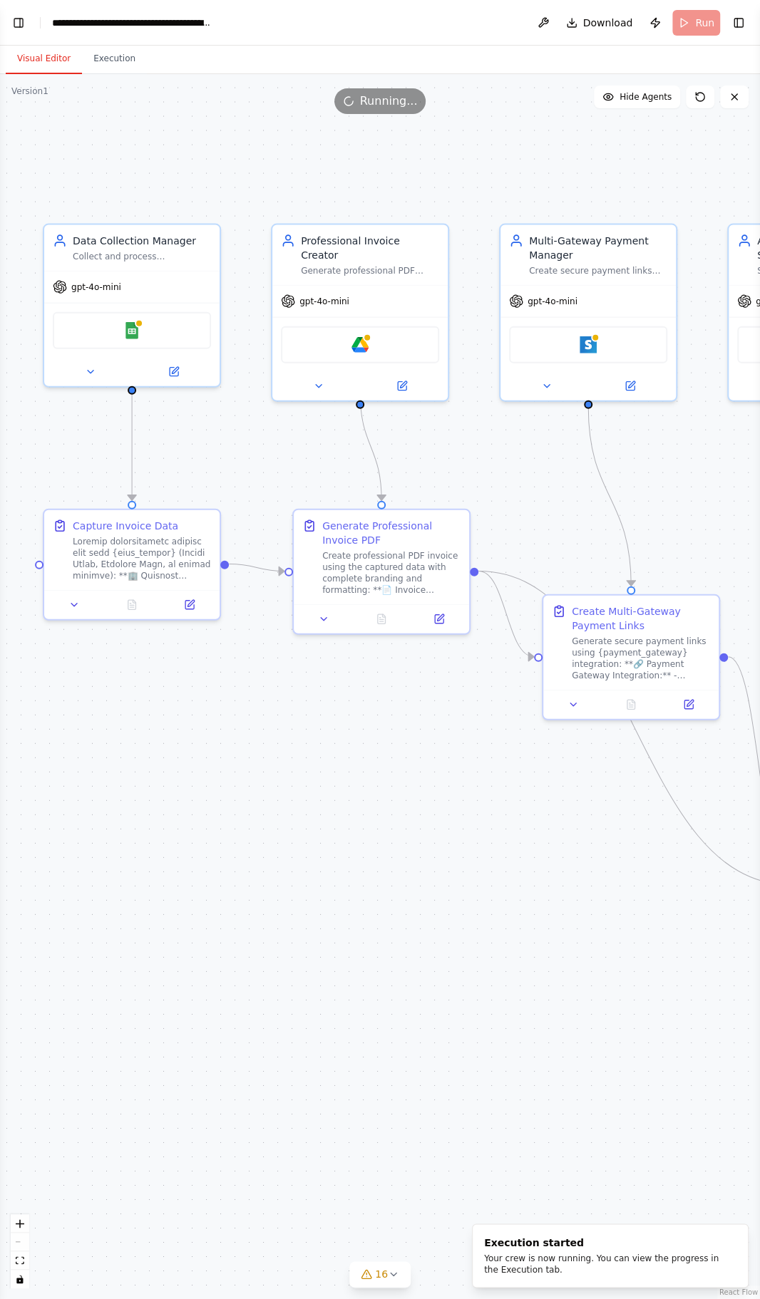
click at [138, 321] on div at bounding box center [139, 323] width 9 height 9
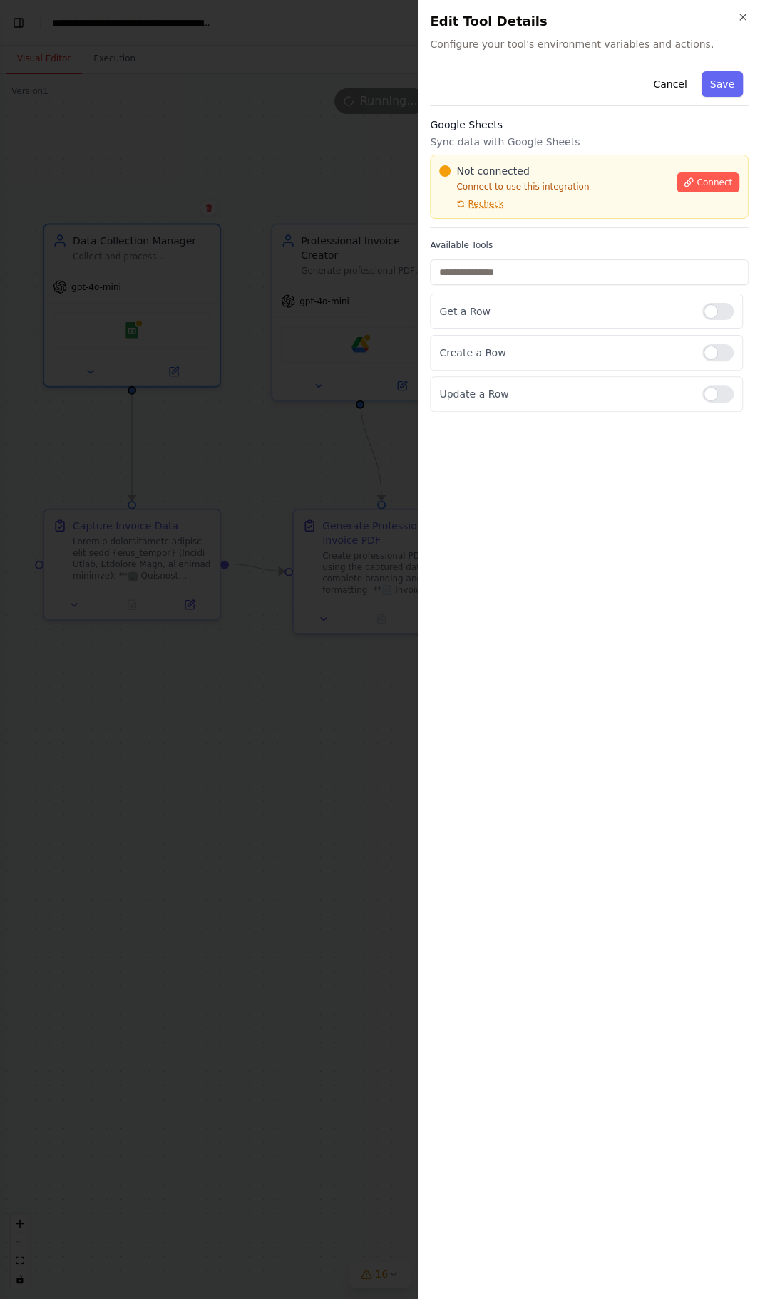
click at [737, 20] on icon "button" at bounding box center [742, 16] width 11 height 11
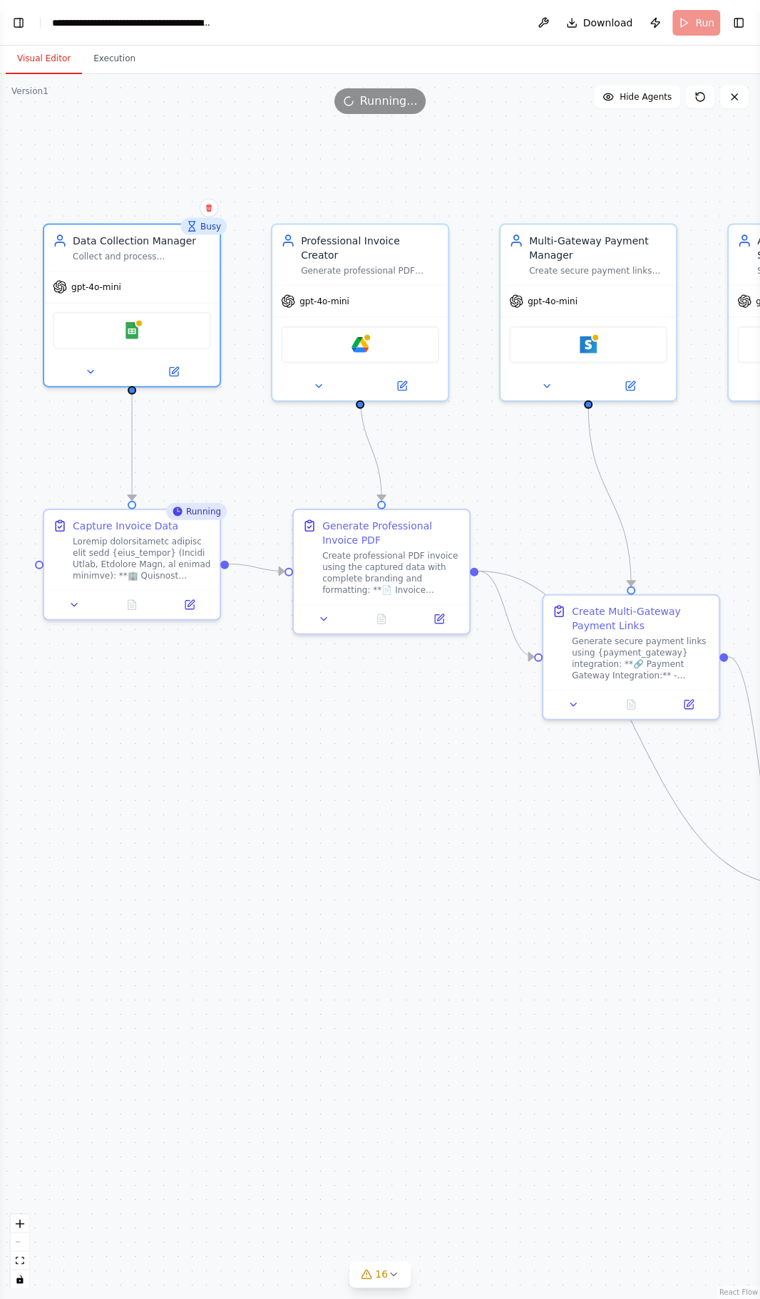
click at [366, 334] on div at bounding box center [367, 338] width 9 height 9
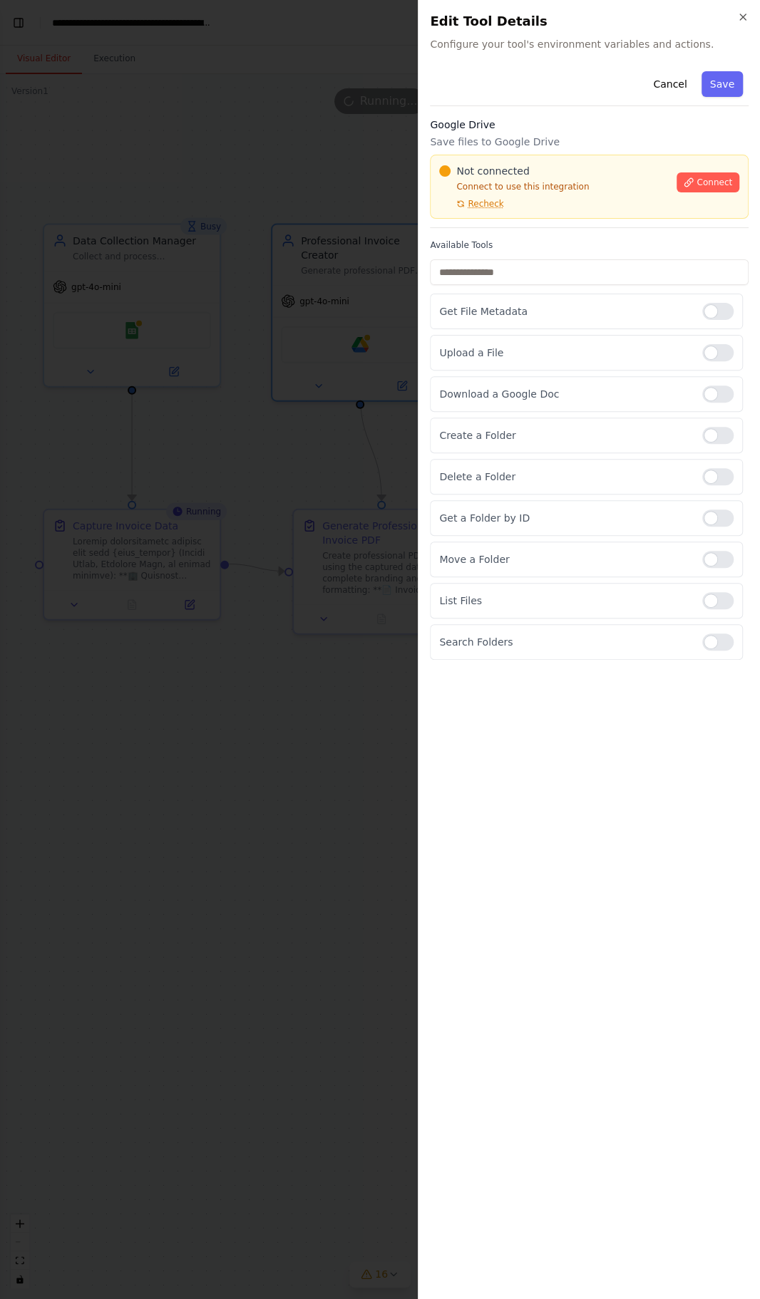
click at [694, 183] on icon at bounding box center [689, 182] width 10 height 10
click at [511, 641] on p "Search Folders" at bounding box center [565, 642] width 252 height 14
click at [525, 635] on p "Search Folders" at bounding box center [565, 642] width 252 height 14
click at [614, 635] on p "Search Folders" at bounding box center [565, 642] width 252 height 14
click at [629, 635] on p "Search Folders" at bounding box center [565, 642] width 252 height 14
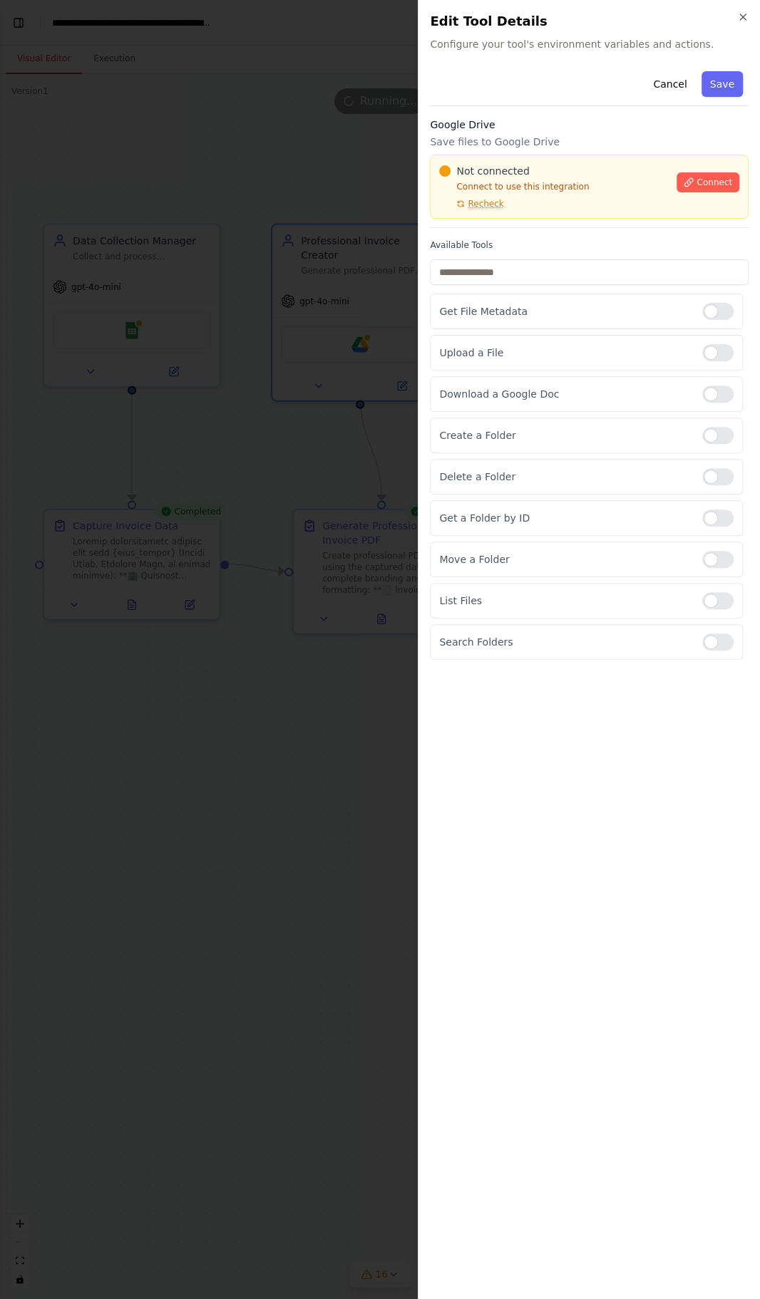
click at [628, 635] on p "Search Folders" at bounding box center [565, 642] width 252 height 14
click at [619, 635] on p "Search Folders" at bounding box center [565, 642] width 252 height 14
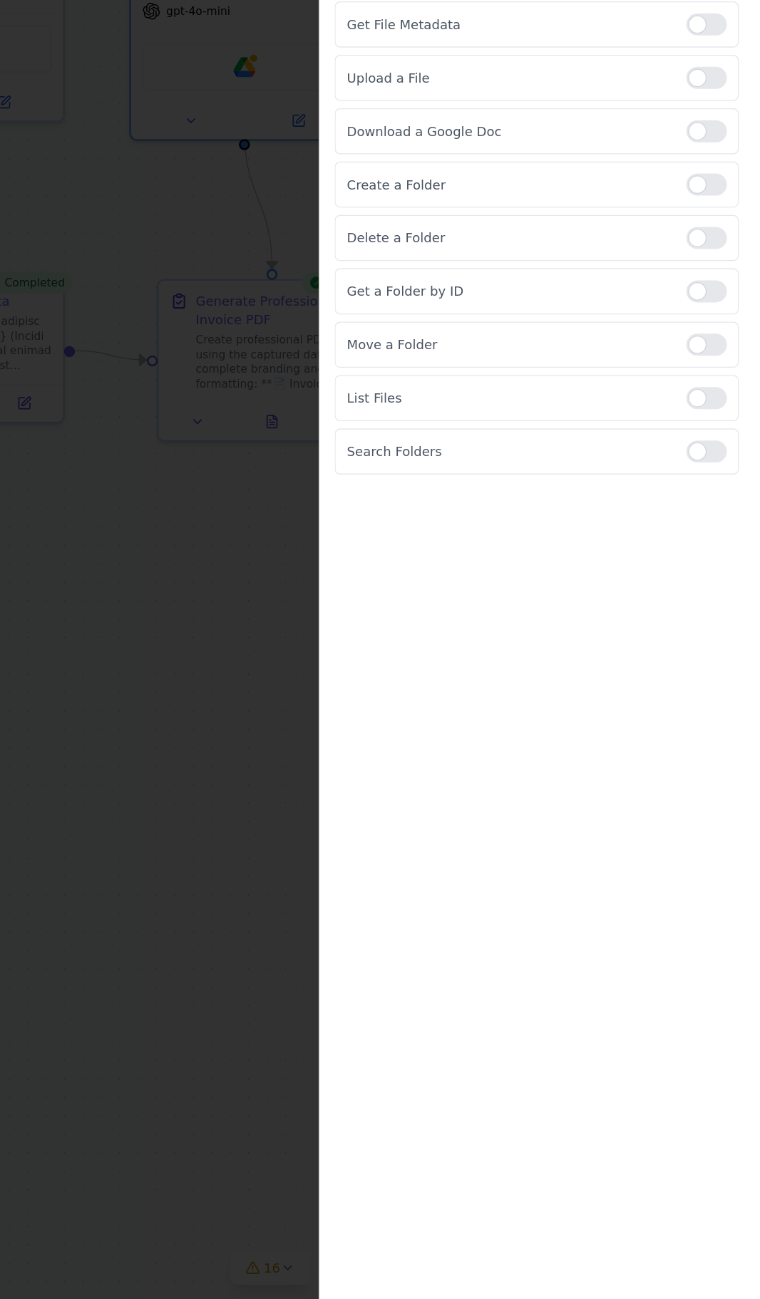
scroll to position [0, 0]
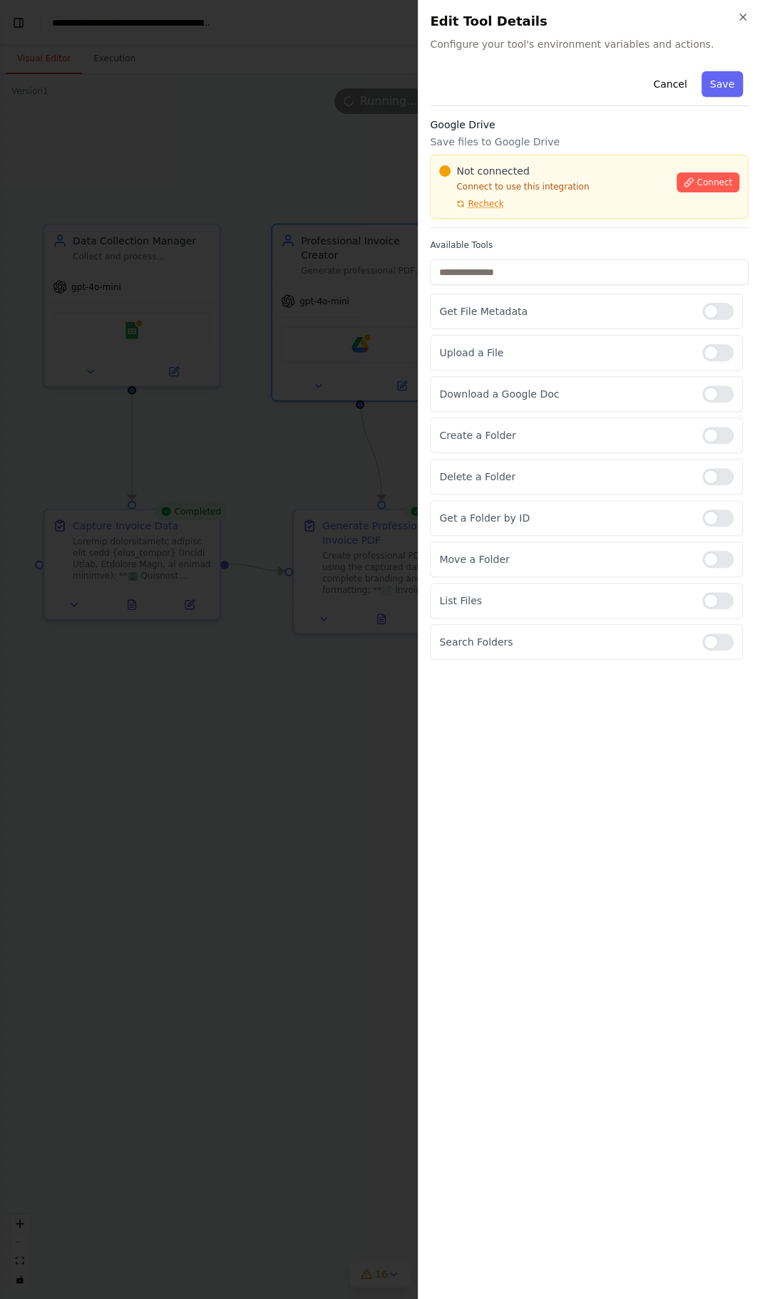
click at [610, 635] on p "Search Folders" at bounding box center [565, 642] width 252 height 14
click at [621, 595] on p "List Files" at bounding box center [565, 601] width 252 height 14
click at [623, 627] on div "Search Folders" at bounding box center [586, 642] width 313 height 36
click at [227, 1080] on div at bounding box center [380, 649] width 760 height 1299
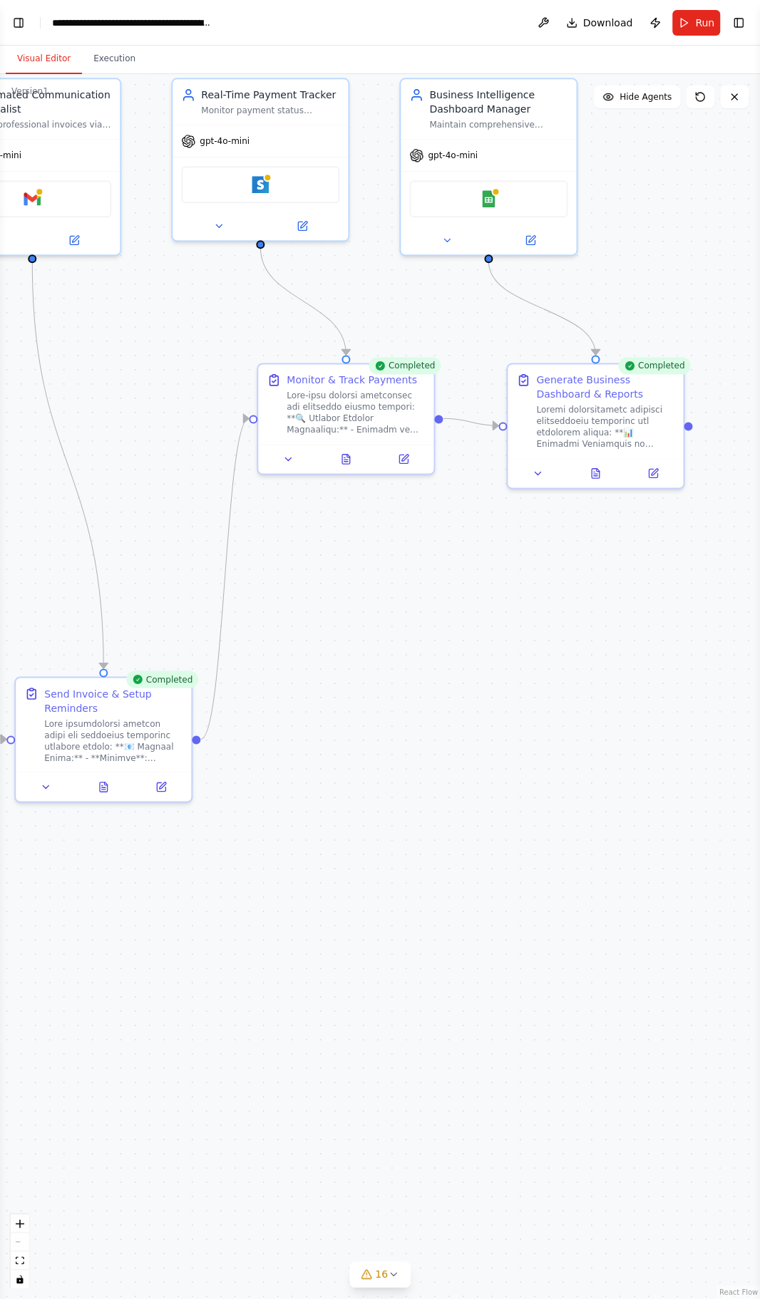
click at [572, 476] on button at bounding box center [595, 473] width 61 height 17
